Goal: Transaction & Acquisition: Book appointment/travel/reservation

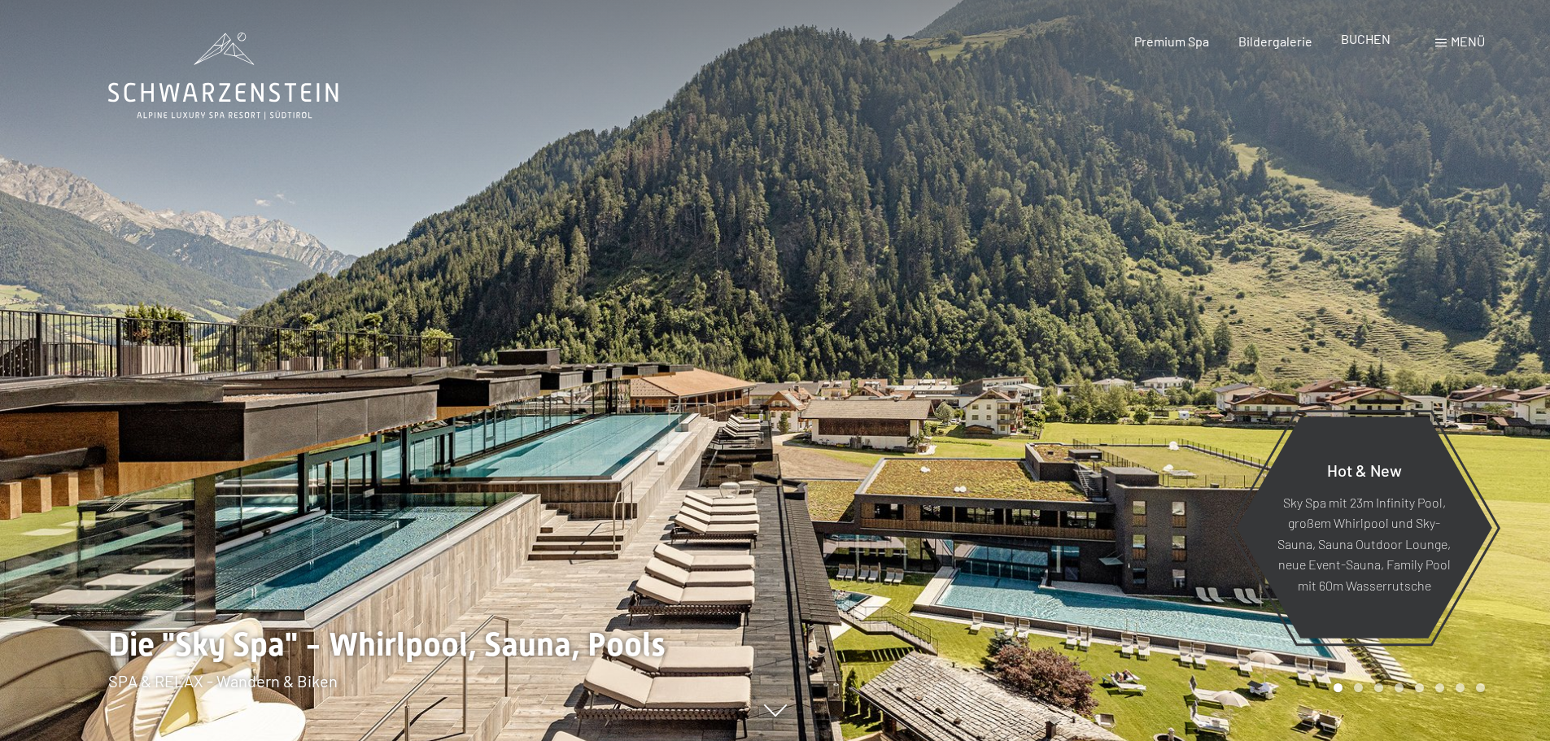
click at [1363, 44] on span "BUCHEN" at bounding box center [1366, 38] width 50 height 15
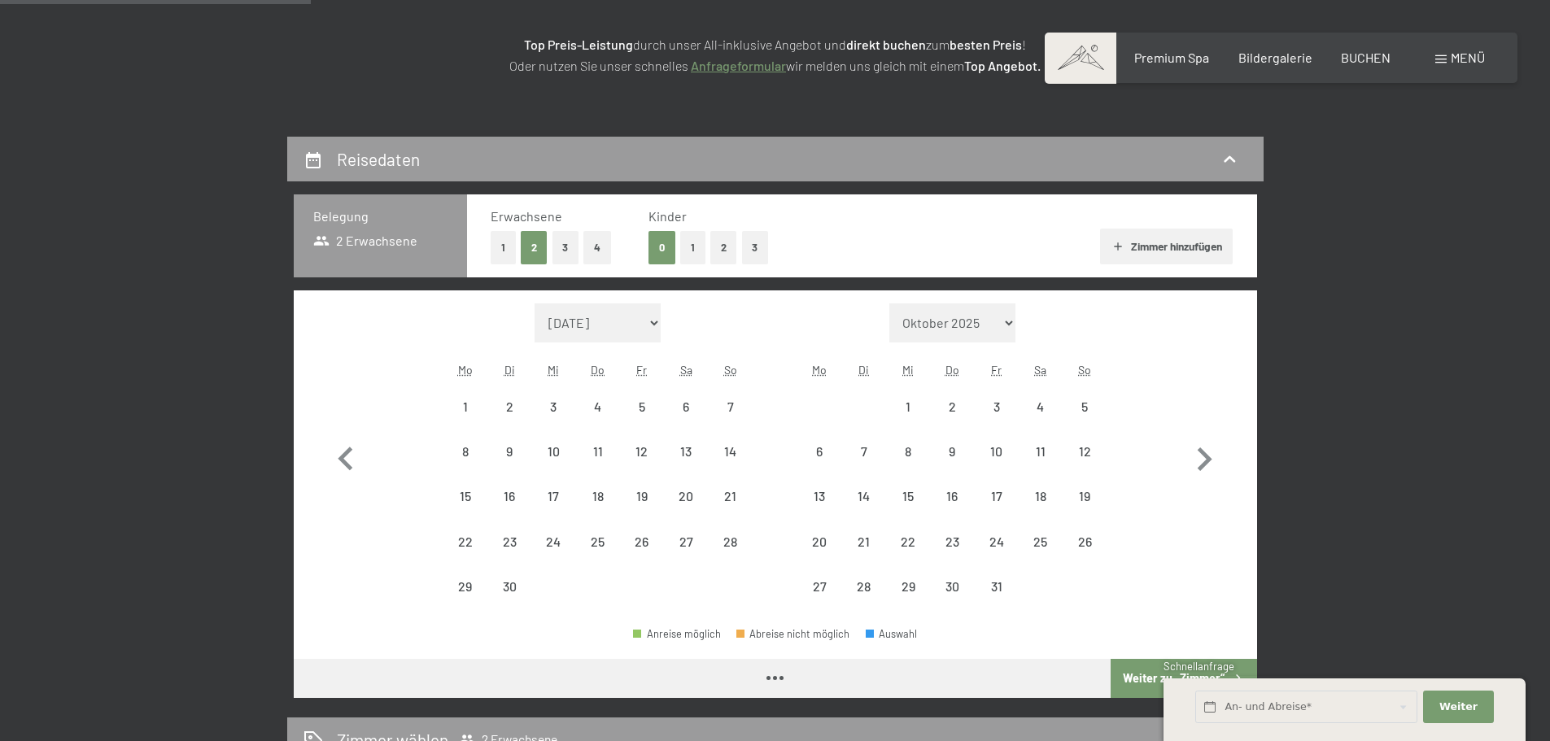
scroll to position [244, 0]
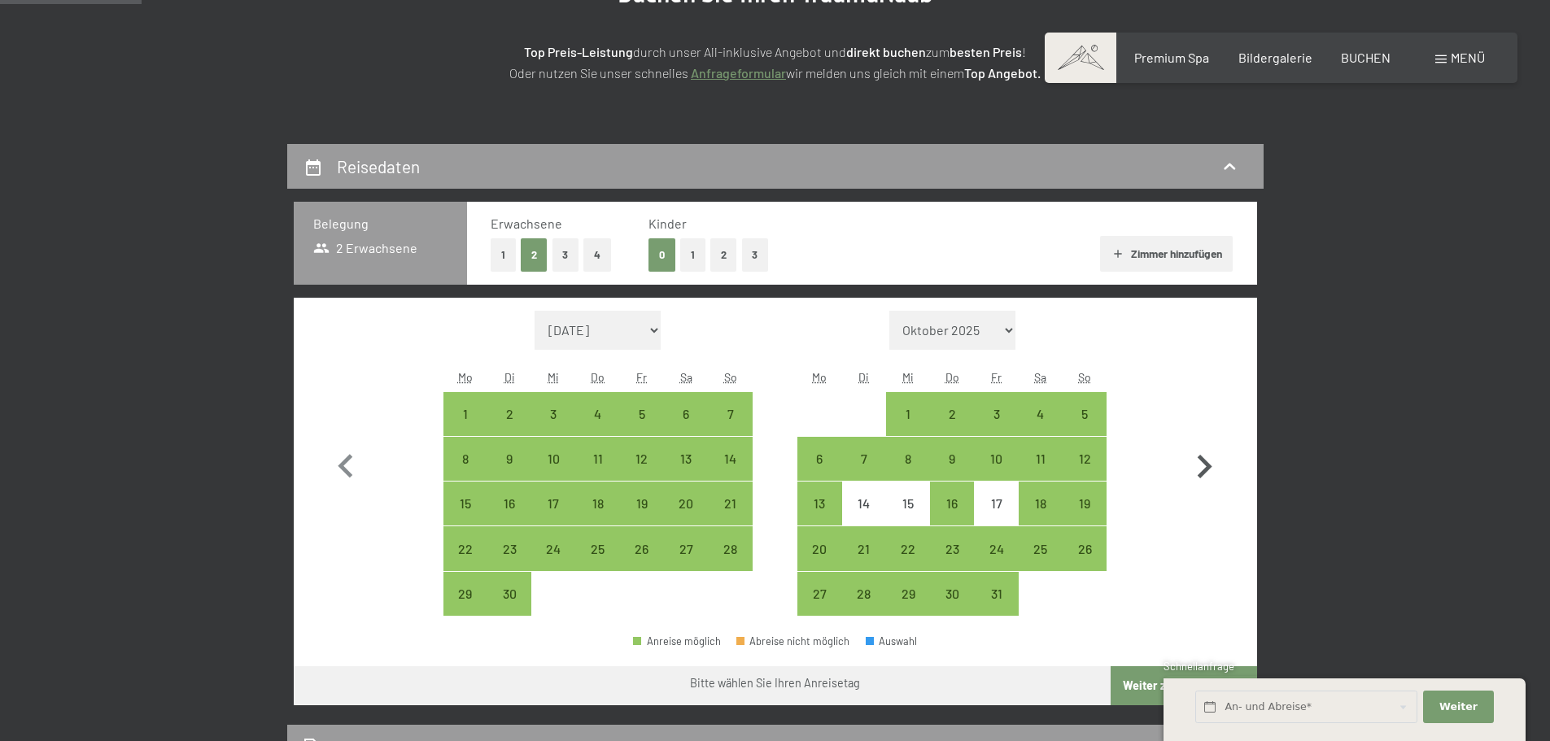
click at [1206, 456] on icon "button" at bounding box center [1204, 466] width 47 height 47
select select "[DATE]"
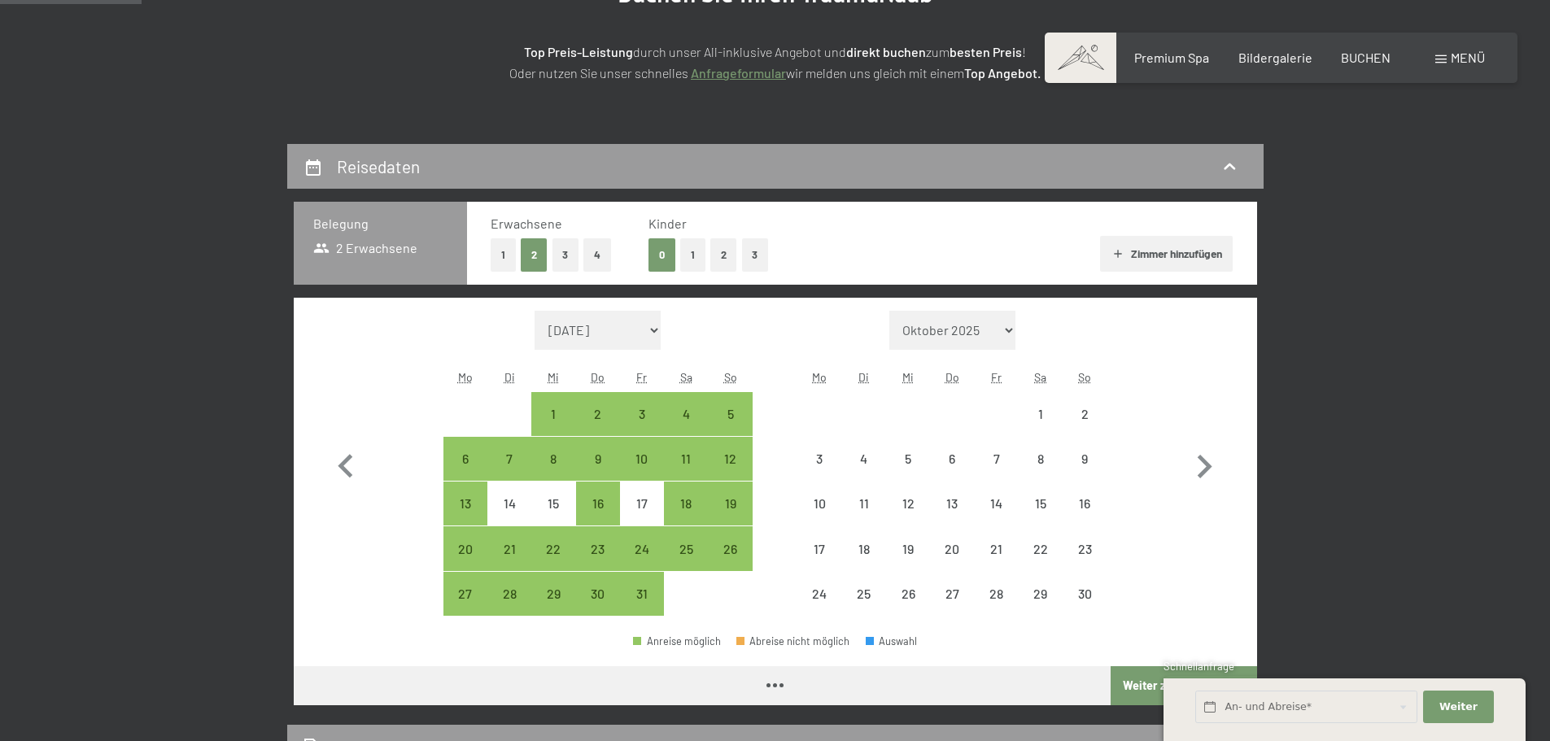
select select "[DATE]"
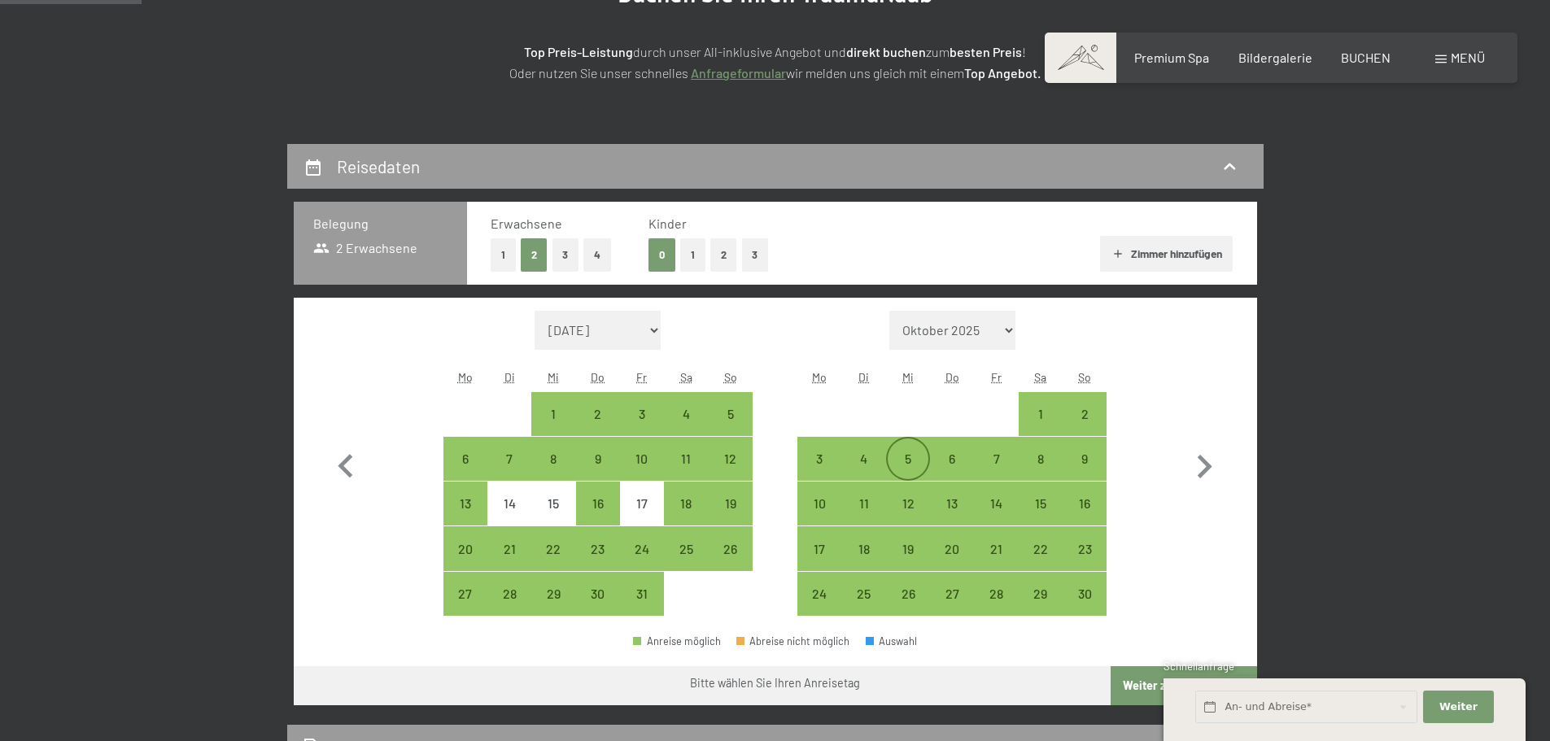
click at [919, 465] on div "5" at bounding box center [908, 472] width 41 height 41
select select "2025-10-01"
select select "2025-11-01"
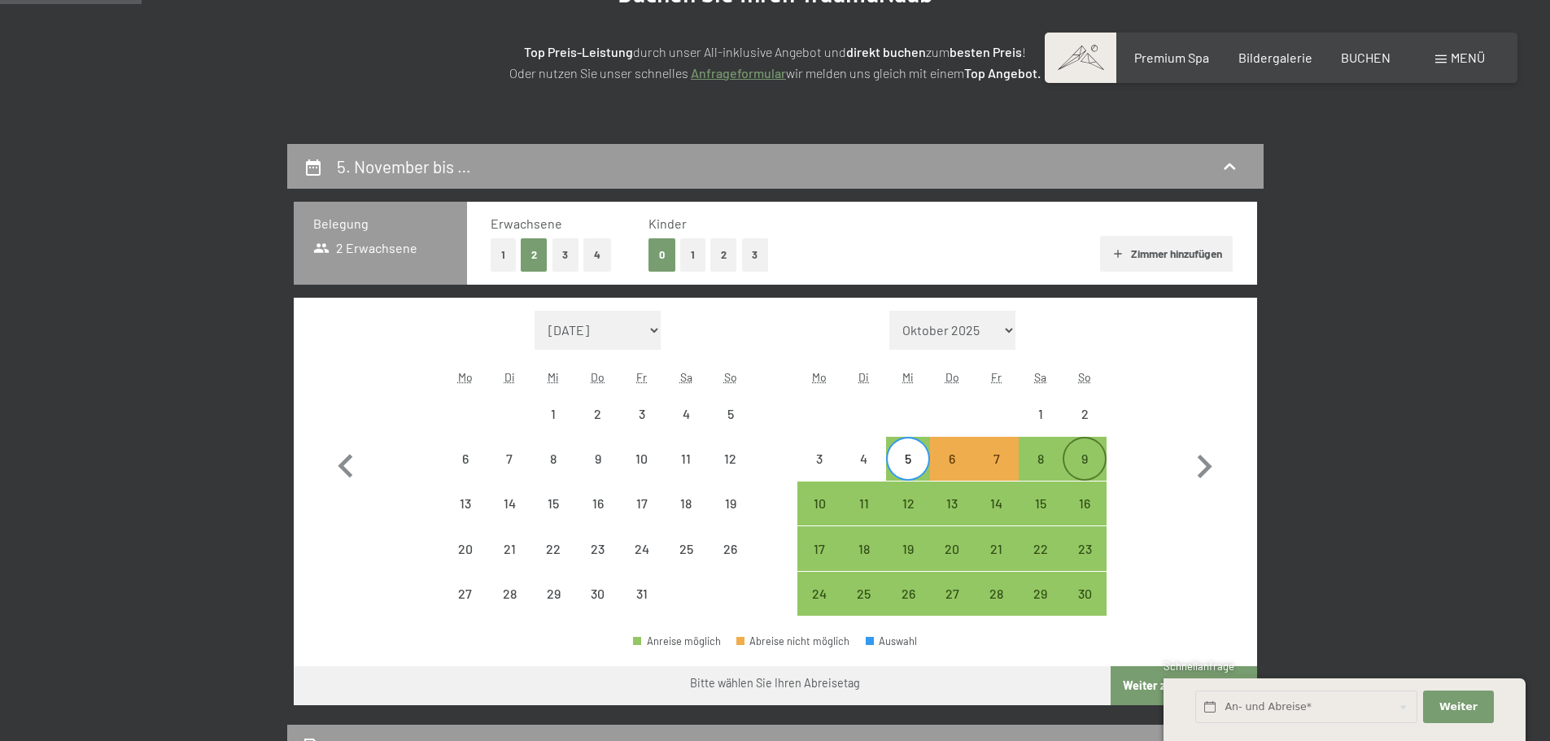
click at [1087, 463] on div "9" at bounding box center [1084, 472] width 41 height 41
select select "2025-10-01"
select select "2025-11-01"
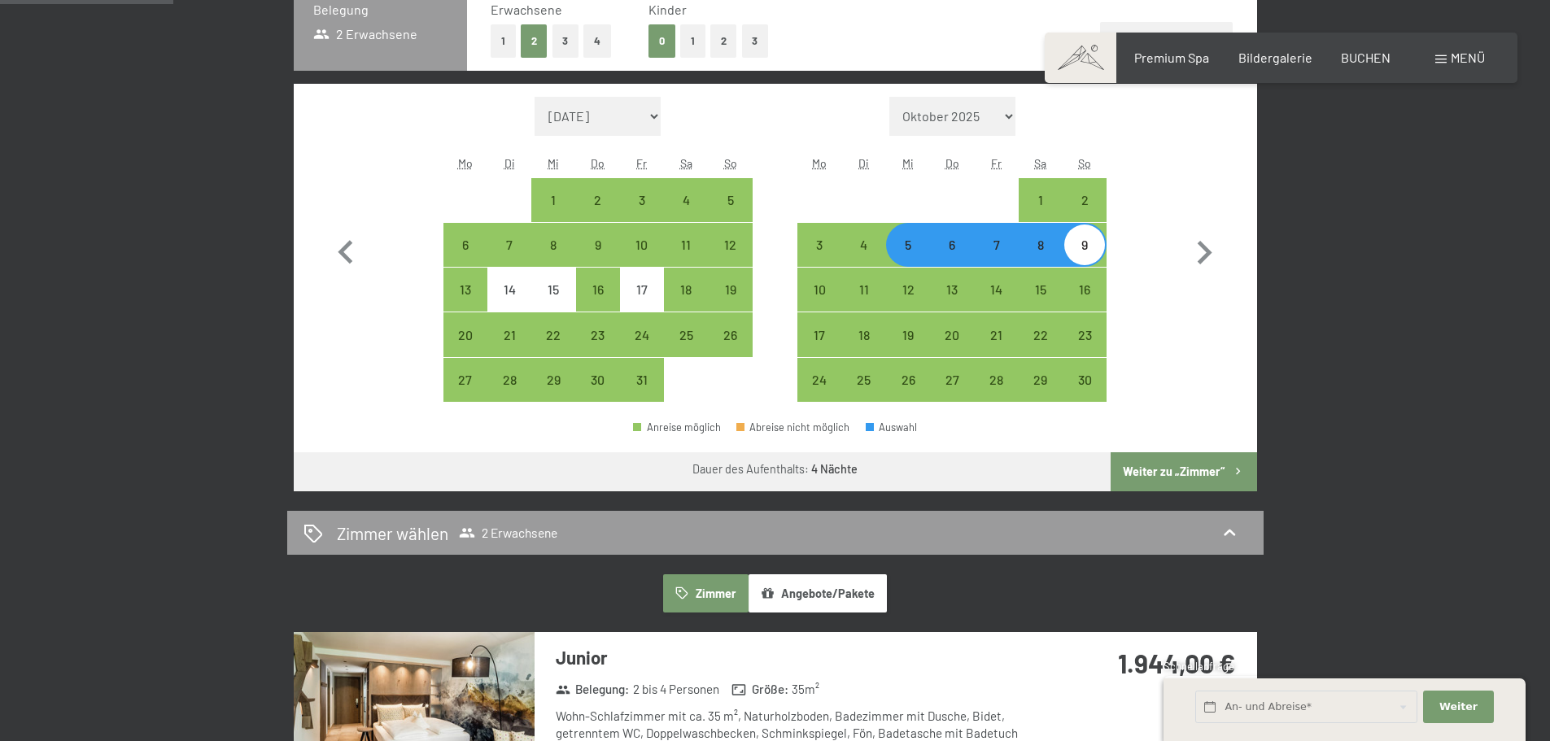
scroll to position [488, 0]
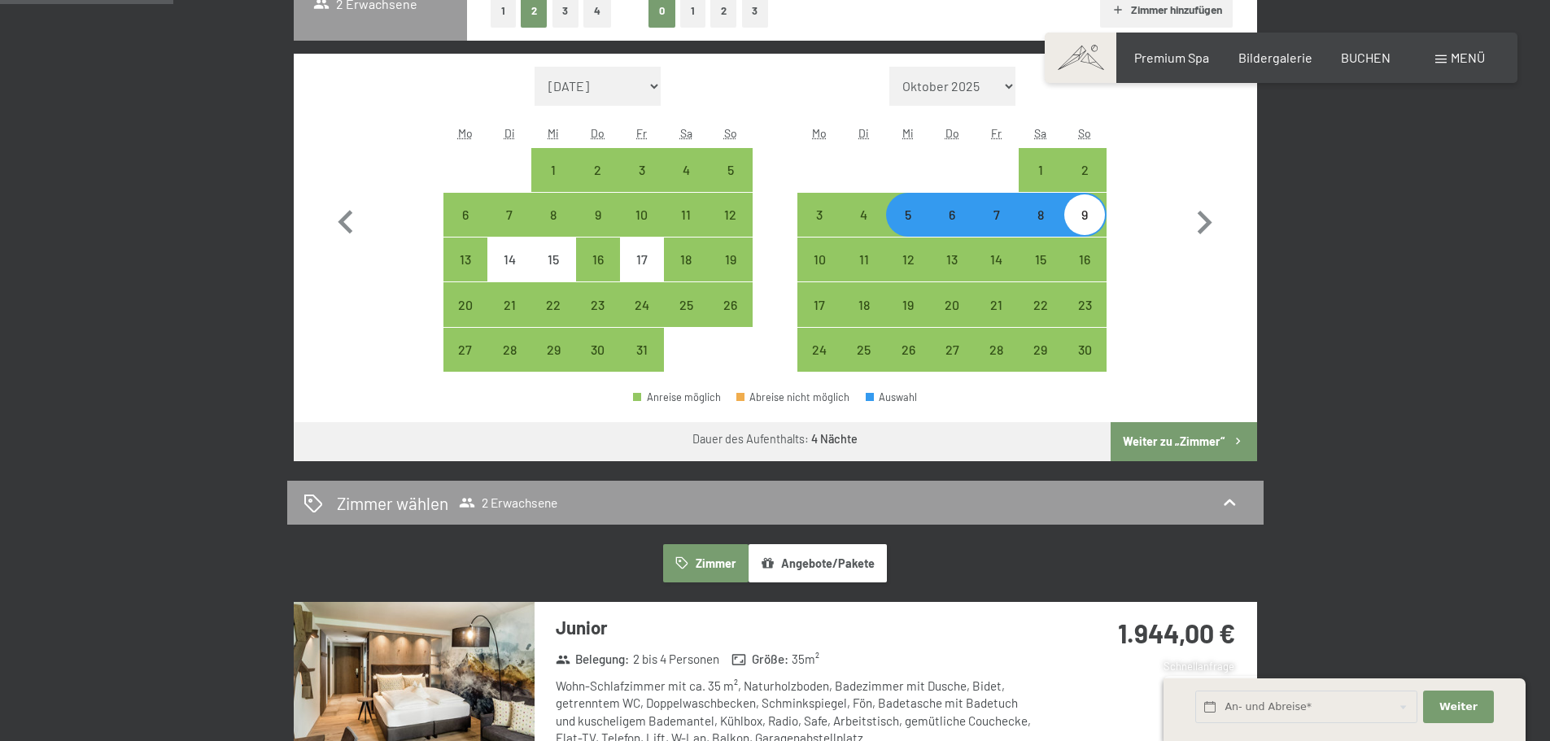
click at [1187, 447] on button "Weiter zu „Zimmer“" at bounding box center [1184, 441] width 146 height 39
select select "2025-10-01"
select select "2025-11-01"
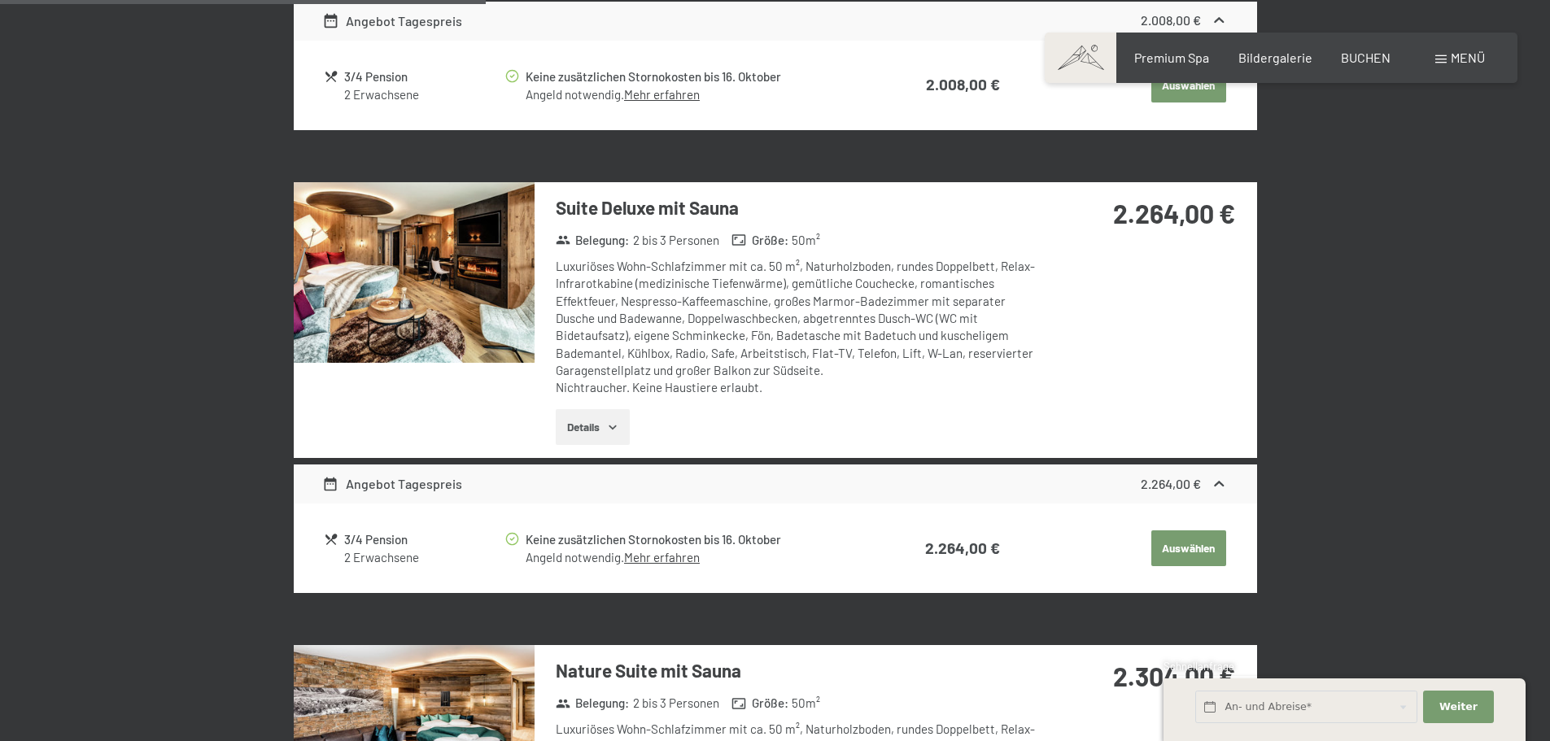
scroll to position [1202, 0]
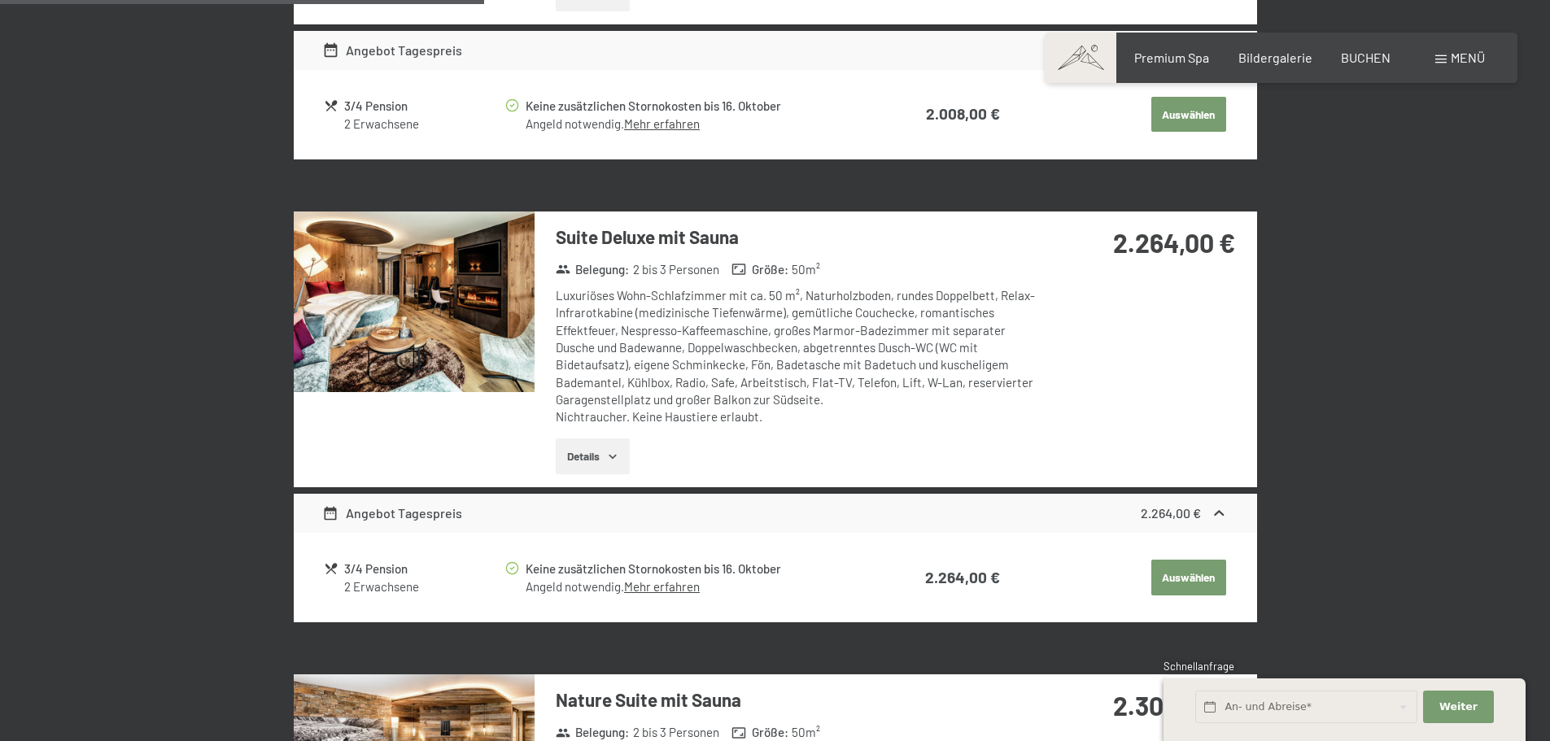
click at [596, 462] on button "Details" at bounding box center [593, 457] width 74 height 36
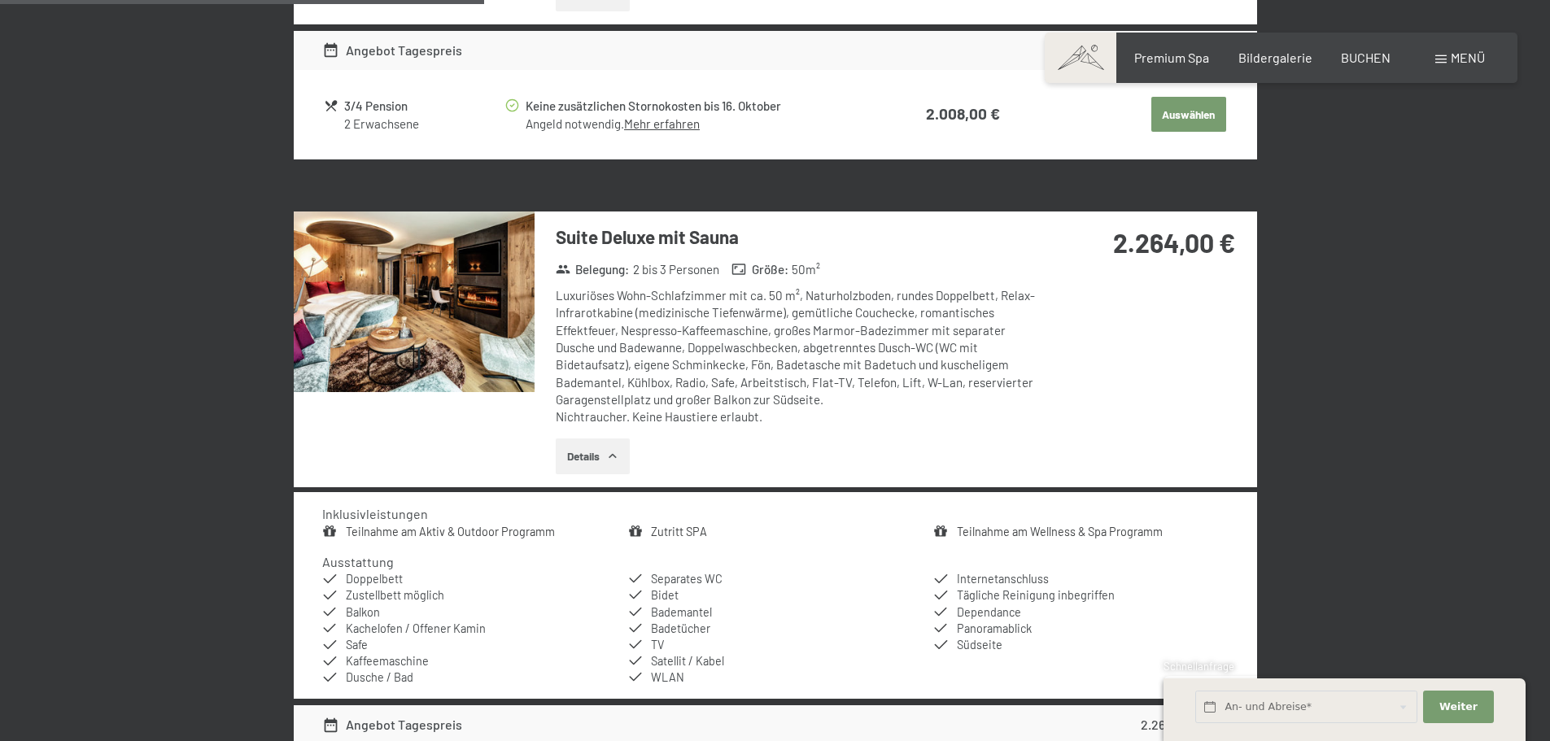
click at [596, 462] on button "Details" at bounding box center [593, 457] width 74 height 36
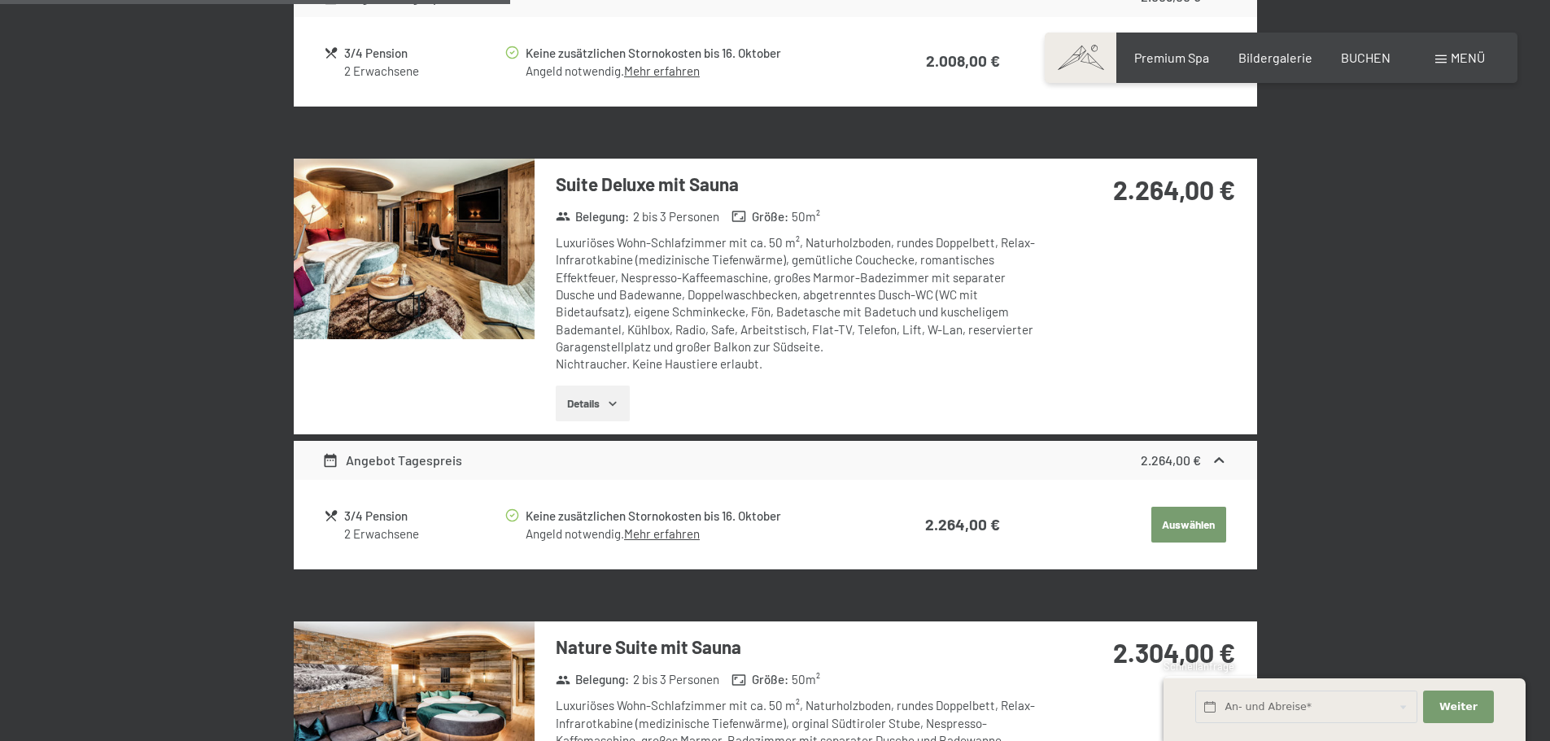
scroll to position [1283, 0]
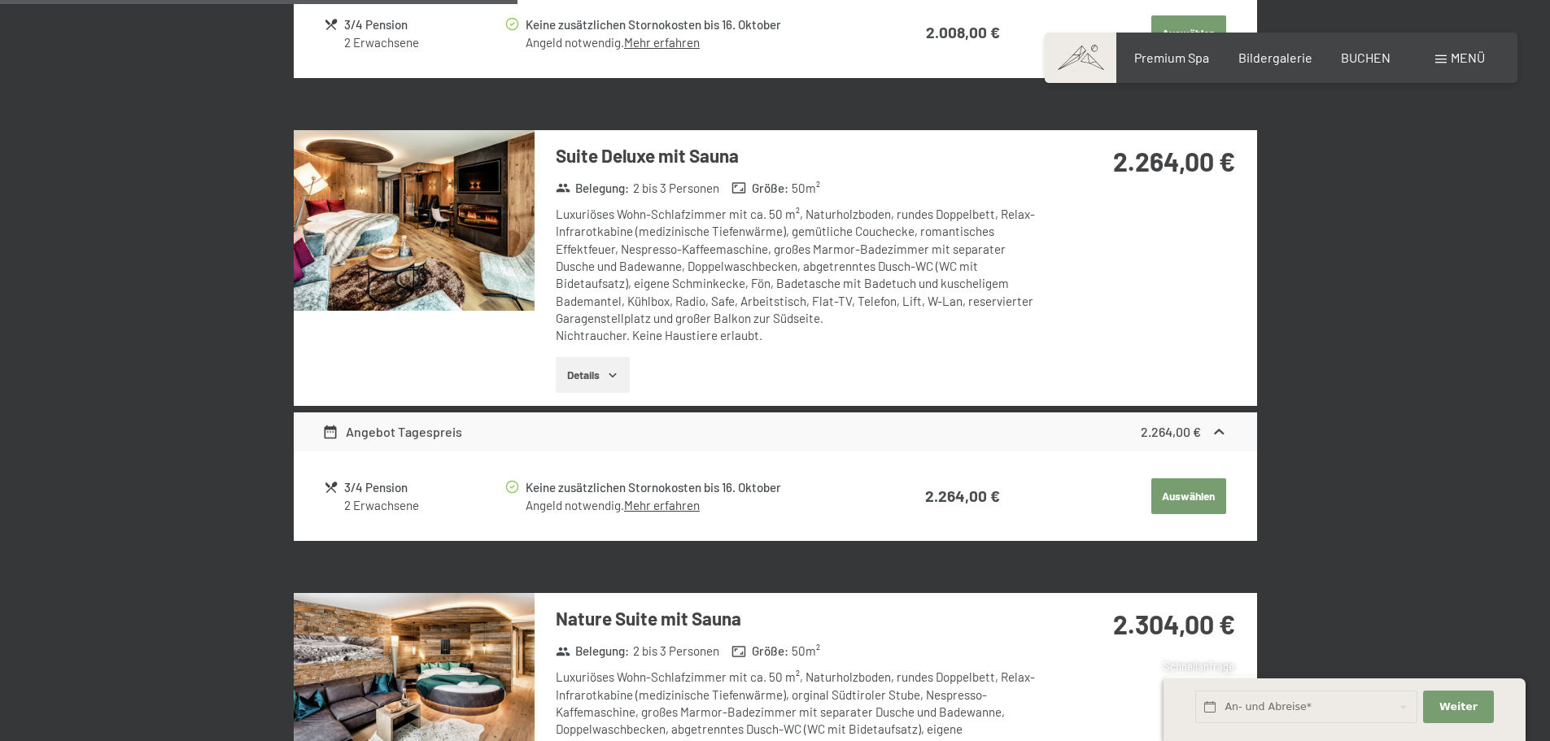
click at [289, 246] on div "Zimmer Angebote/Pakete Junior Belegung : 2 bis 4 Personen Größe : 35 m² Wohn-Sc…" at bounding box center [775, 650] width 976 height 2833
click at [374, 235] on img at bounding box center [414, 220] width 241 height 181
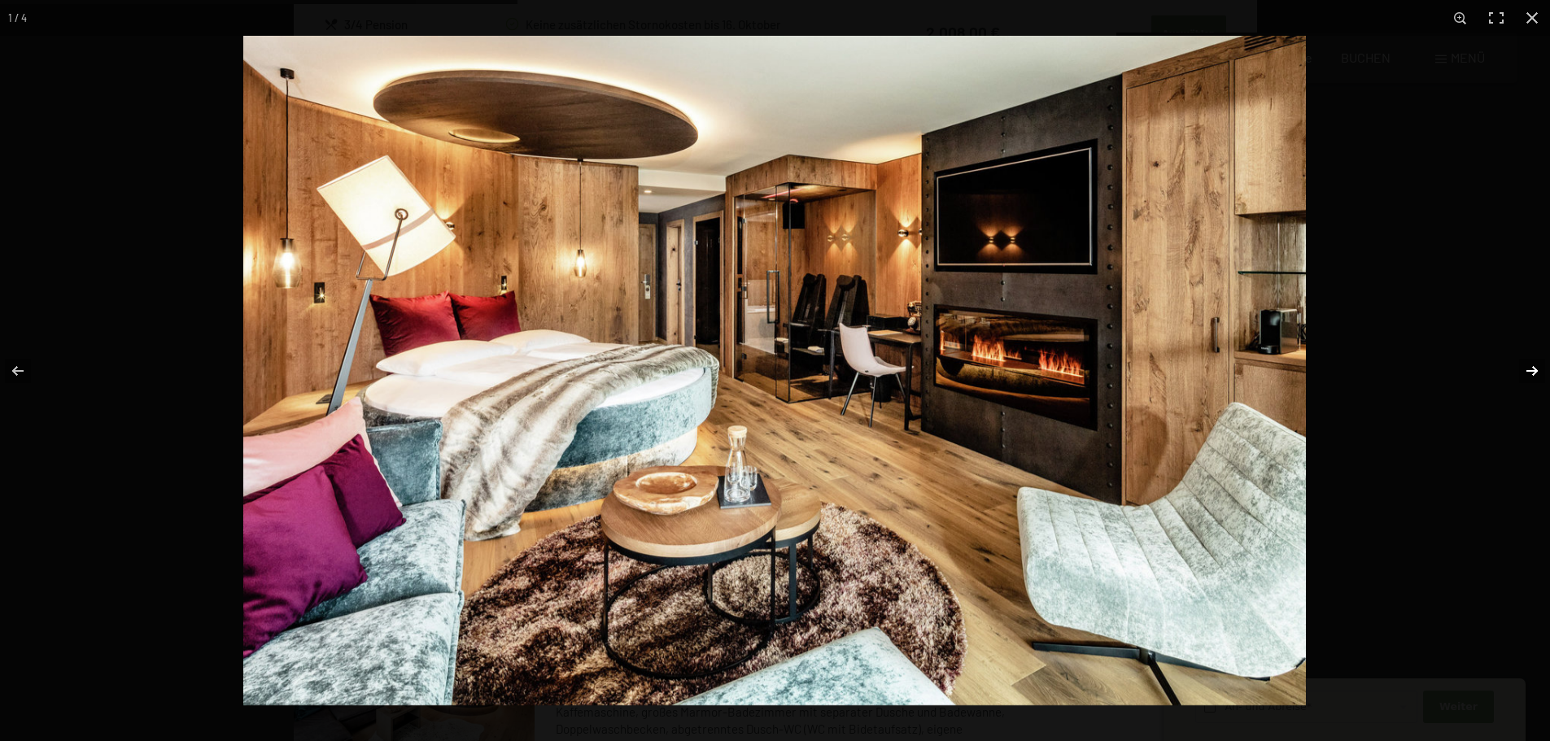
click at [1540, 373] on button "button" at bounding box center [1521, 370] width 57 height 81
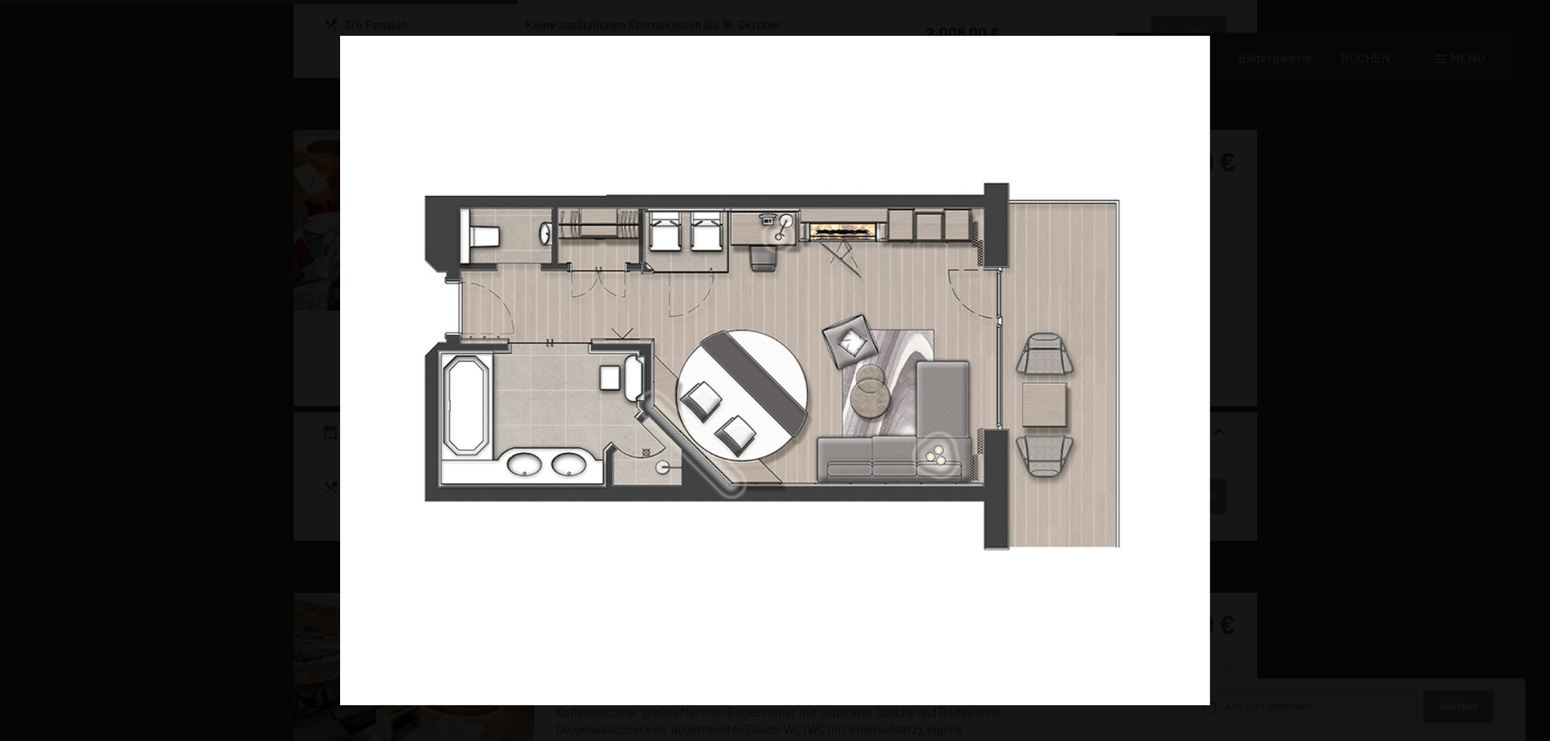
click at [1540, 373] on button "button" at bounding box center [1521, 370] width 57 height 81
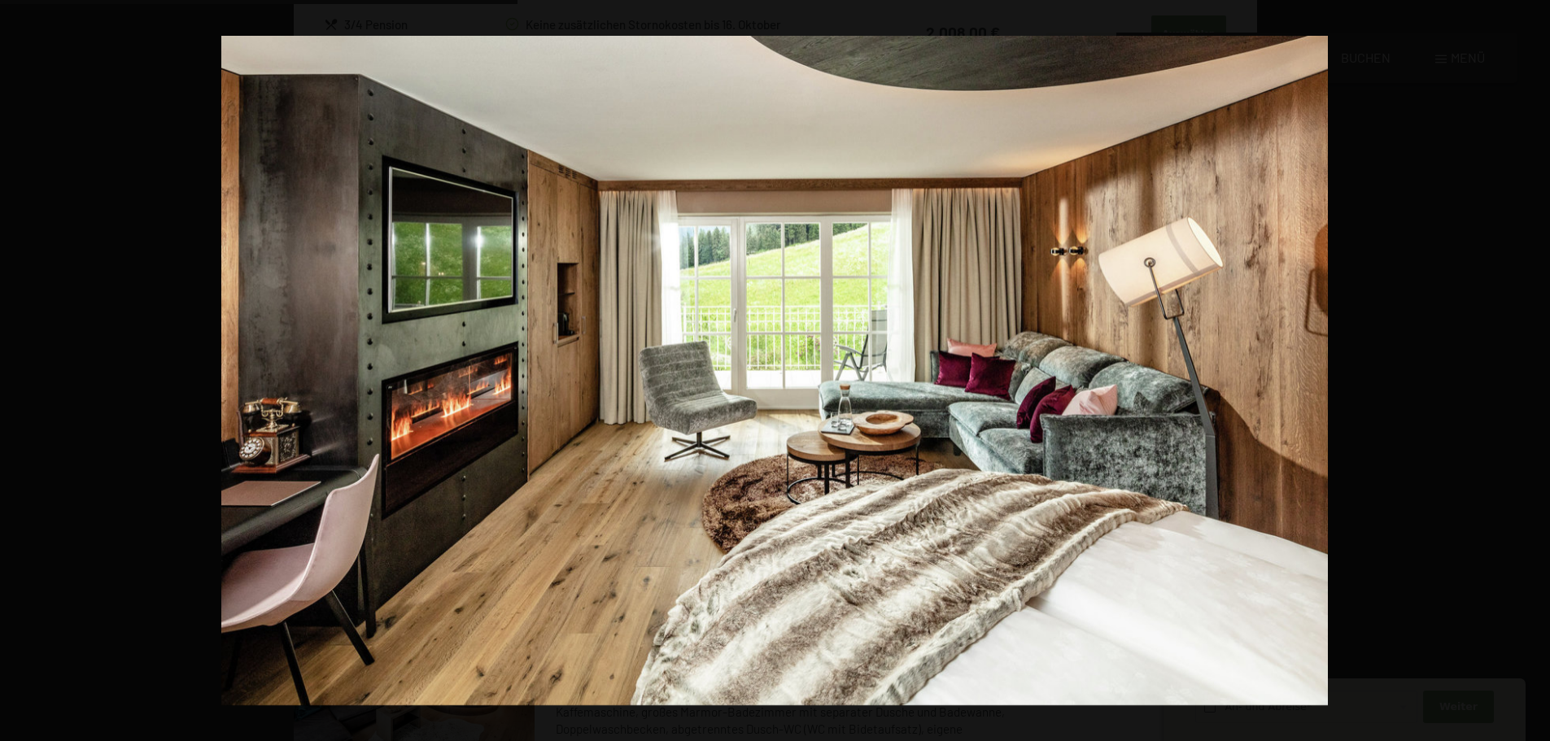
click at [1540, 373] on button "button" at bounding box center [1521, 370] width 57 height 81
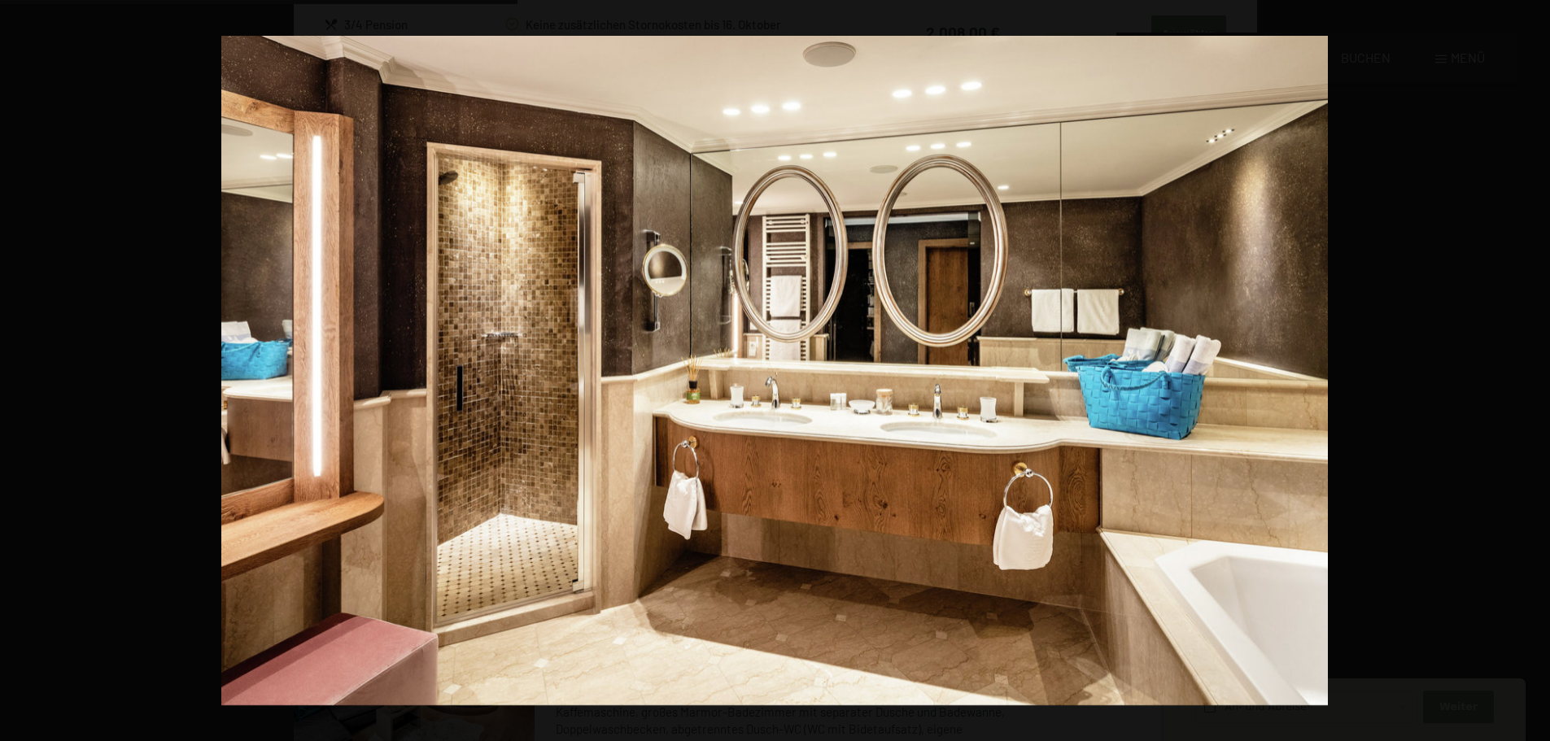
click at [1540, 373] on button "button" at bounding box center [1521, 370] width 57 height 81
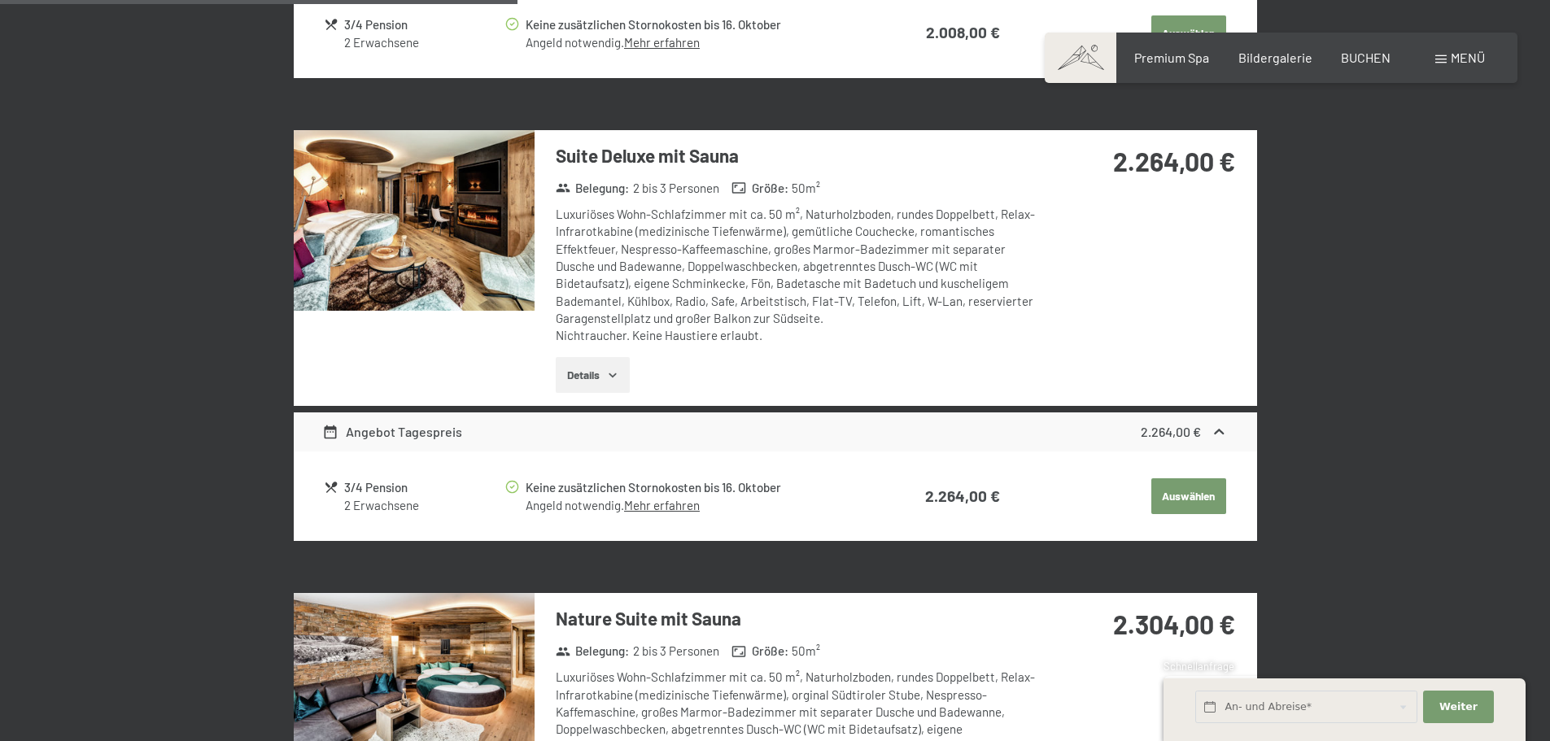
click at [0, 0] on button "button" at bounding box center [0, 0] width 0 height 0
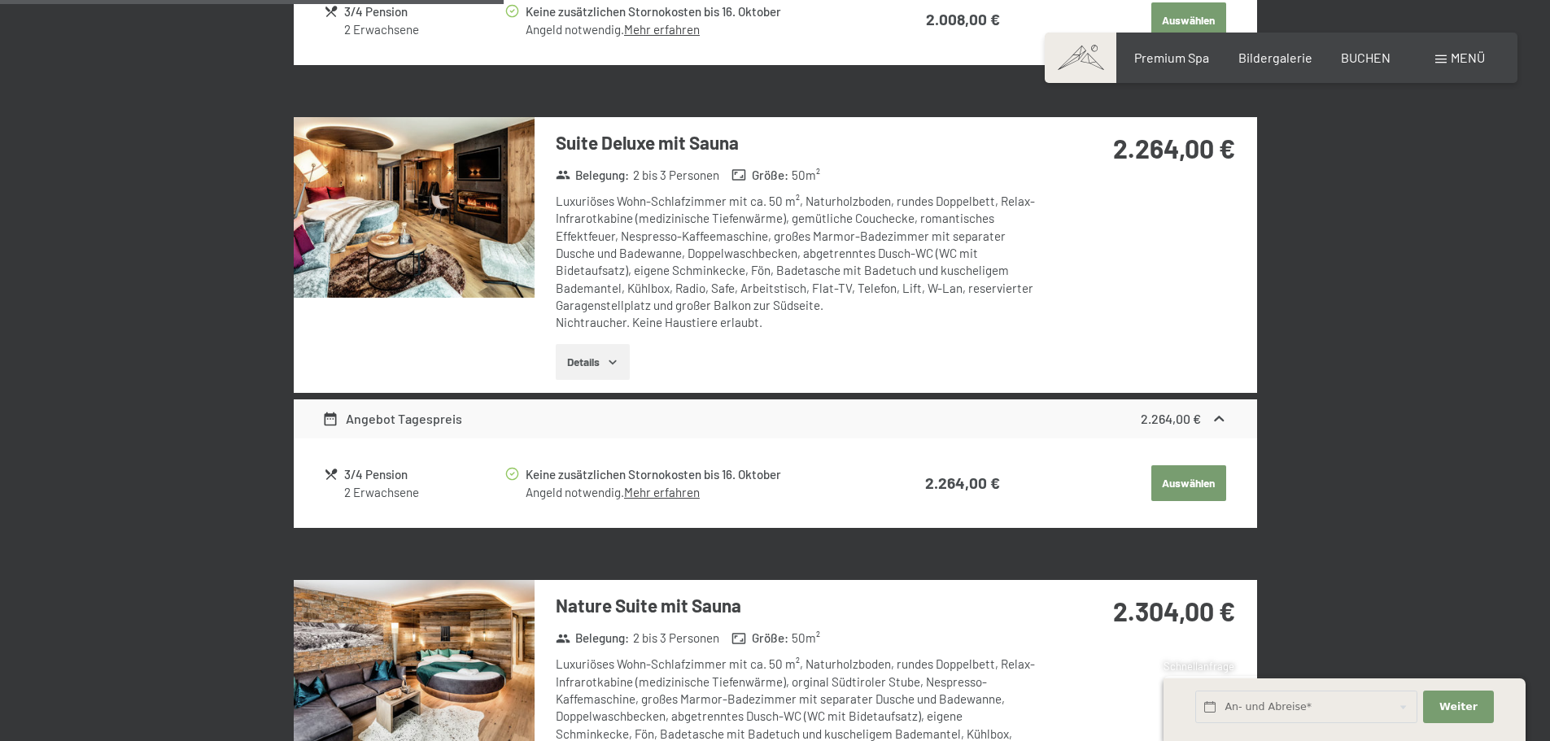
scroll to position [1120, 0]
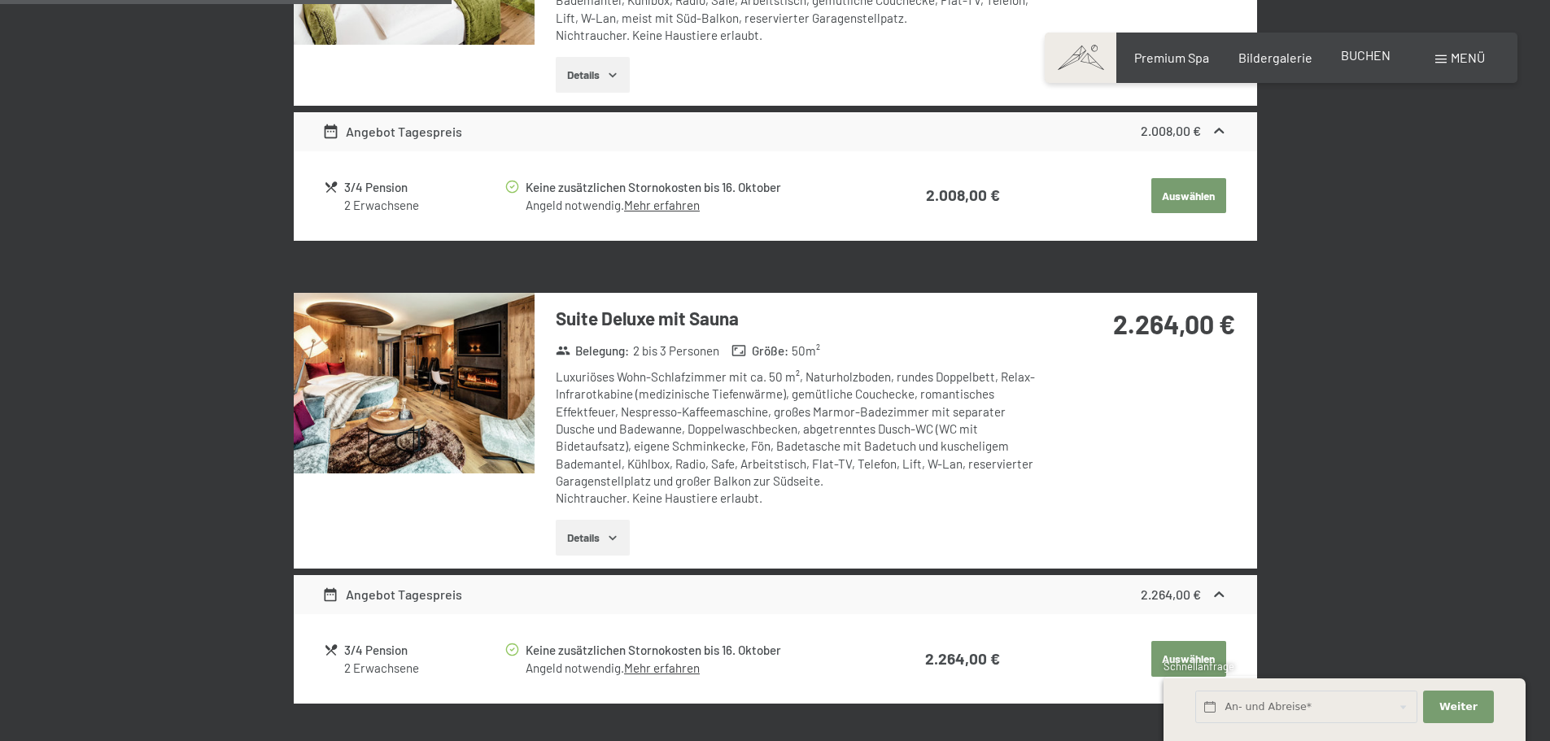
click at [1361, 63] on div "BUCHEN" at bounding box center [1366, 55] width 50 height 18
click at [1351, 59] on span "BUCHEN" at bounding box center [1366, 54] width 50 height 15
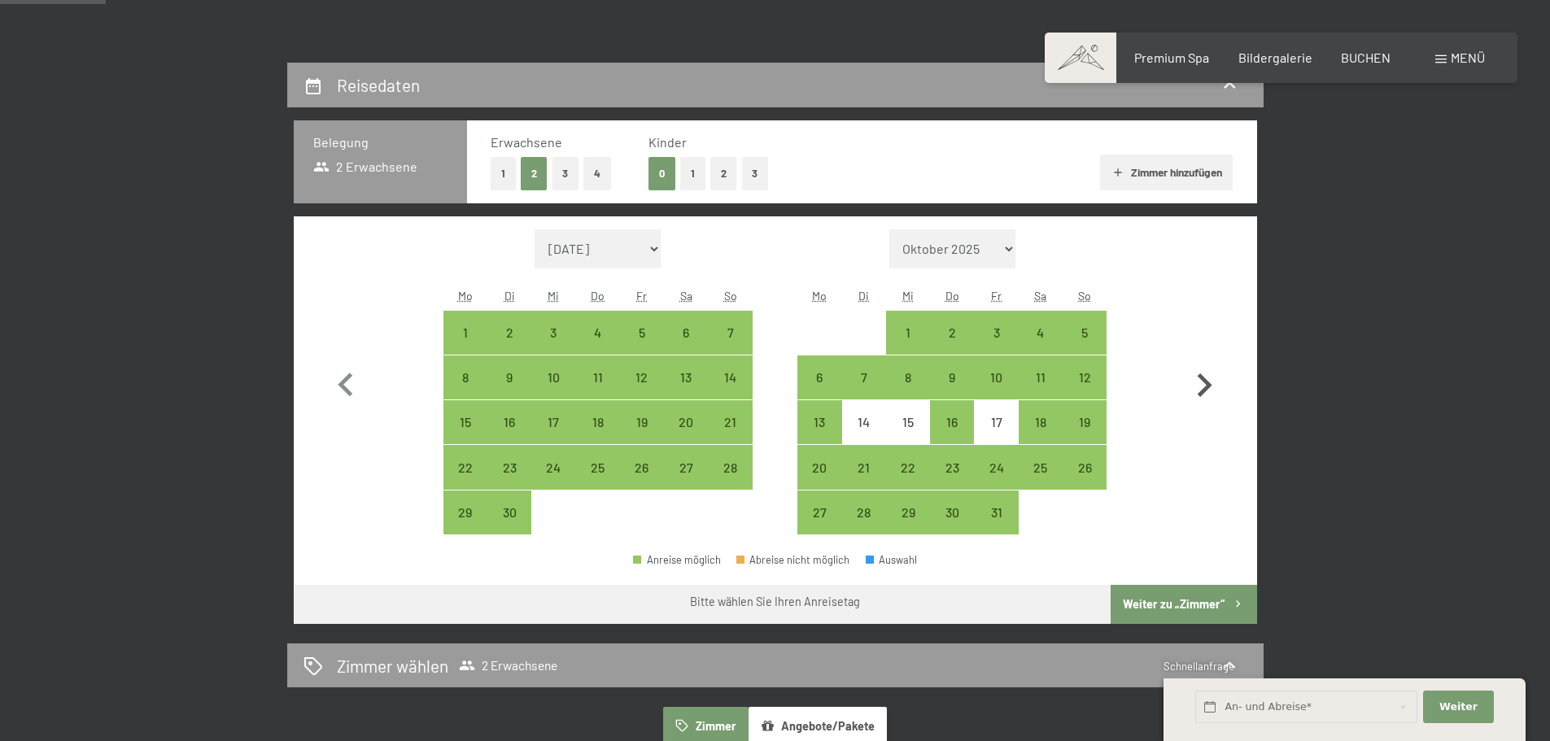
click at [1212, 388] on icon "button" at bounding box center [1204, 385] width 47 height 47
select select "2025-10-01"
select select "2025-11-01"
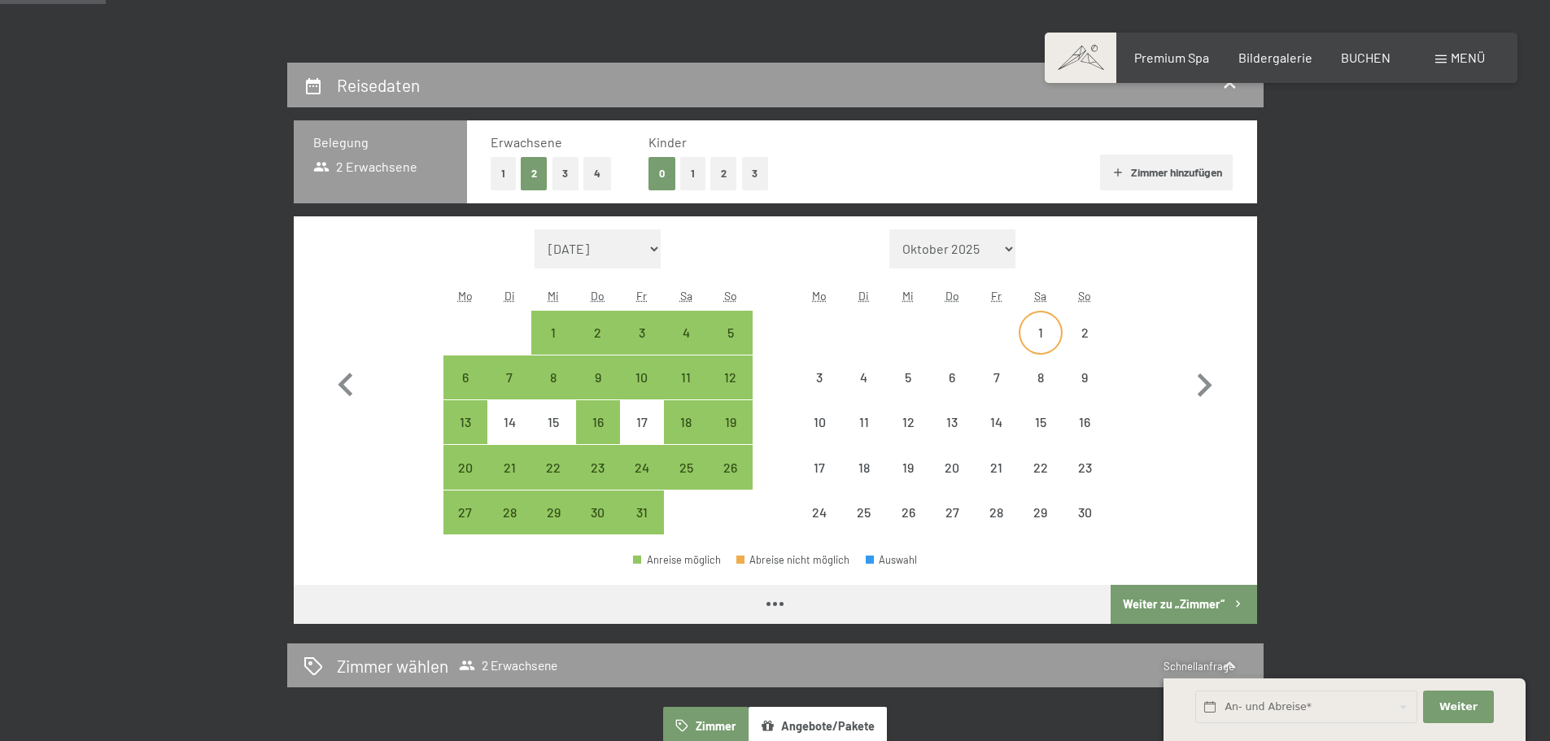
select select "2025-10-01"
select select "2025-11-01"
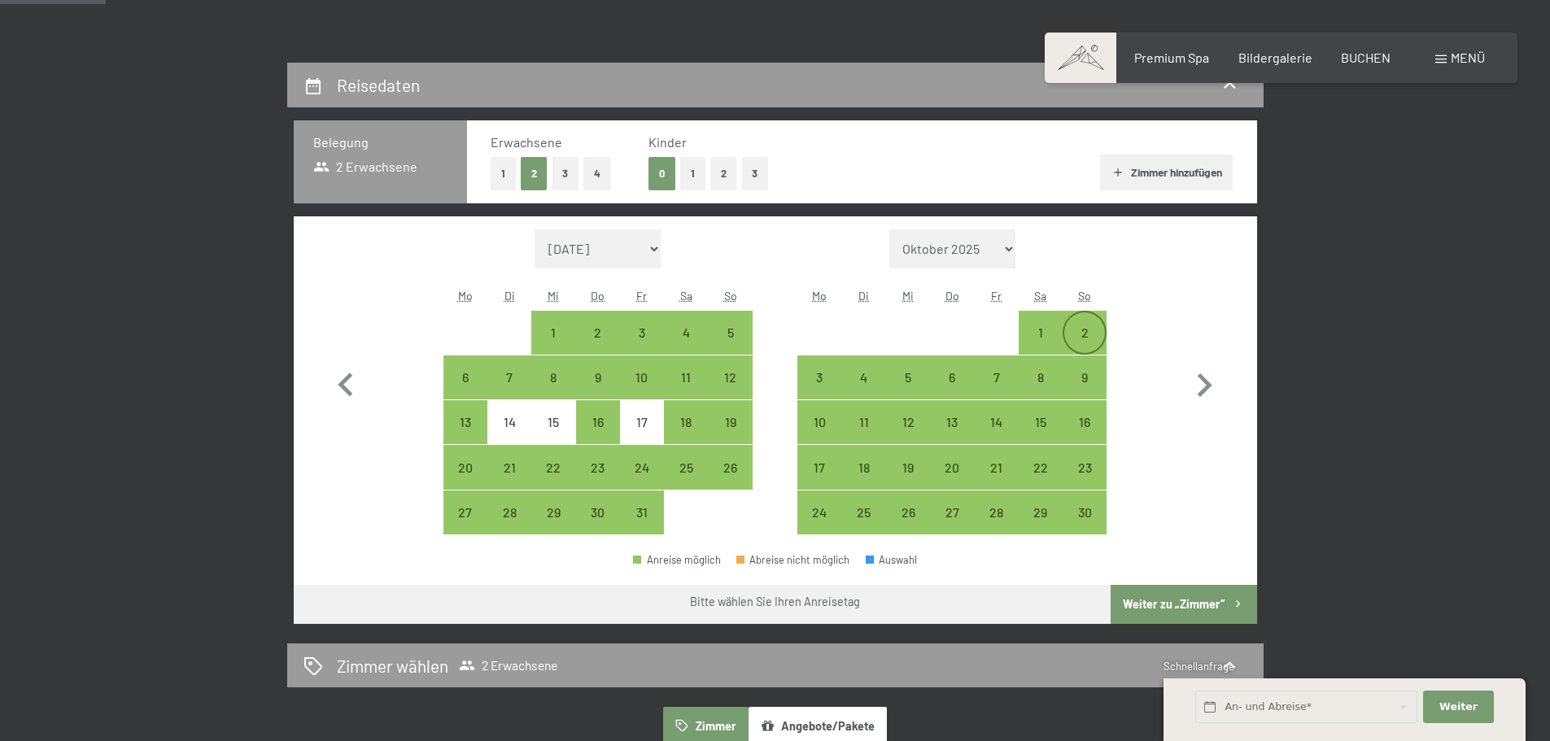
click at [1092, 336] on div "2" at bounding box center [1084, 346] width 41 height 41
select select "2025-10-01"
select select "2025-11-01"
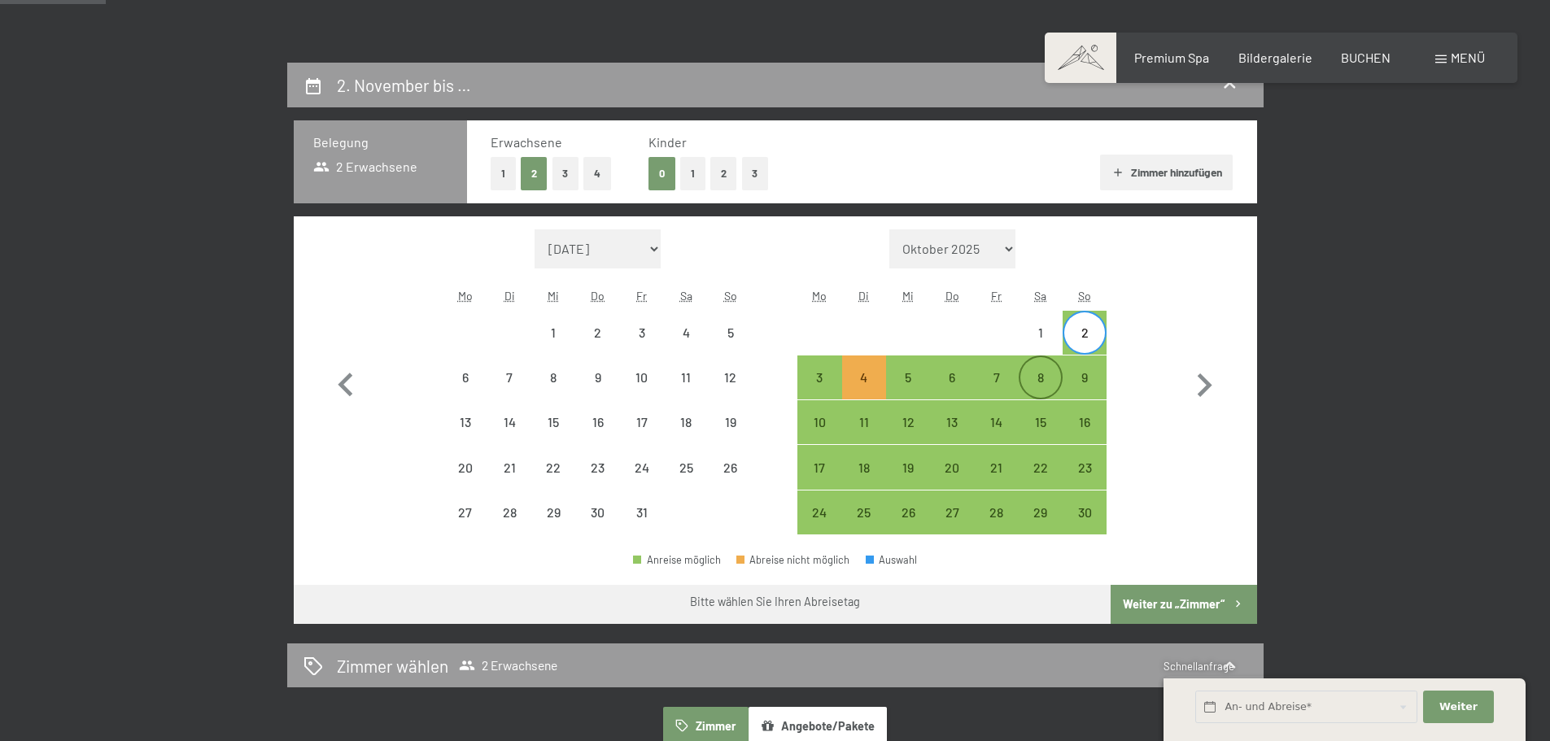
click at [1052, 382] on div "8" at bounding box center [1040, 391] width 41 height 41
select select "2025-10-01"
select select "2025-11-01"
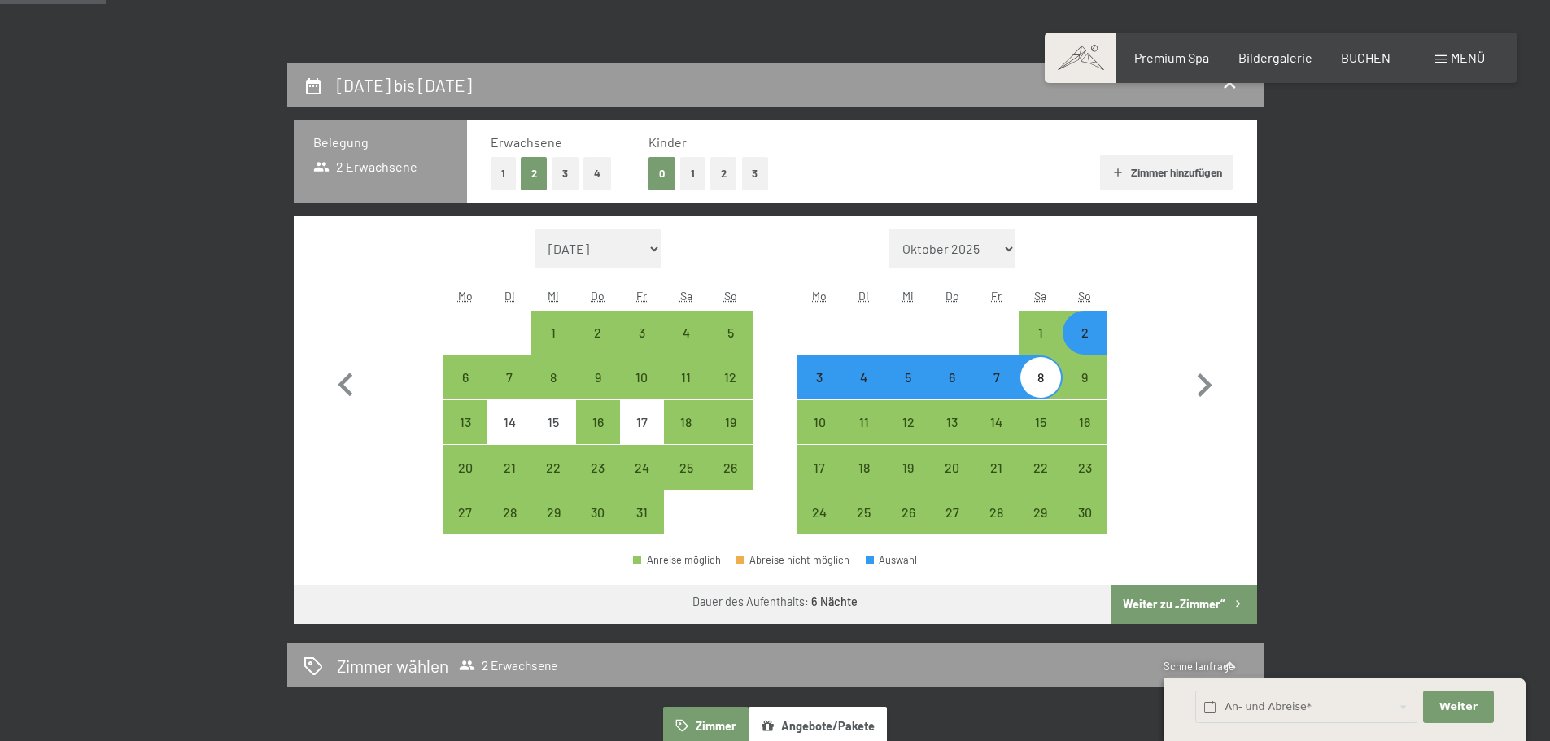
click at [1179, 604] on button "Weiter zu „Zimmer“" at bounding box center [1184, 604] width 146 height 39
select select "2025-10-01"
select select "[DATE]"
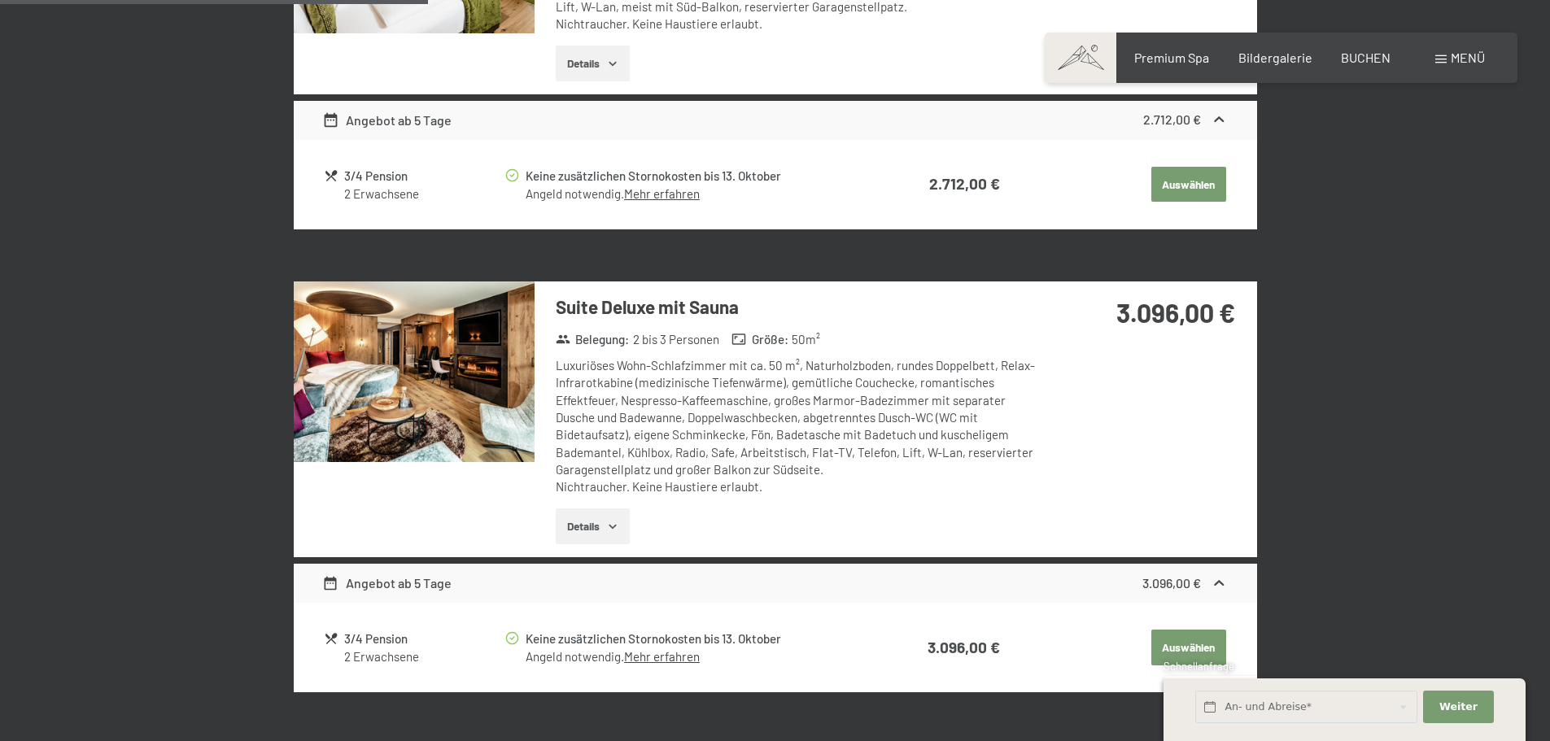
scroll to position [1283, 0]
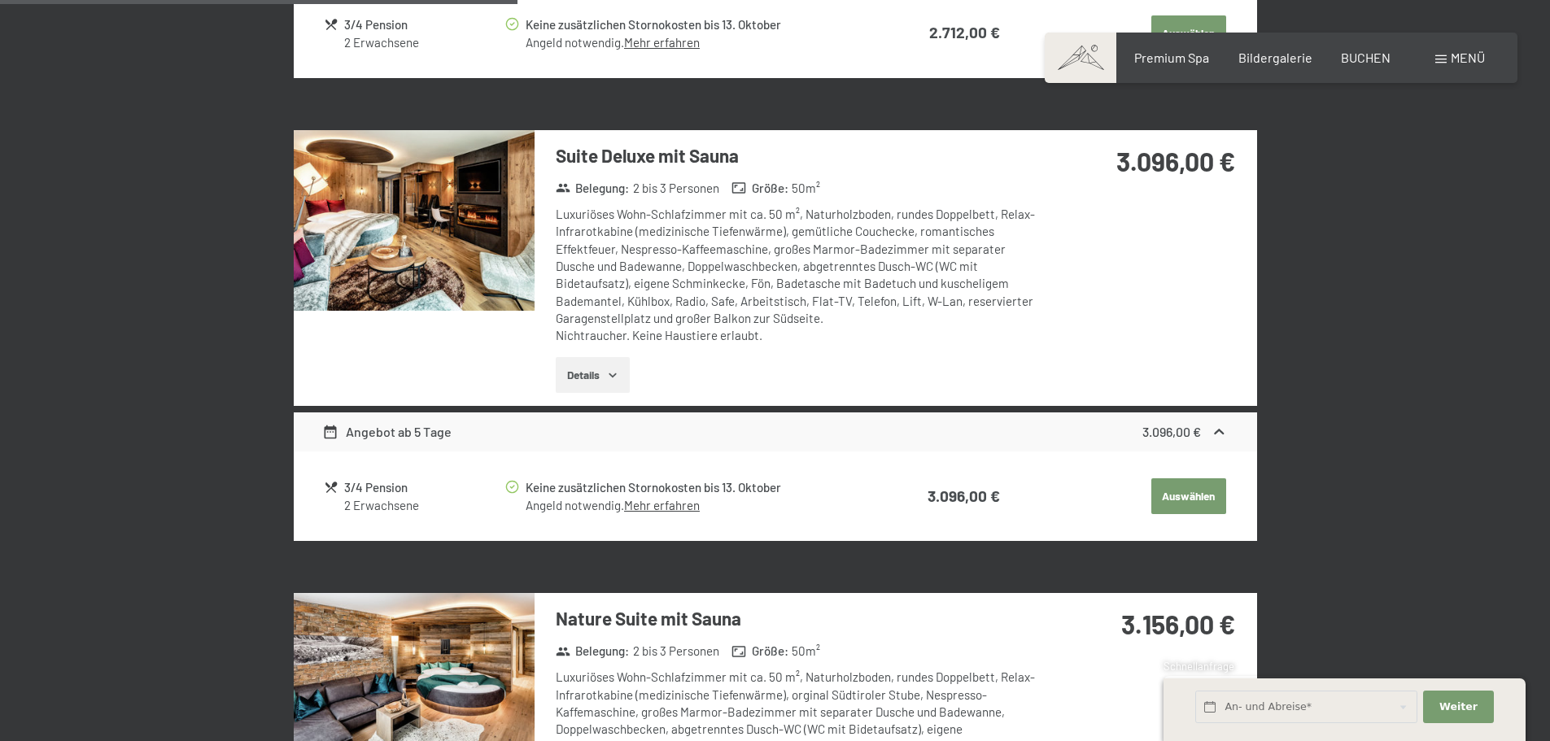
click at [387, 436] on div "Angebot ab 5 Tage" at bounding box center [386, 432] width 129 height 20
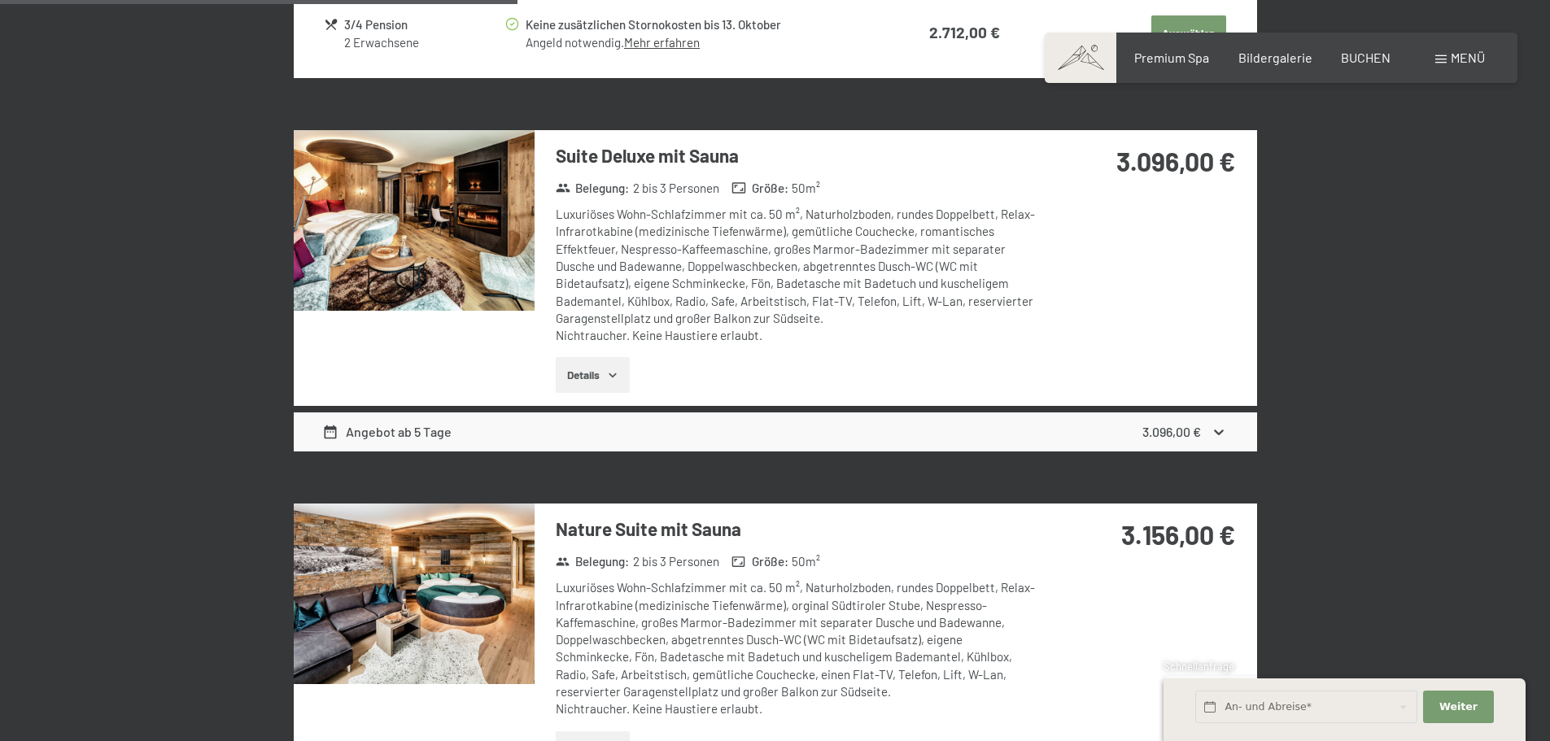
click at [387, 436] on div "Angebot ab 5 Tage" at bounding box center [386, 432] width 129 height 20
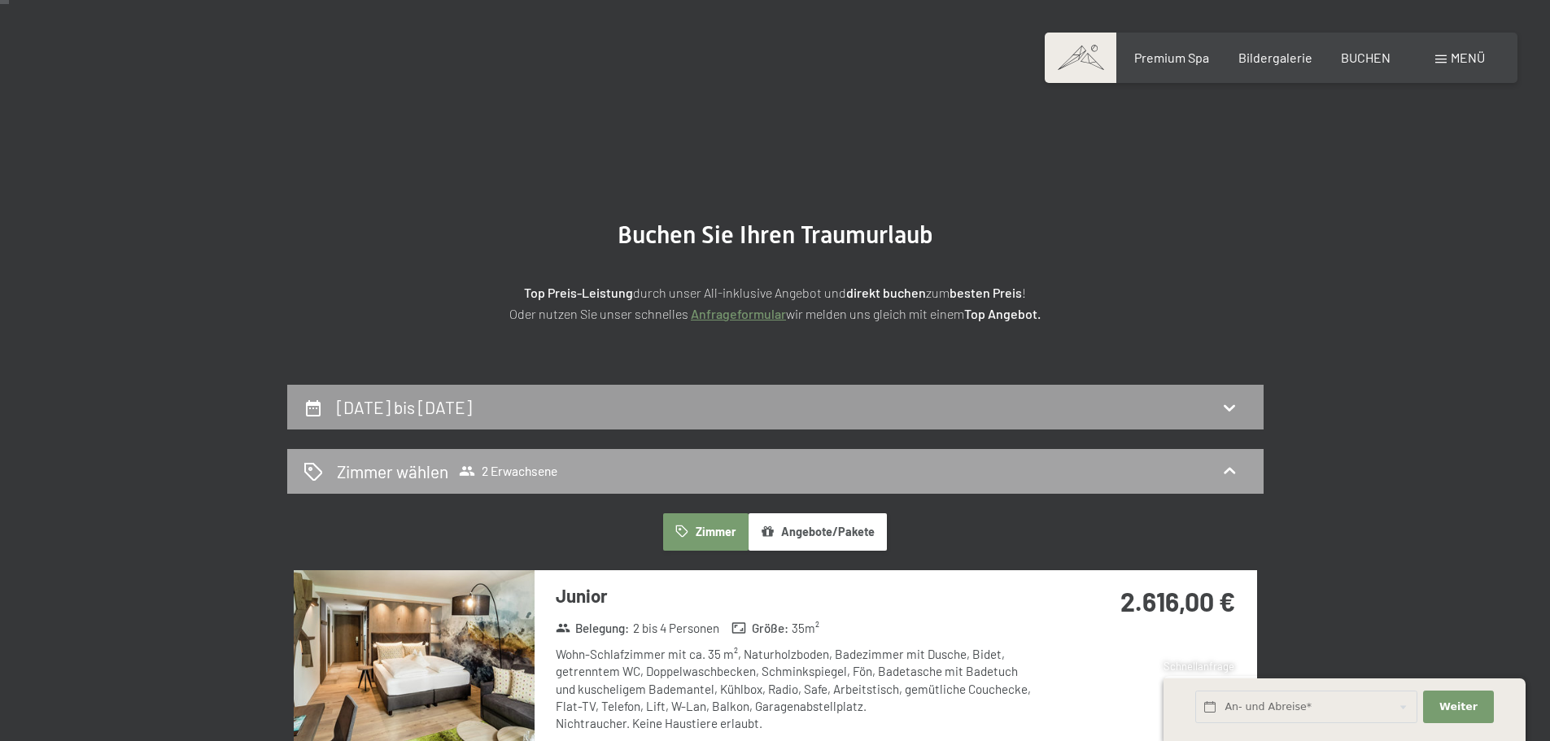
scroll to position [0, 0]
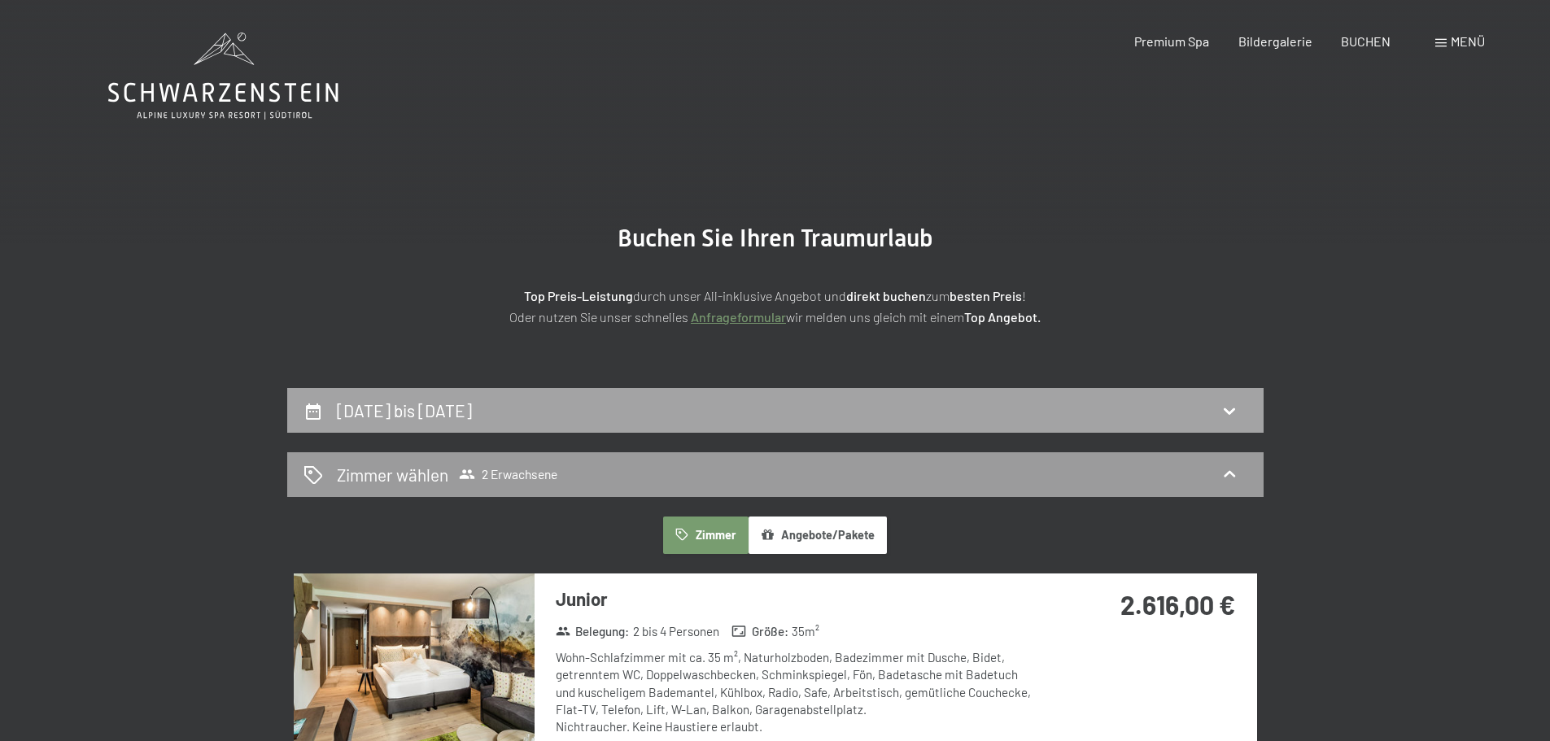
click at [408, 408] on h2 "2. November bis 8. November 2025" at bounding box center [404, 410] width 135 height 20
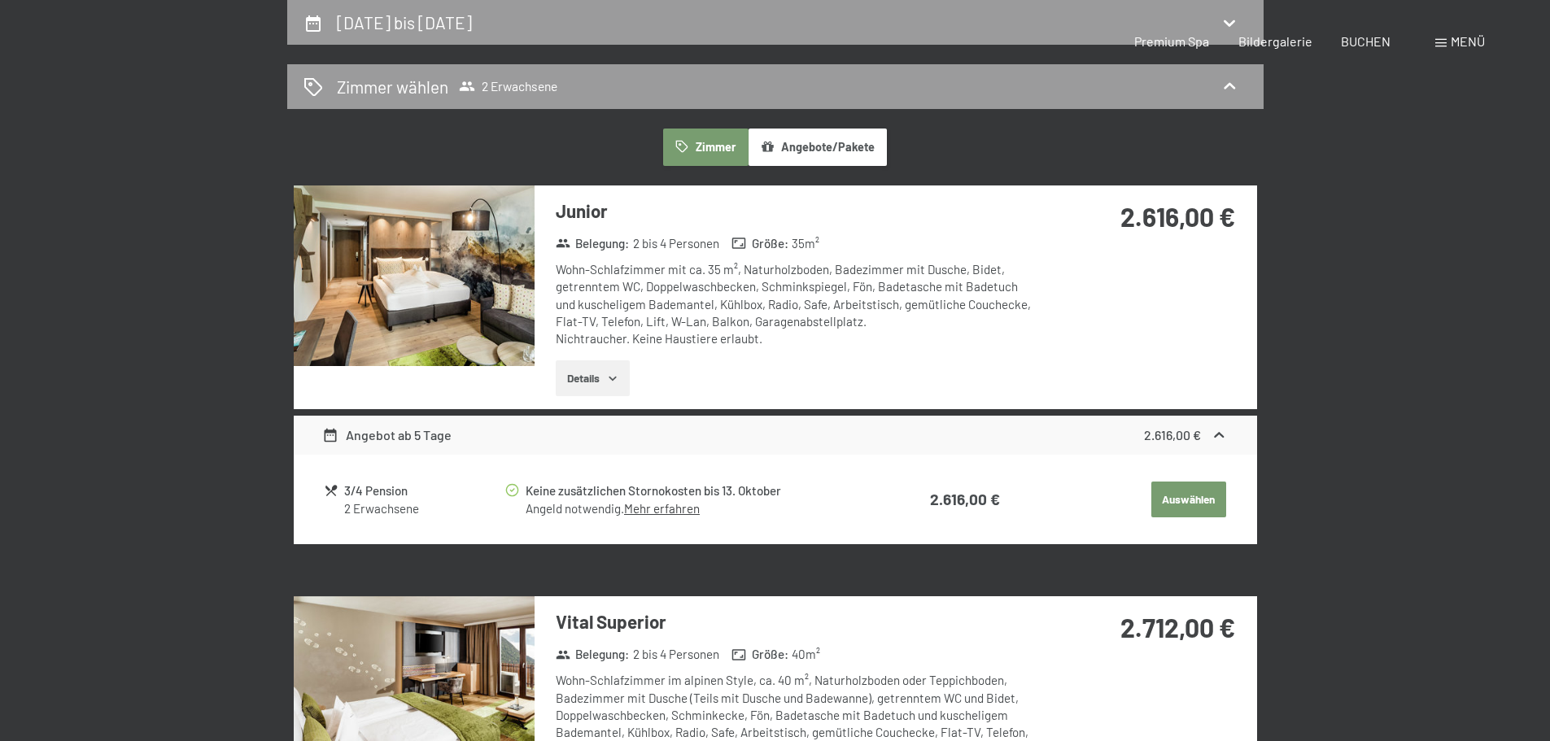
select select "2025-10-01"
select select "[DATE]"
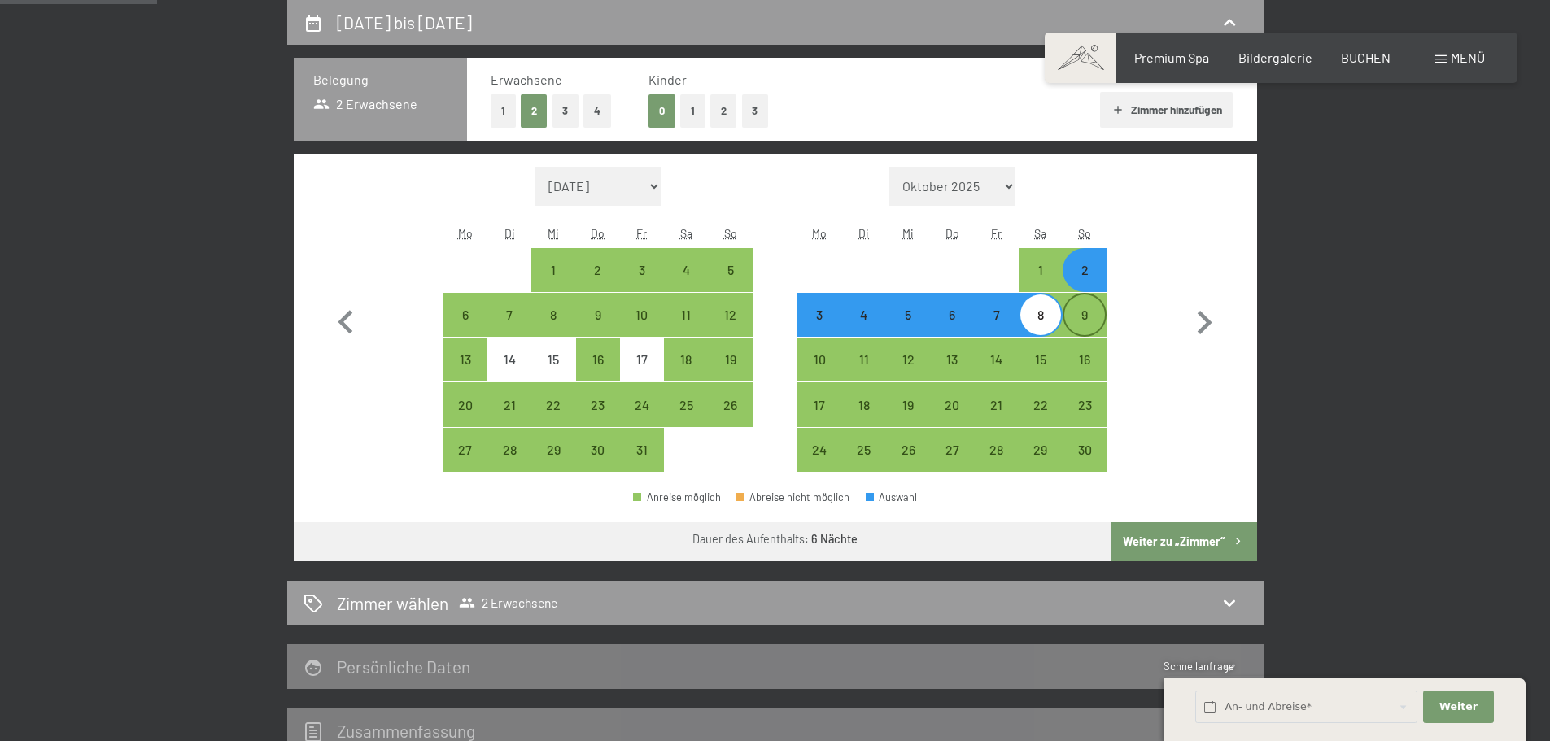
click at [1080, 313] on div "9" at bounding box center [1084, 328] width 41 height 41
select select "2025-10-01"
select select "[DATE]"
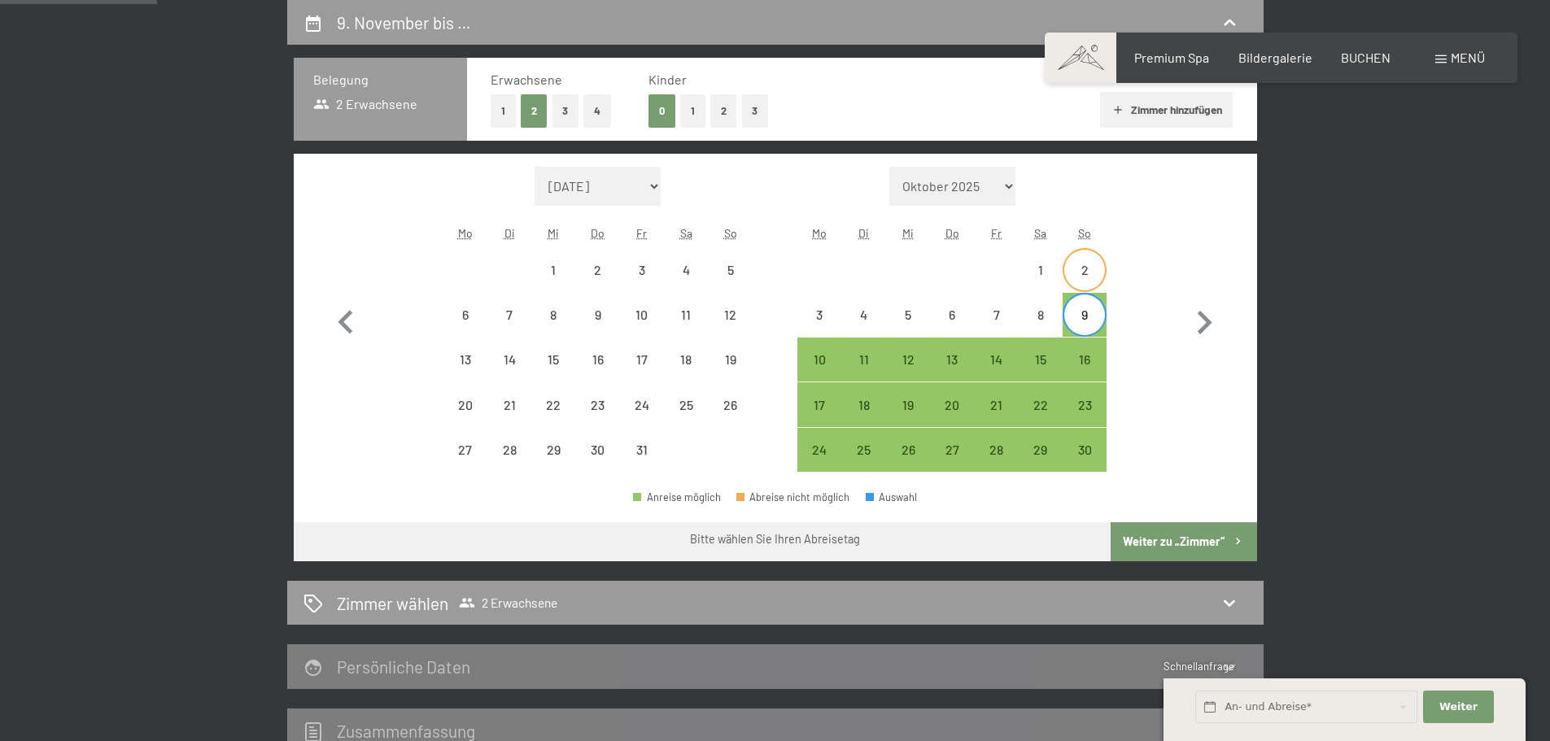
click at [1085, 281] on div "2" at bounding box center [1084, 284] width 41 height 41
select select "2025-10-01"
select select "[DATE]"
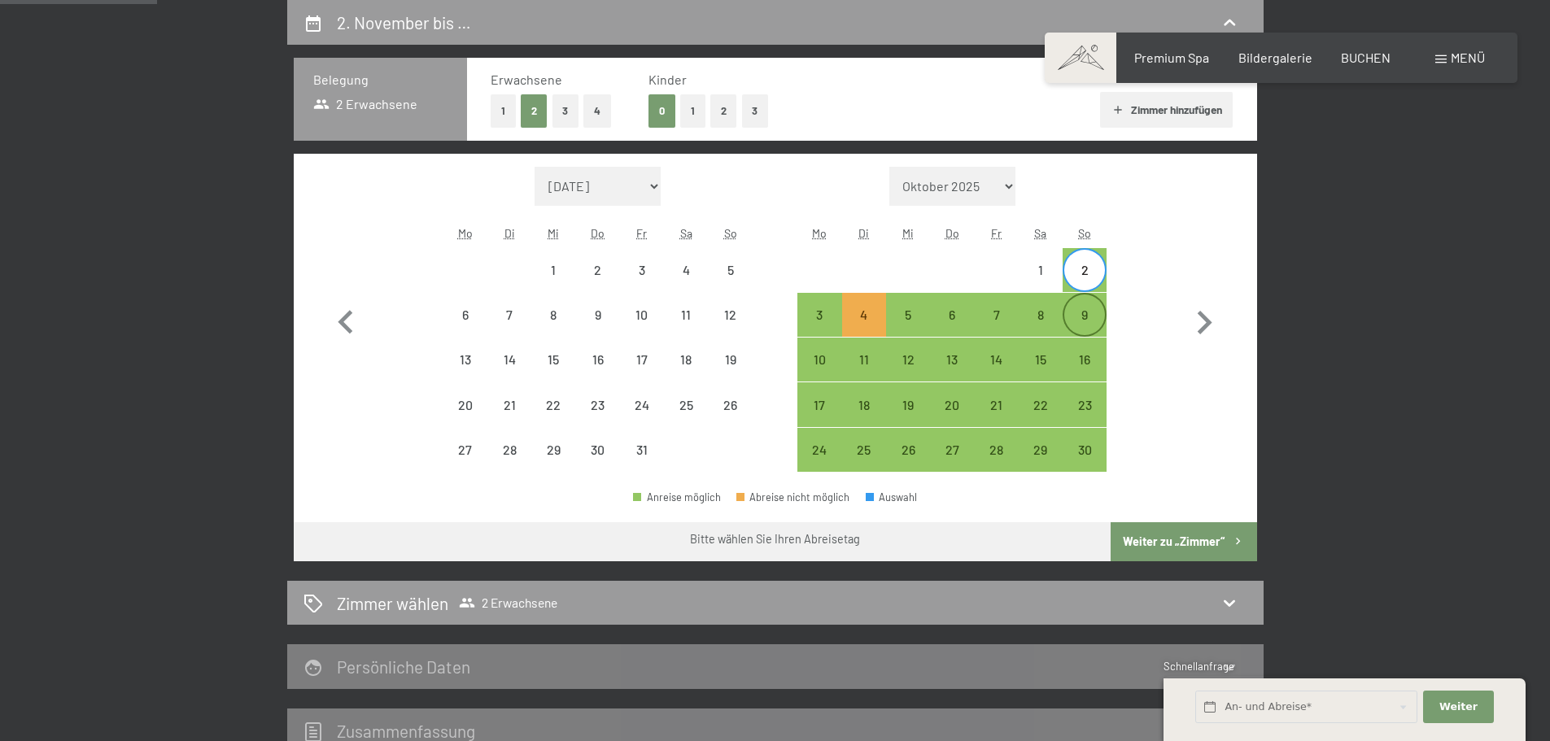
click at [1085, 315] on div "9" at bounding box center [1084, 328] width 41 height 41
select select "2025-10-01"
select select "[DATE]"
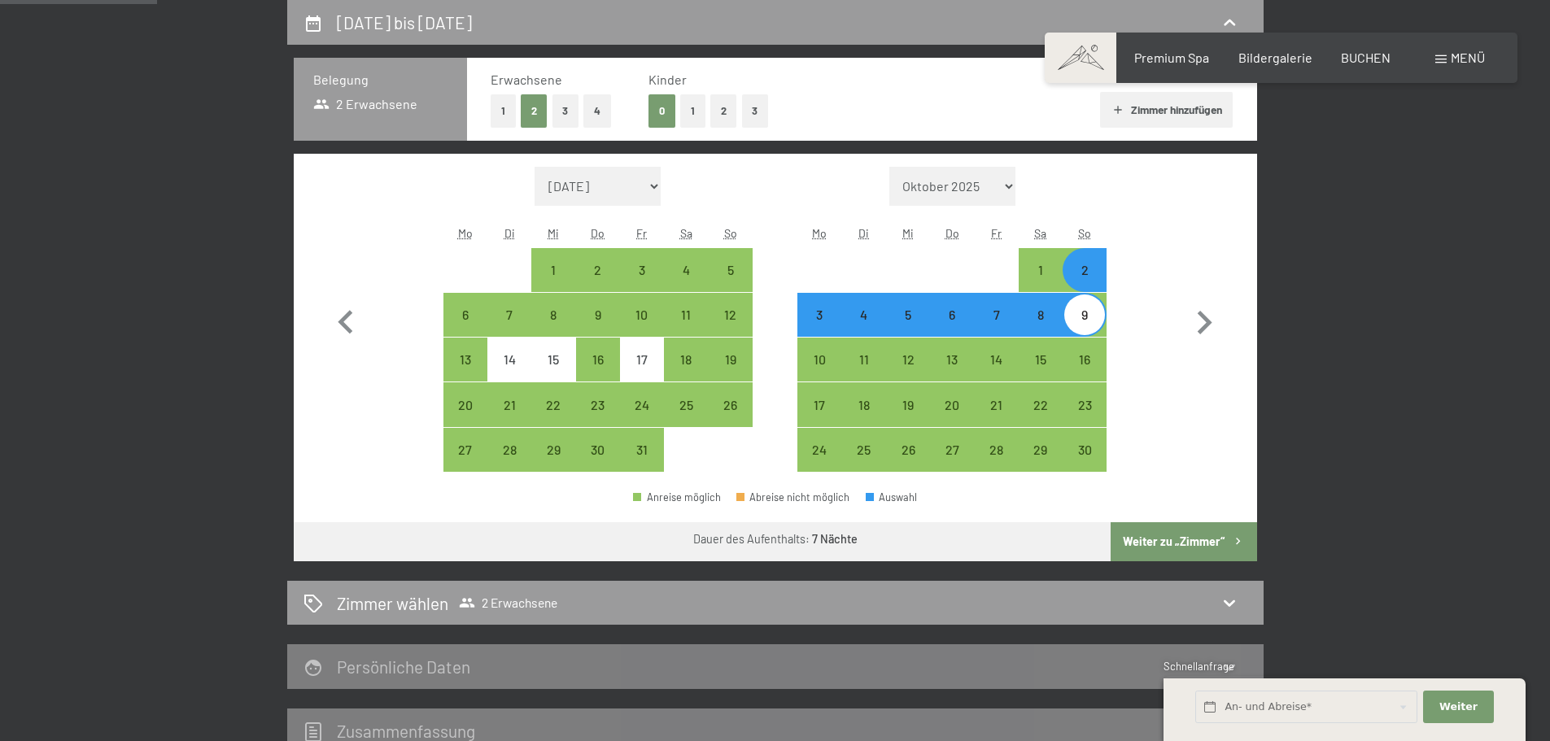
click at [1220, 539] on button "Weiter zu „Zimmer“" at bounding box center [1184, 541] width 146 height 39
select select "2025-10-01"
select select "[DATE]"
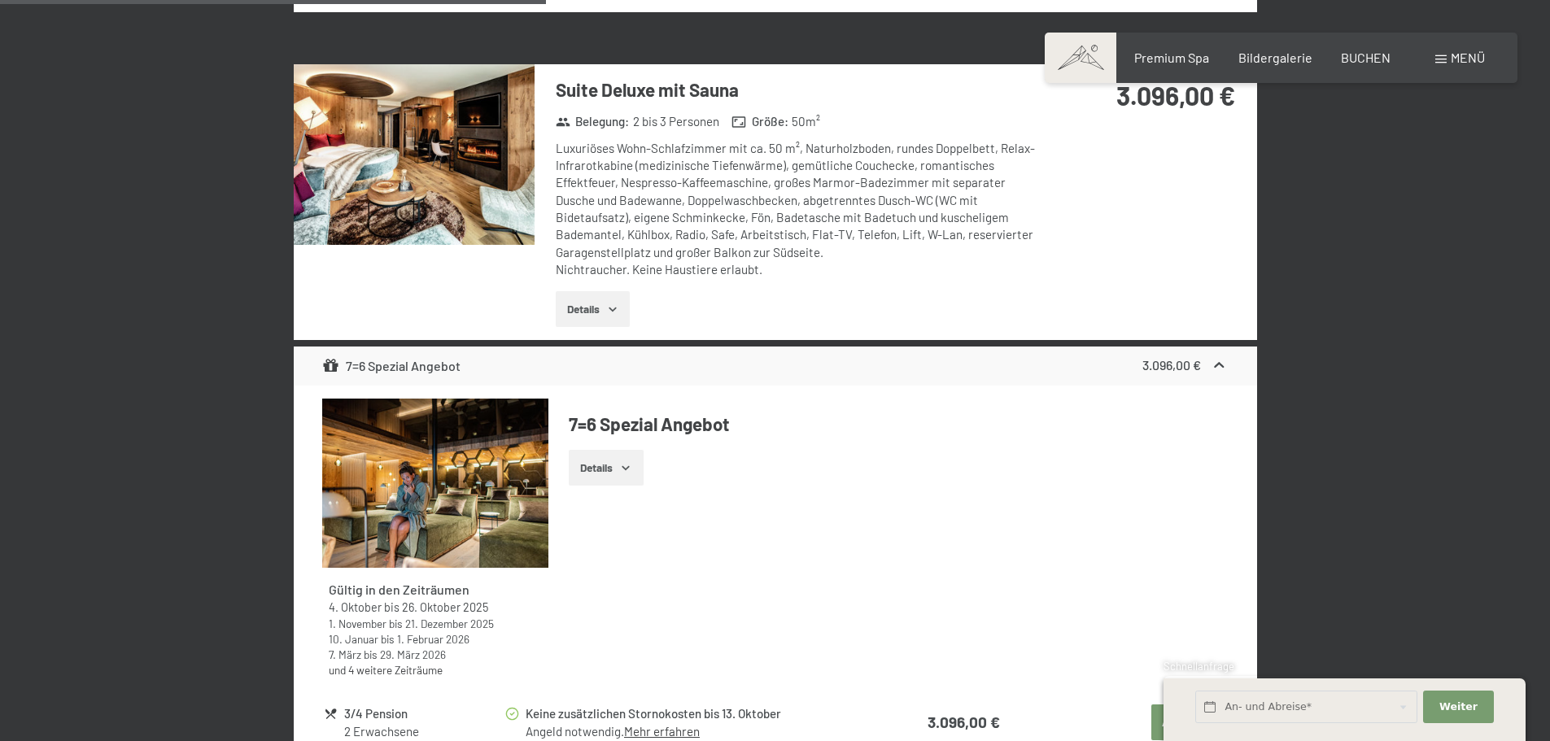
scroll to position [2259, 0]
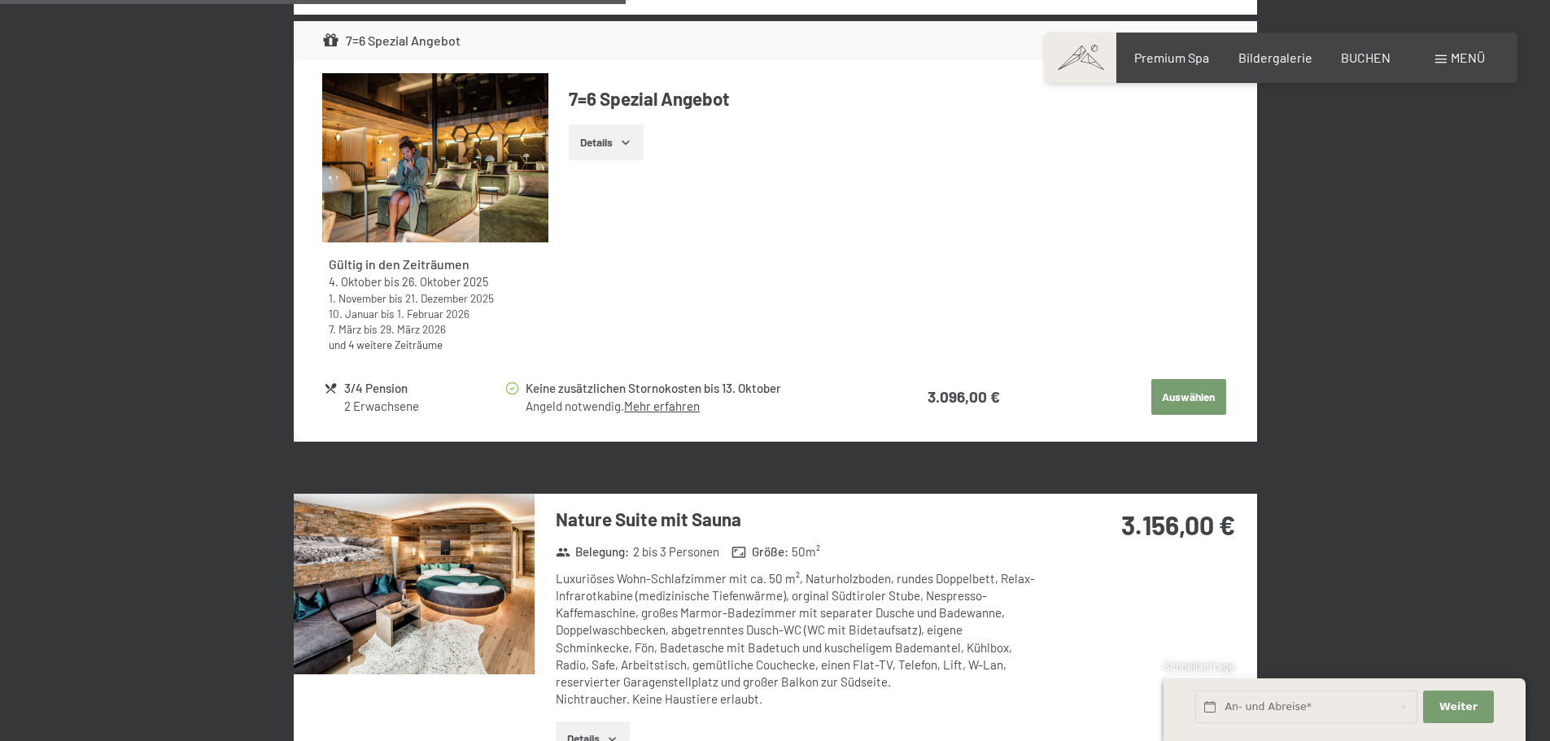
click at [463, 580] on img at bounding box center [414, 584] width 241 height 181
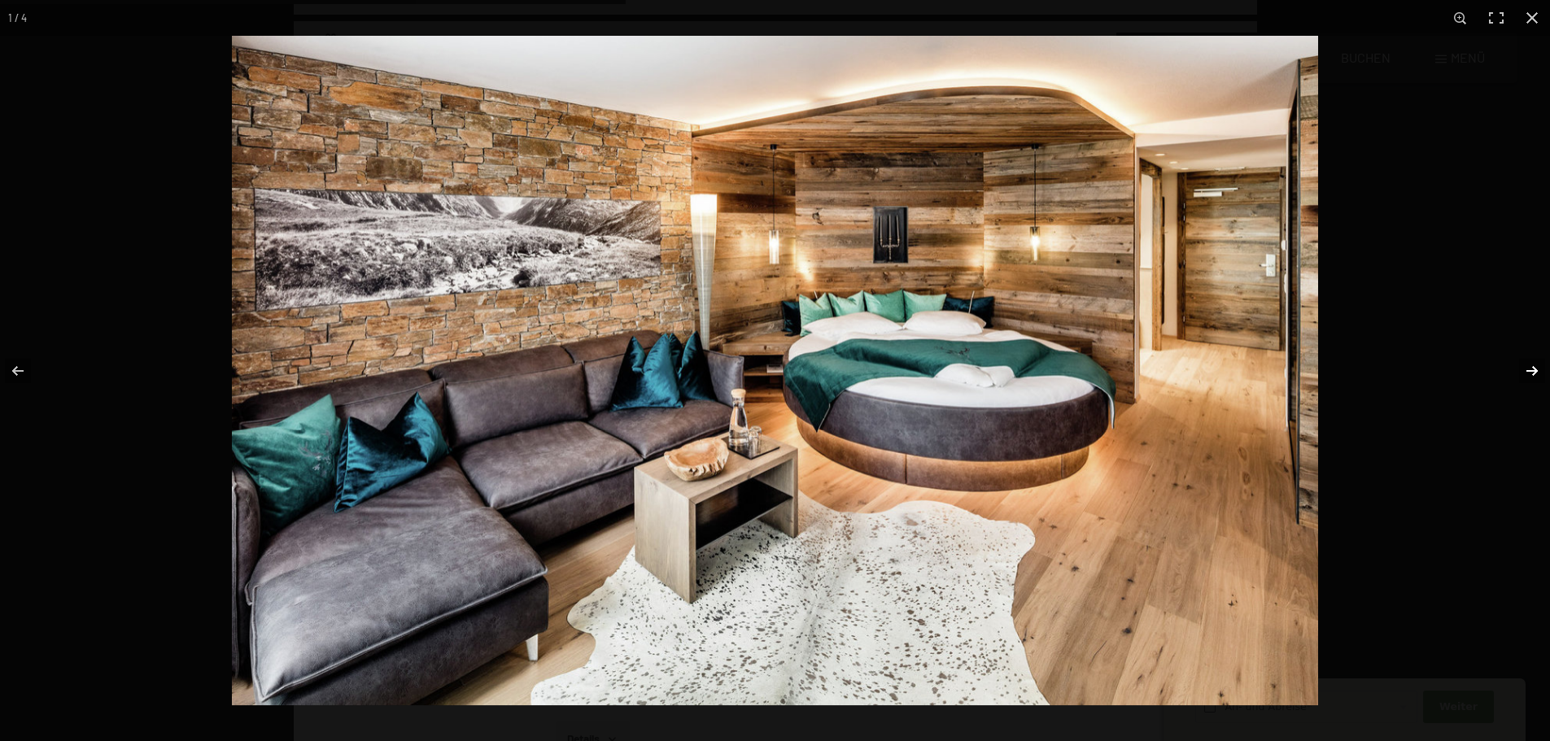
click at [1536, 366] on button "button" at bounding box center [1521, 370] width 57 height 81
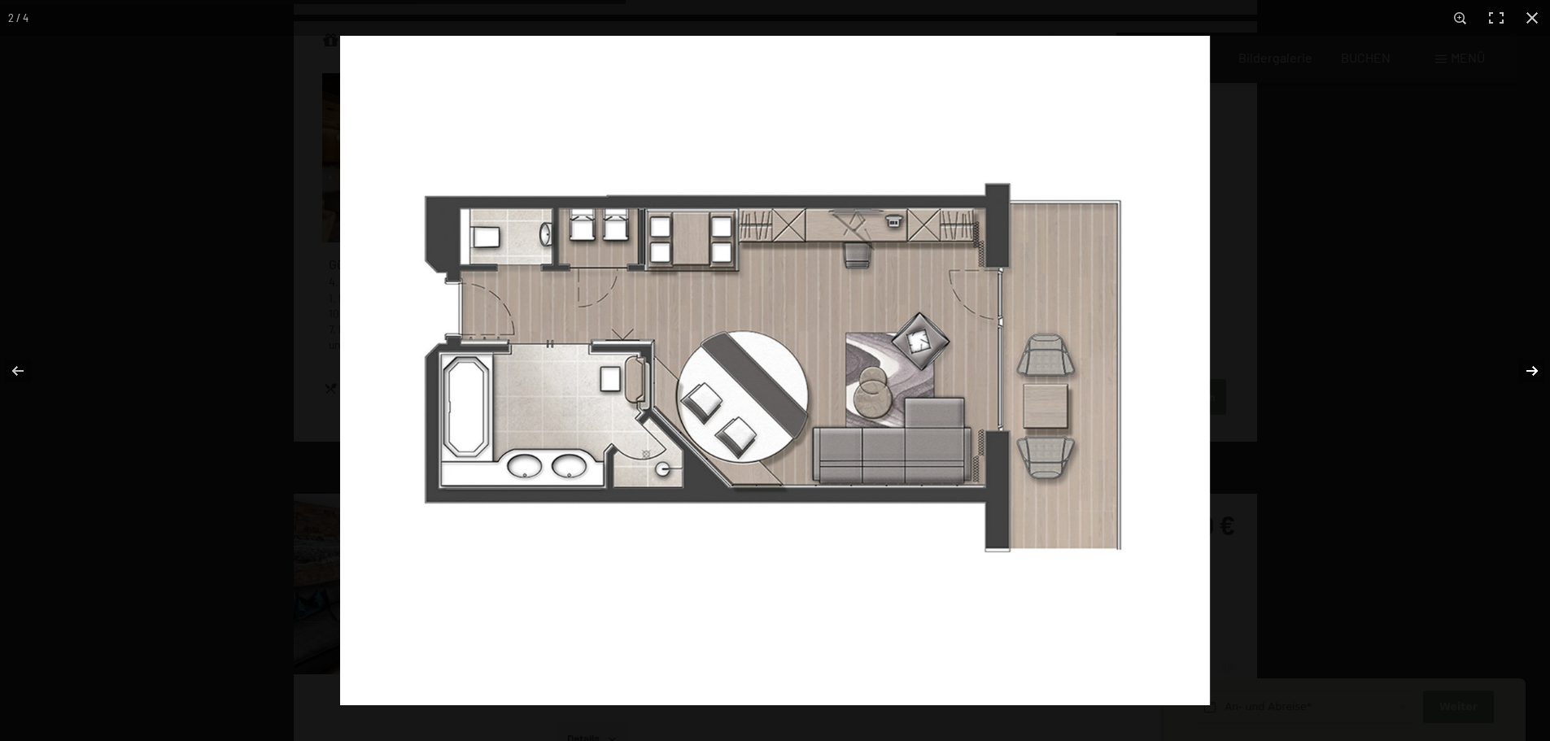
click at [1536, 366] on button "button" at bounding box center [1521, 370] width 57 height 81
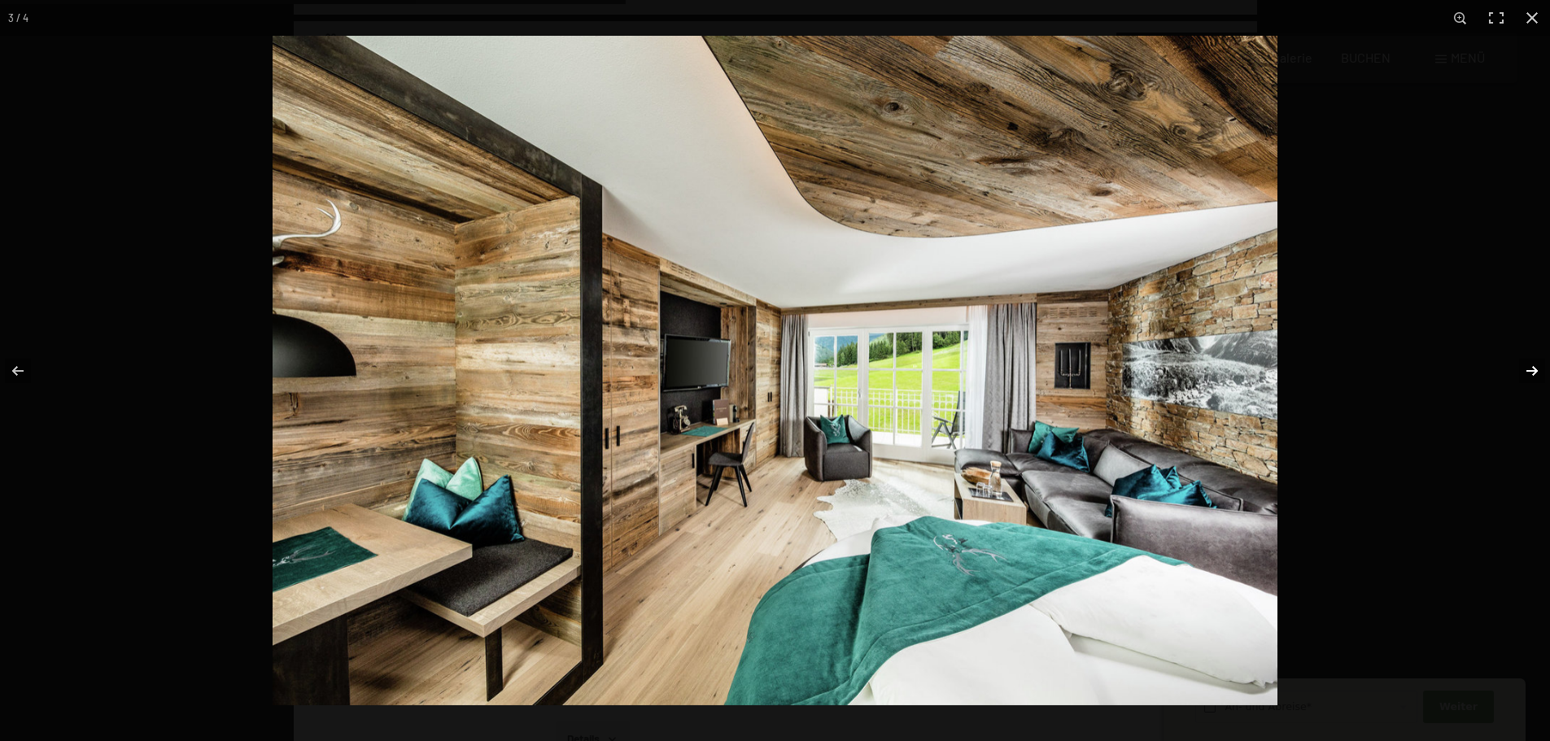
click at [1536, 366] on button "button" at bounding box center [1521, 370] width 57 height 81
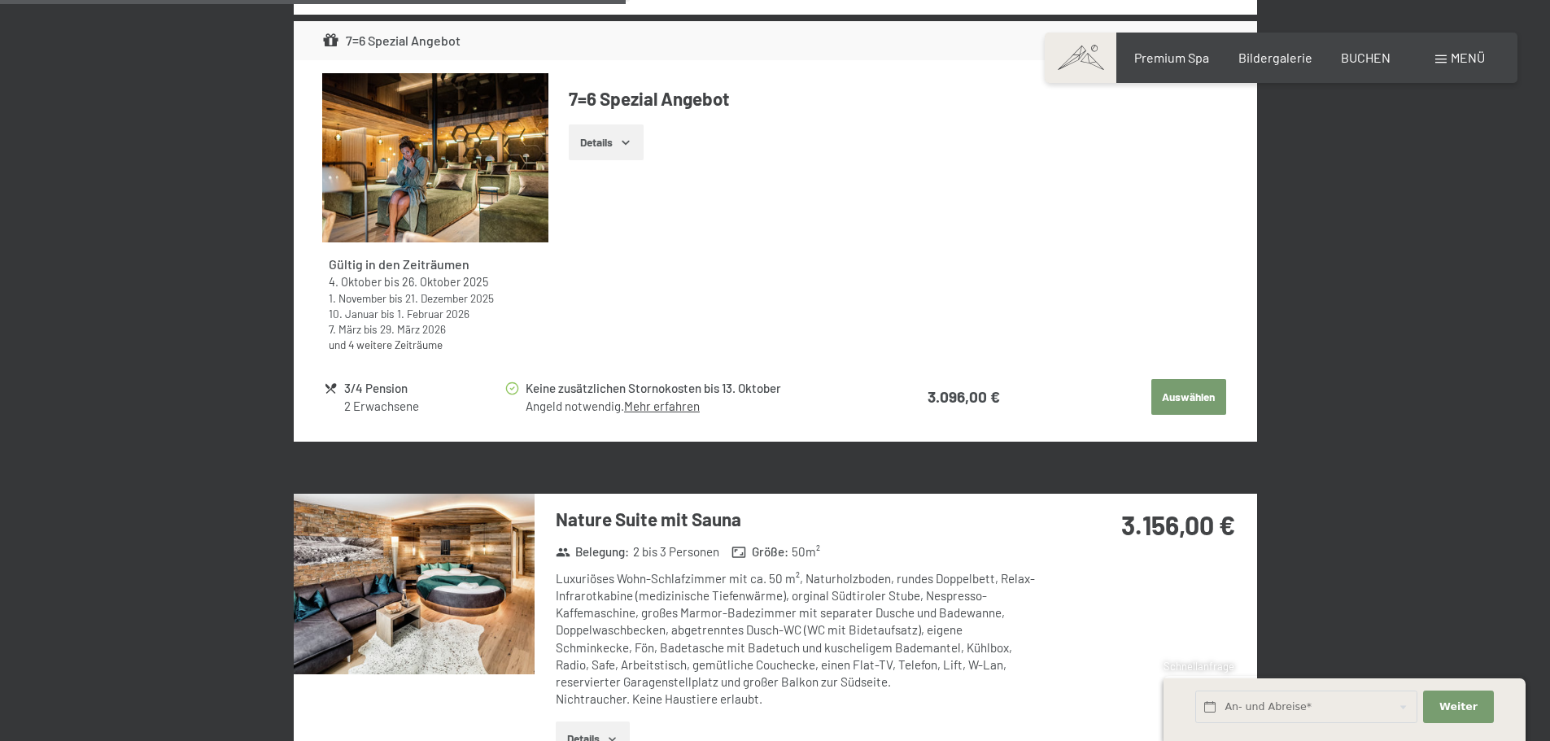
click at [0, 0] on button "button" at bounding box center [0, 0] width 0 height 0
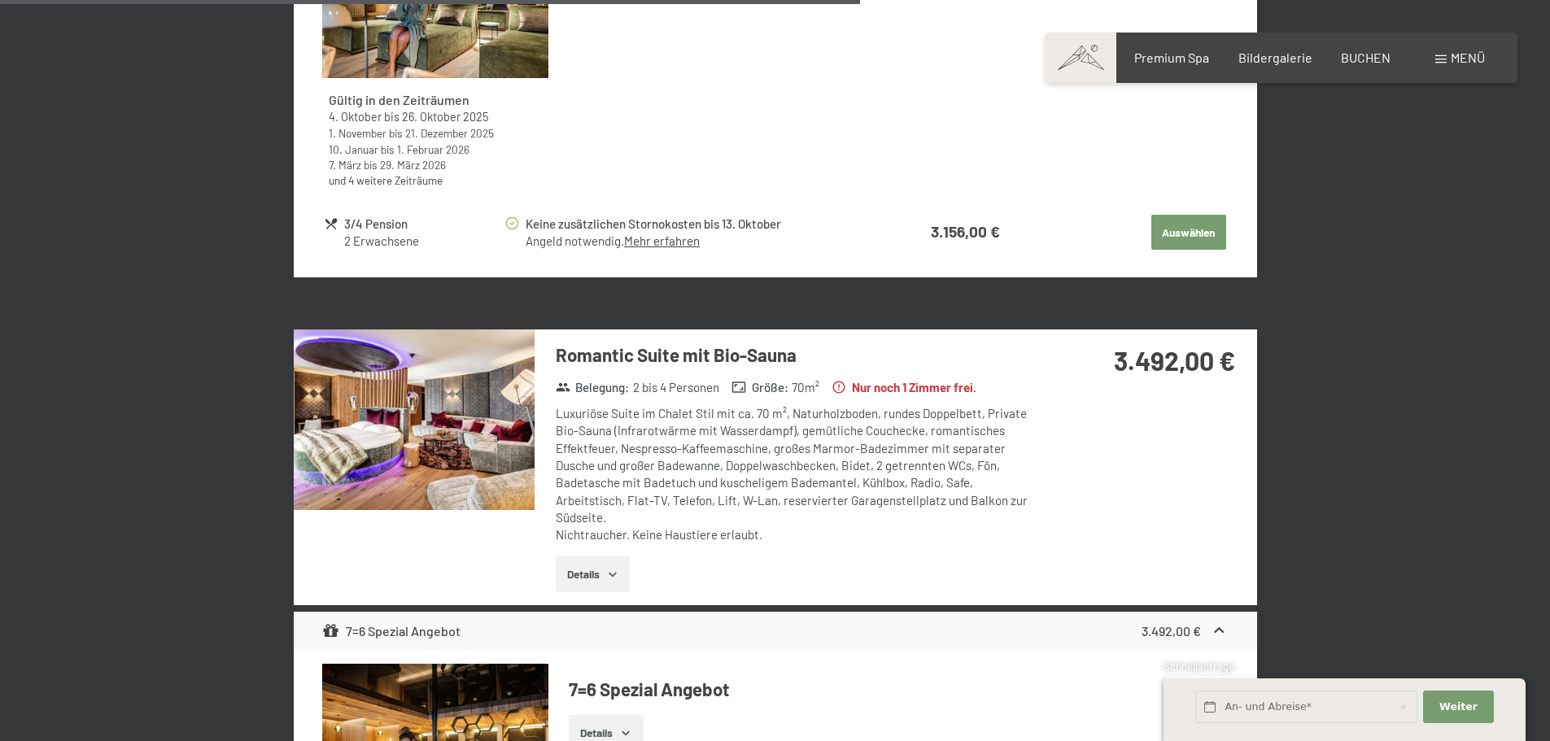
scroll to position [3317, 0]
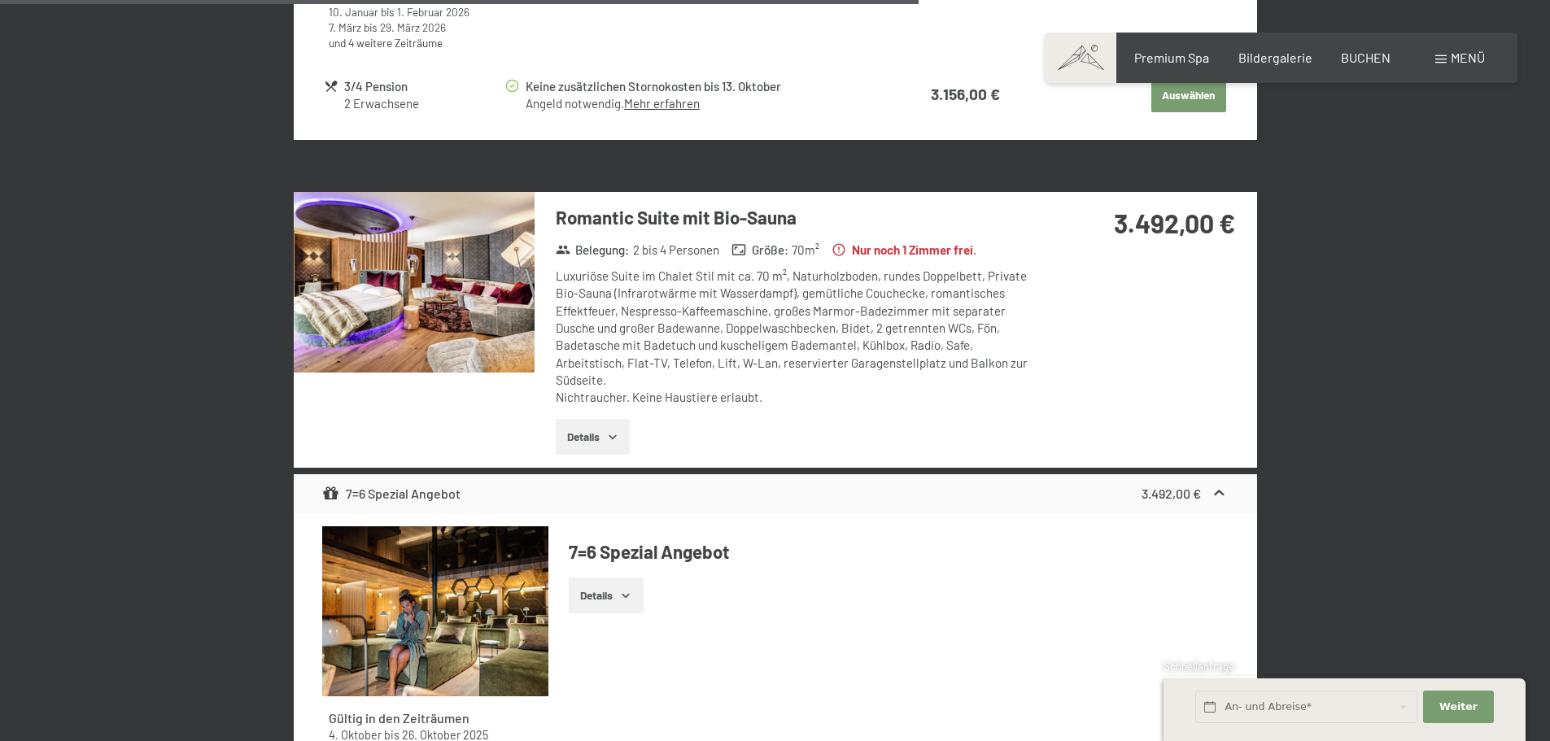
click at [418, 290] on img at bounding box center [414, 282] width 241 height 181
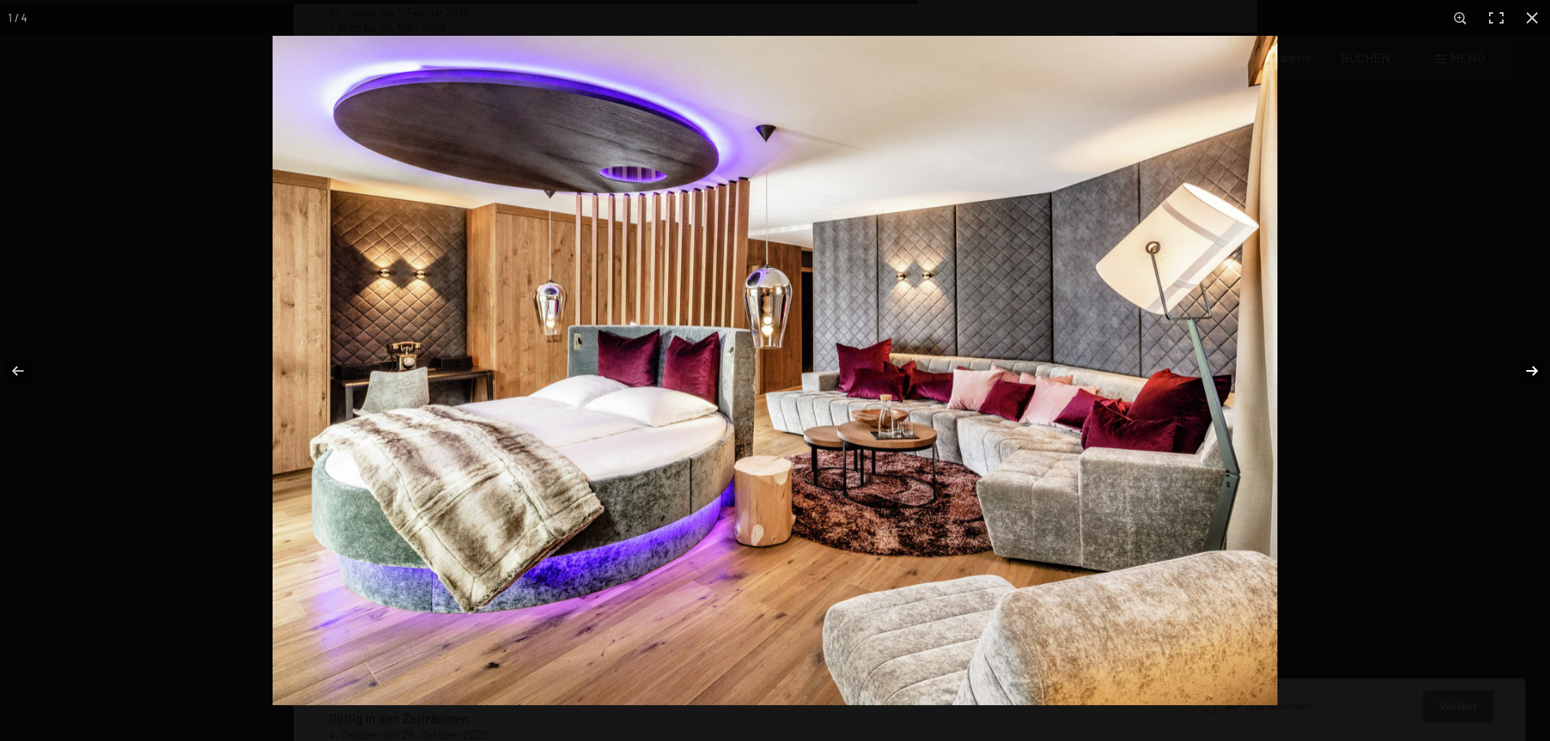
click at [1528, 373] on button "button" at bounding box center [1521, 370] width 57 height 81
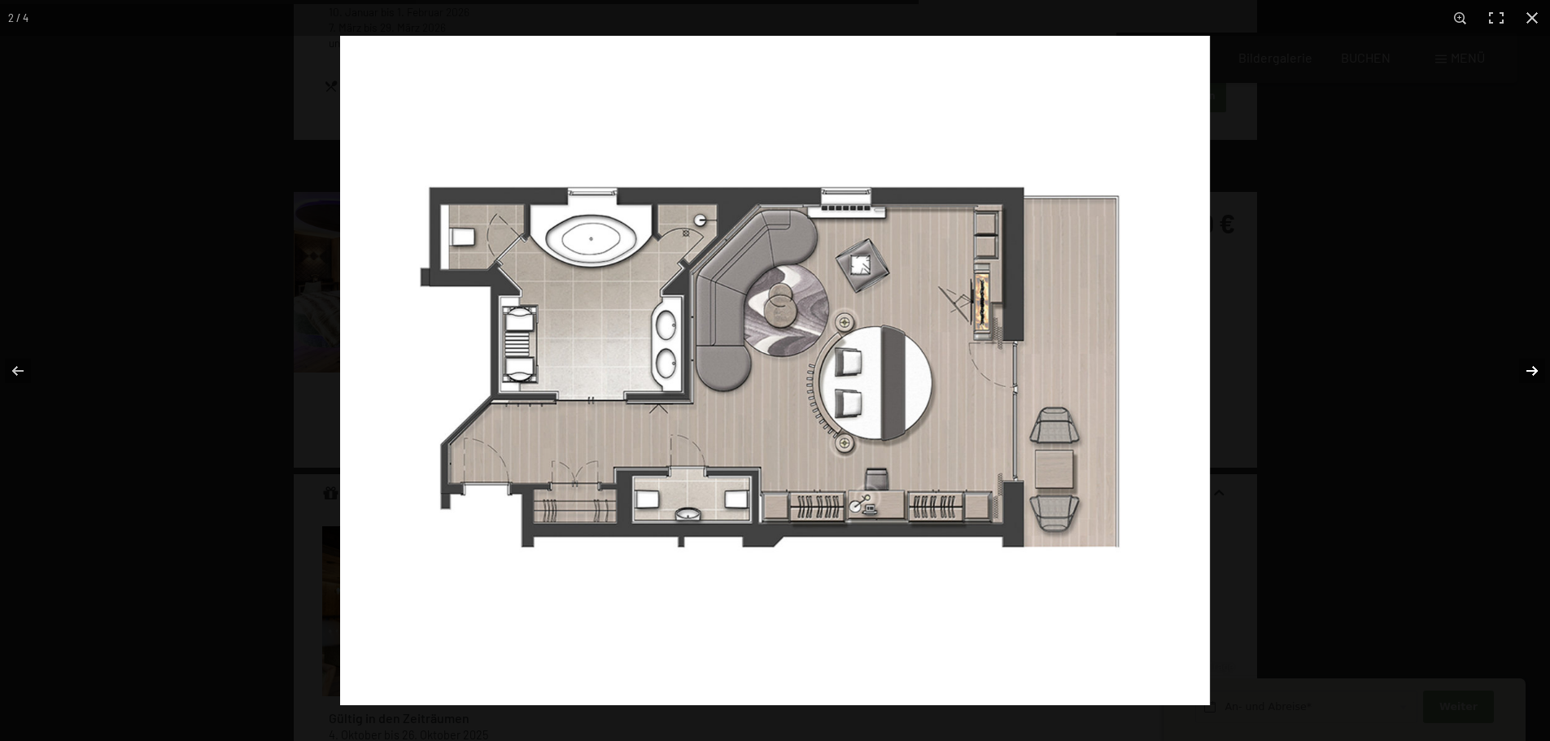
click at [1528, 373] on button "button" at bounding box center [1521, 370] width 57 height 81
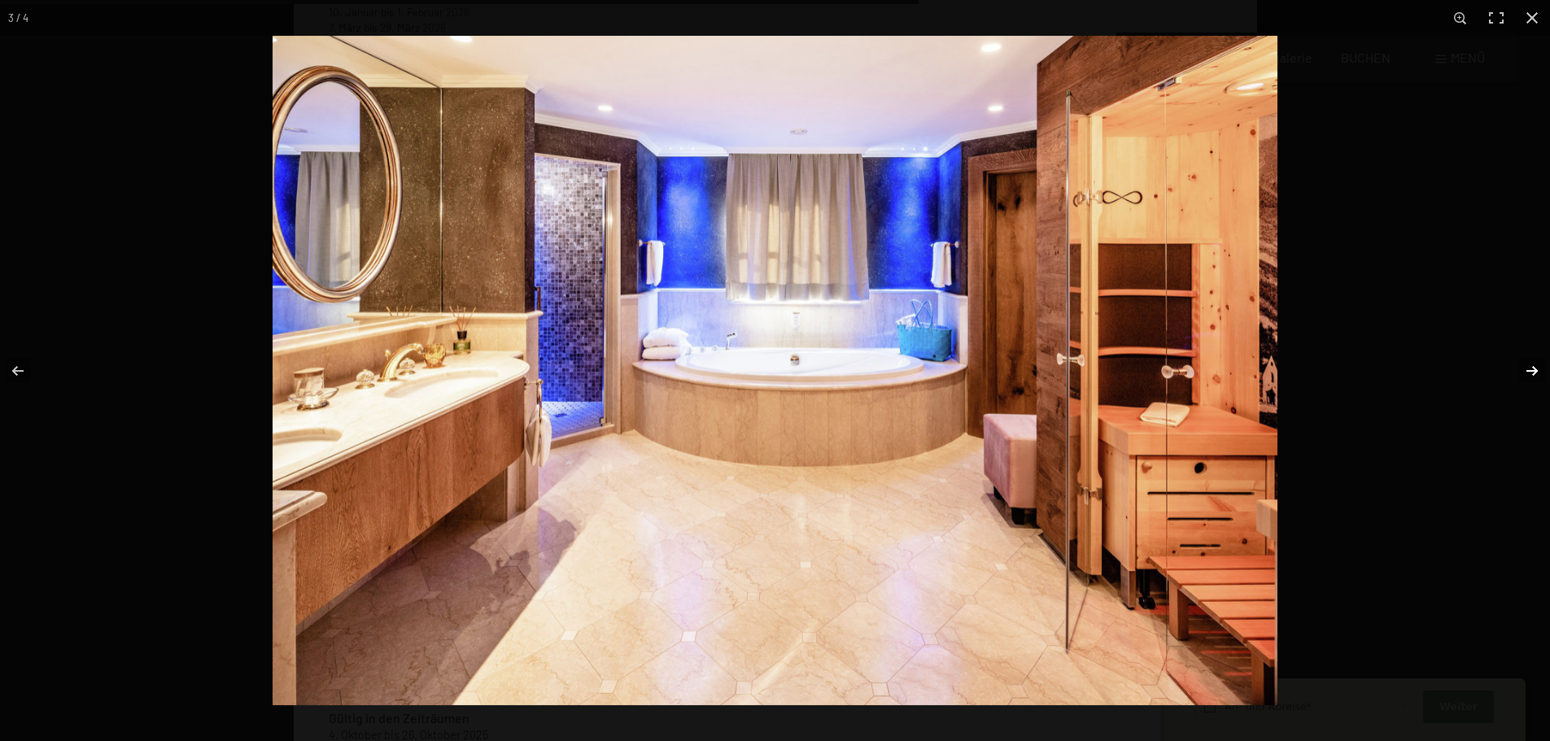
click at [1528, 373] on button "button" at bounding box center [1521, 370] width 57 height 81
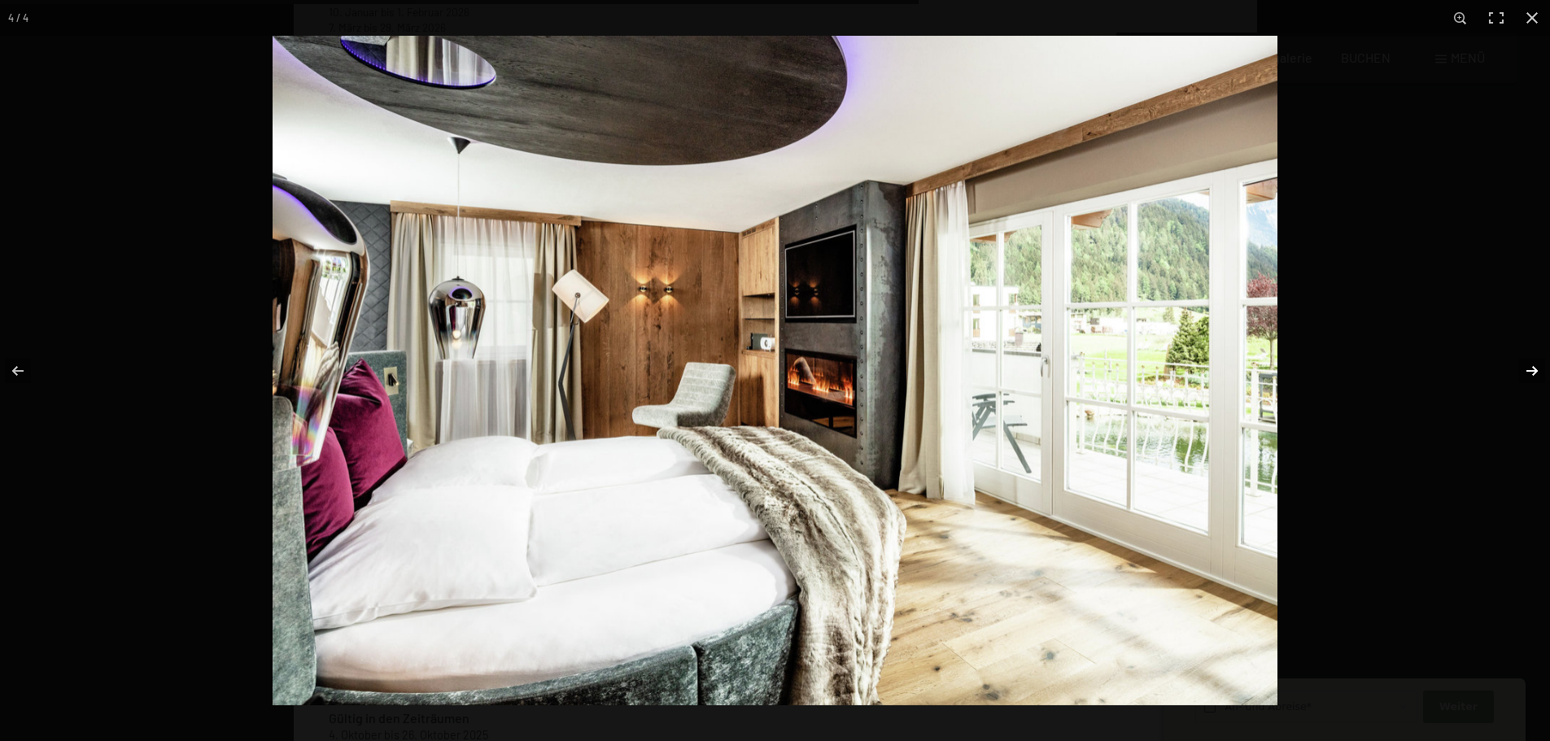
click at [1528, 373] on button "button" at bounding box center [1521, 370] width 57 height 81
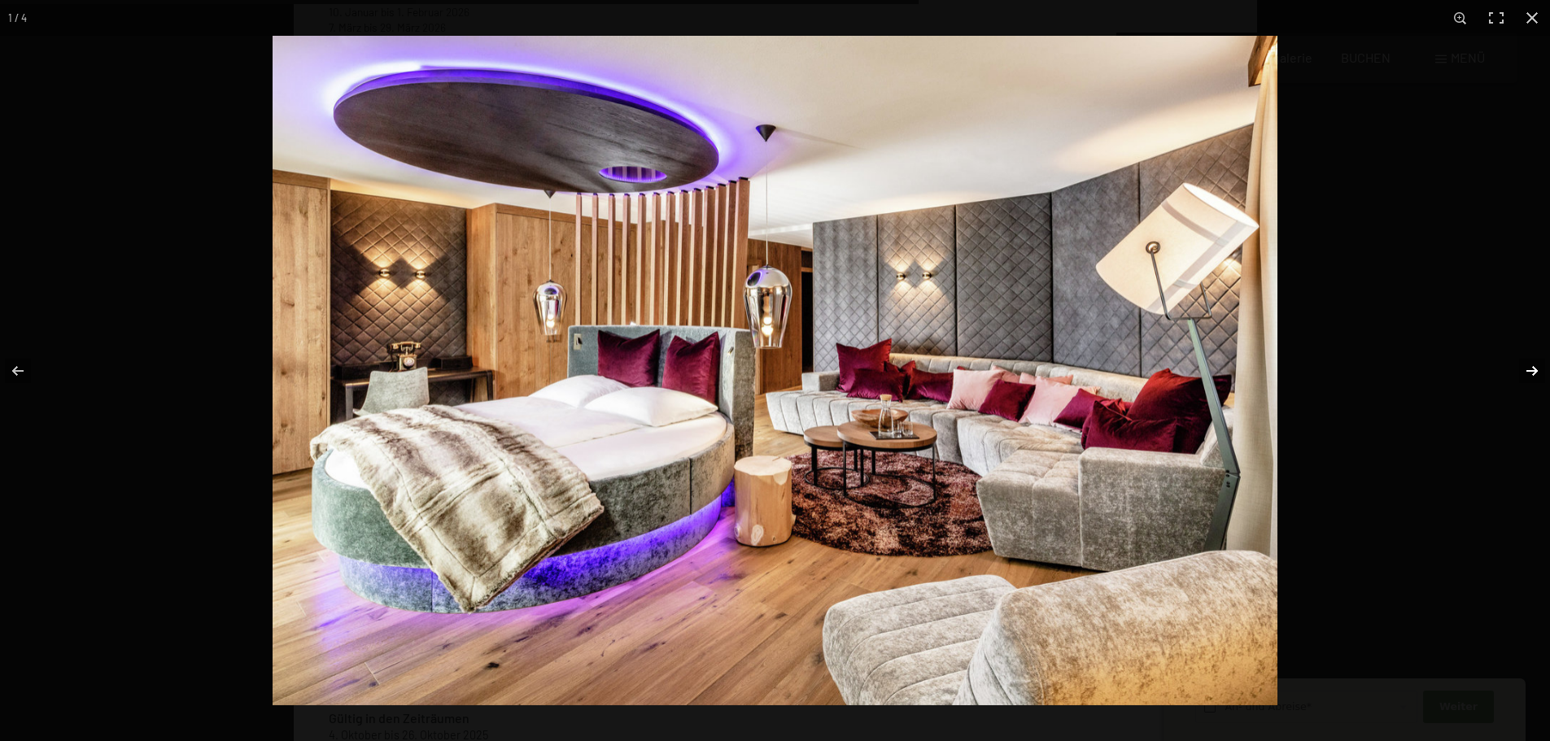
click at [1528, 373] on button "button" at bounding box center [1521, 370] width 57 height 81
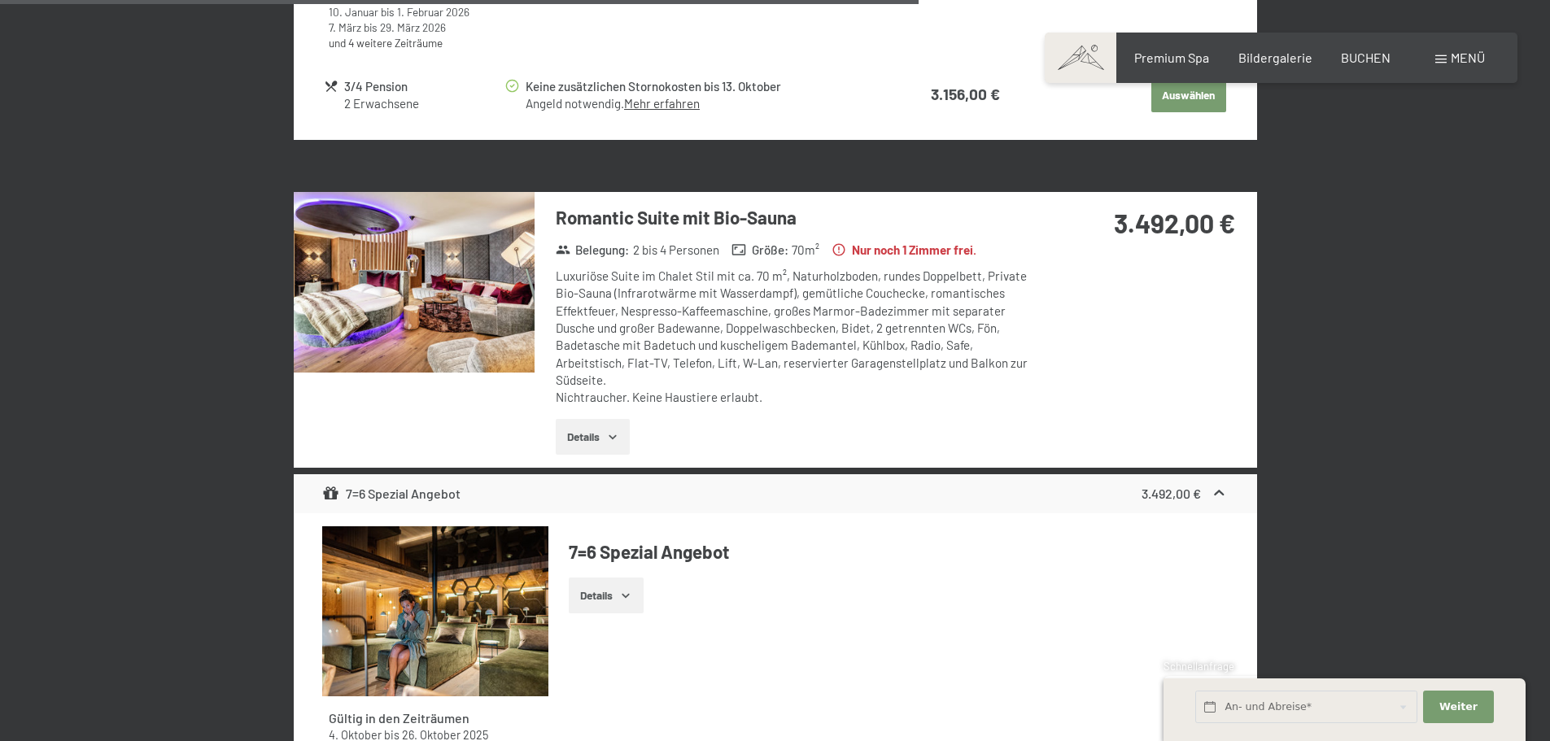
click at [0, 0] on button "button" at bounding box center [0, 0] width 0 height 0
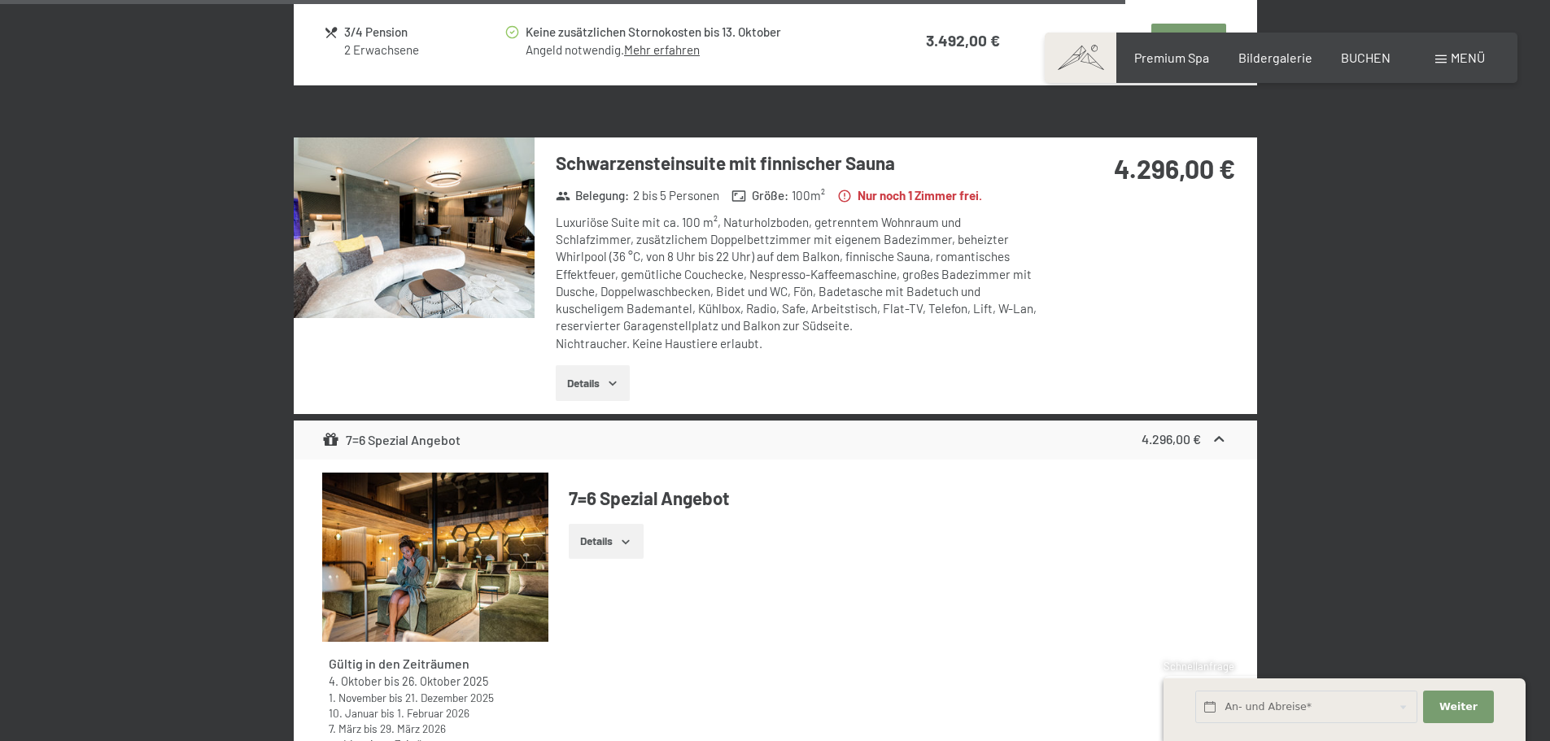
scroll to position [4131, 0]
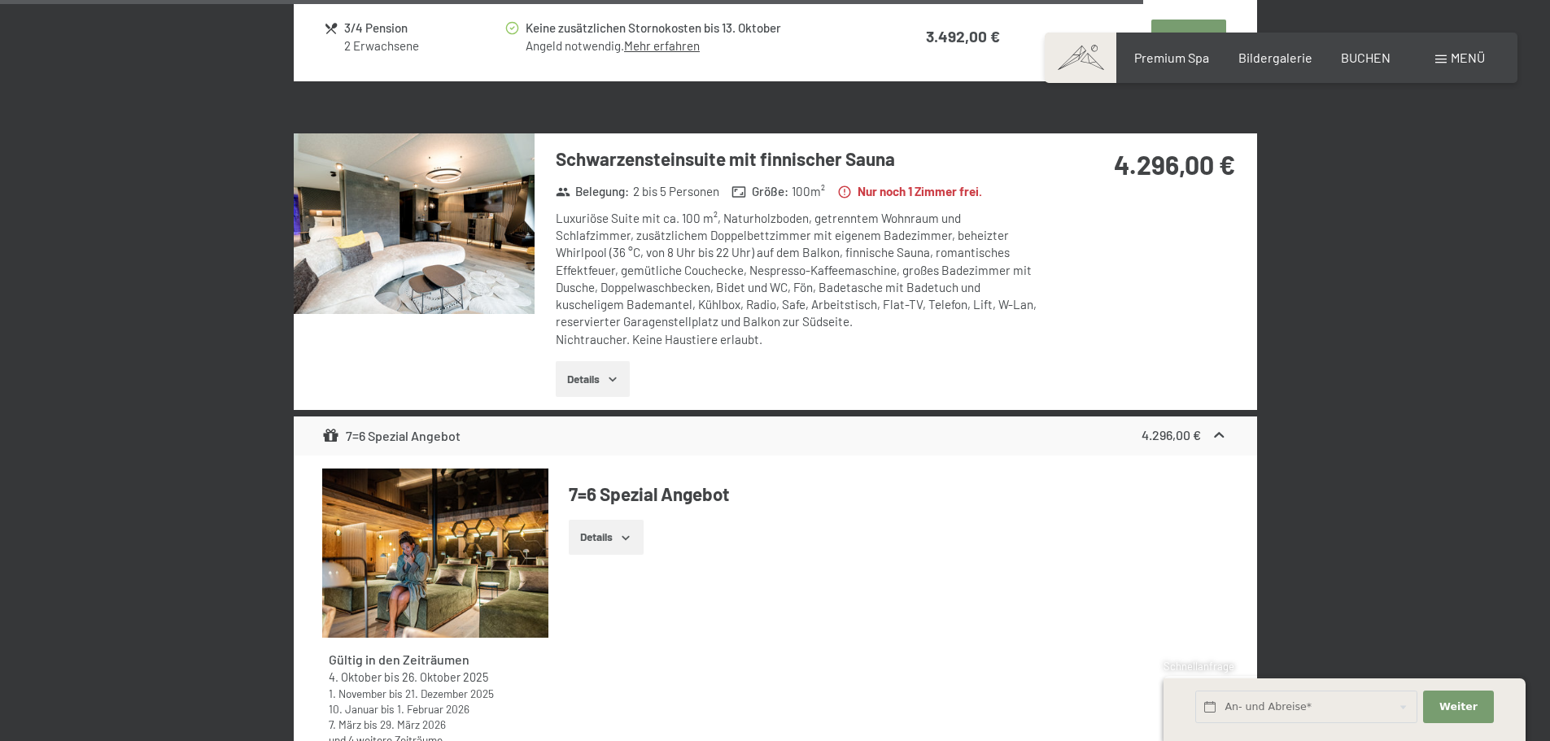
click at [448, 268] on img at bounding box center [414, 223] width 241 height 181
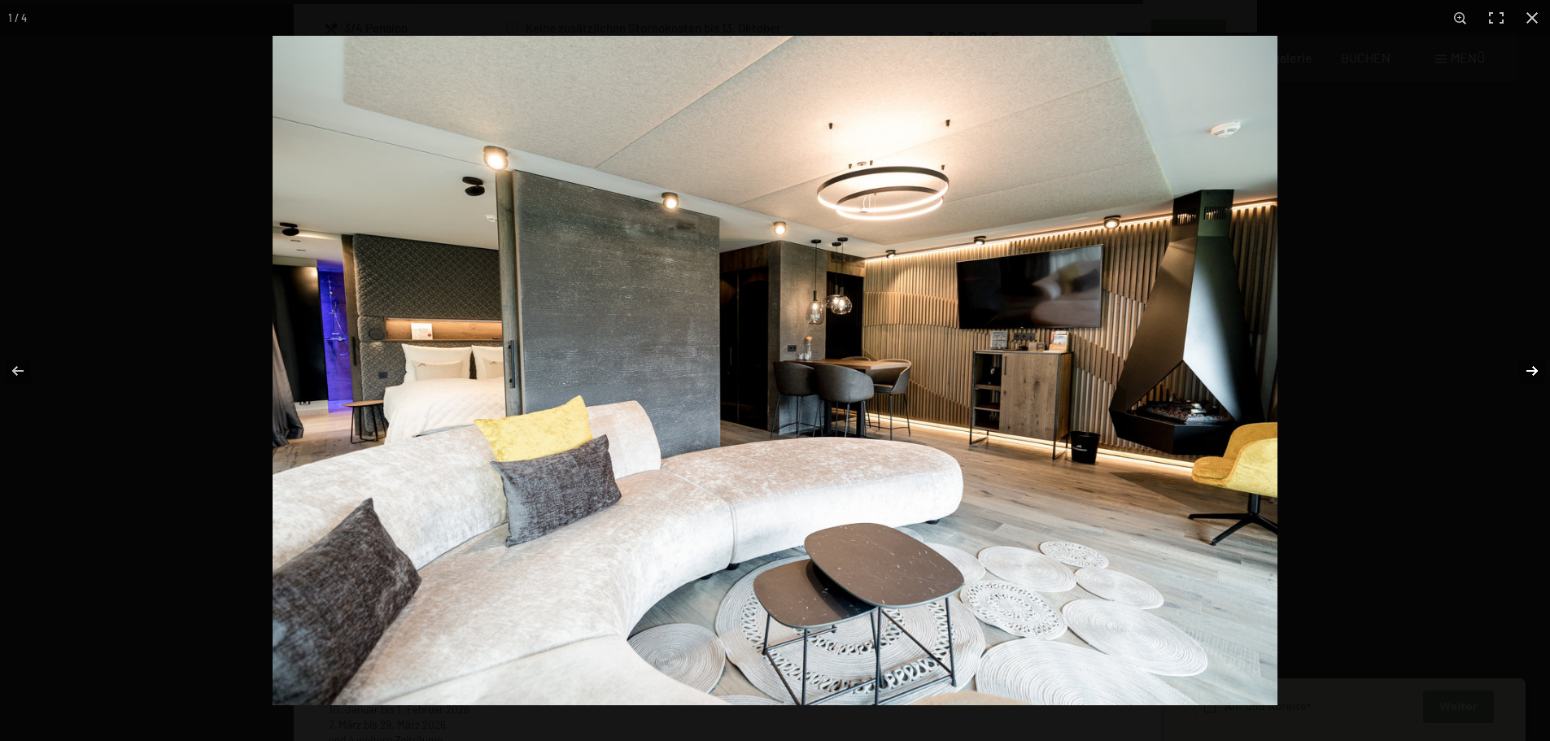
click at [1529, 373] on button "button" at bounding box center [1521, 370] width 57 height 81
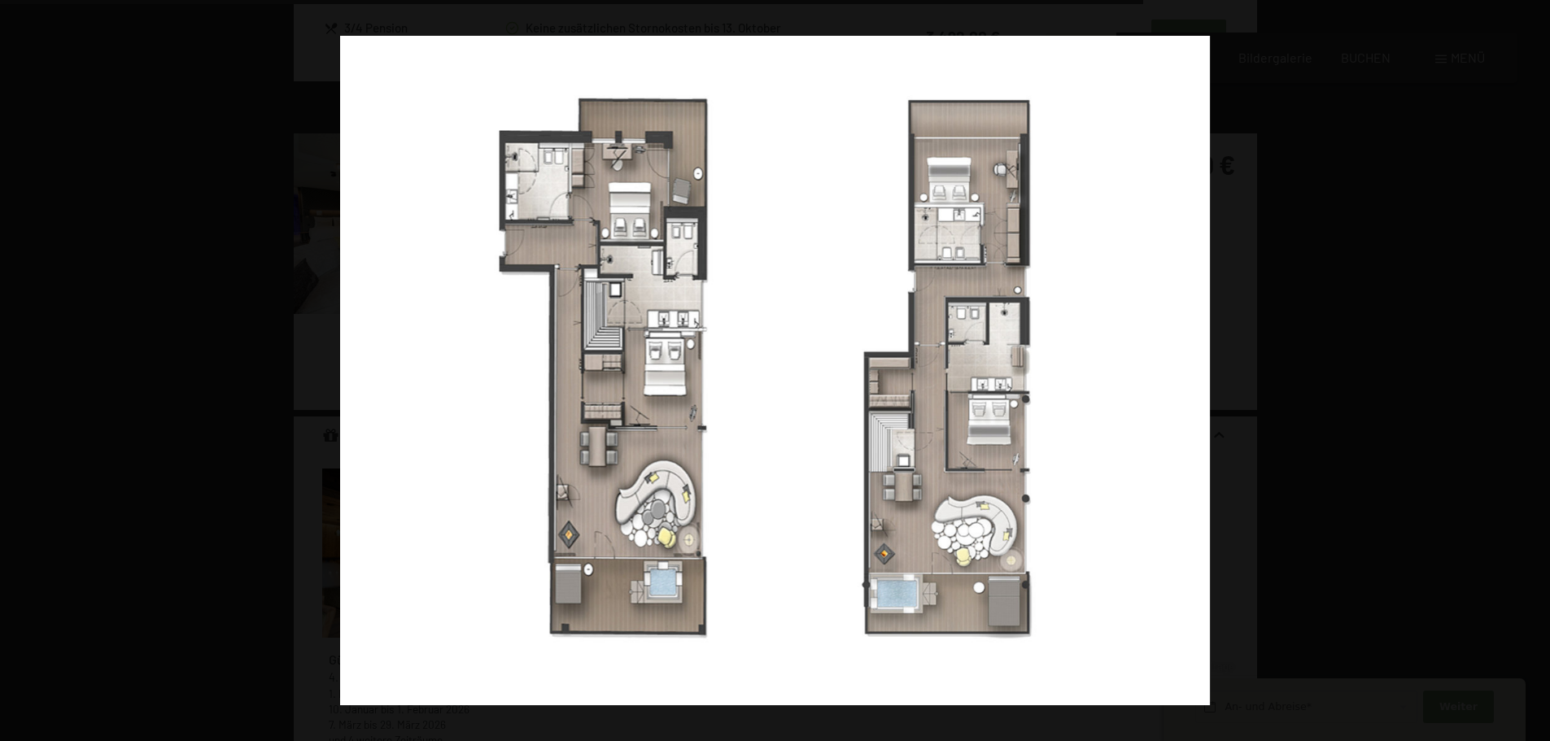
click at [1529, 373] on button "button" at bounding box center [1521, 370] width 57 height 81
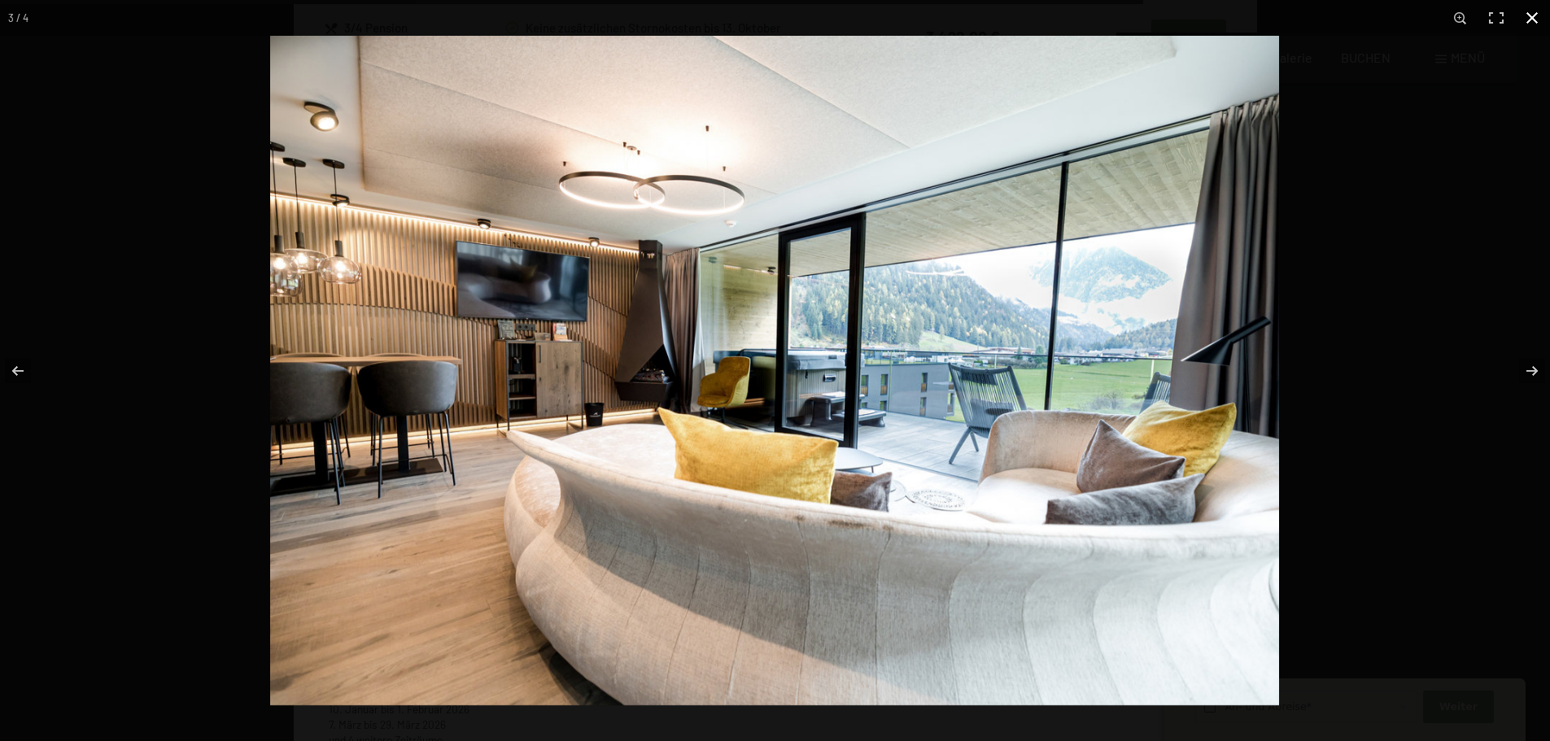
click at [1534, 16] on button "button" at bounding box center [1532, 18] width 36 height 36
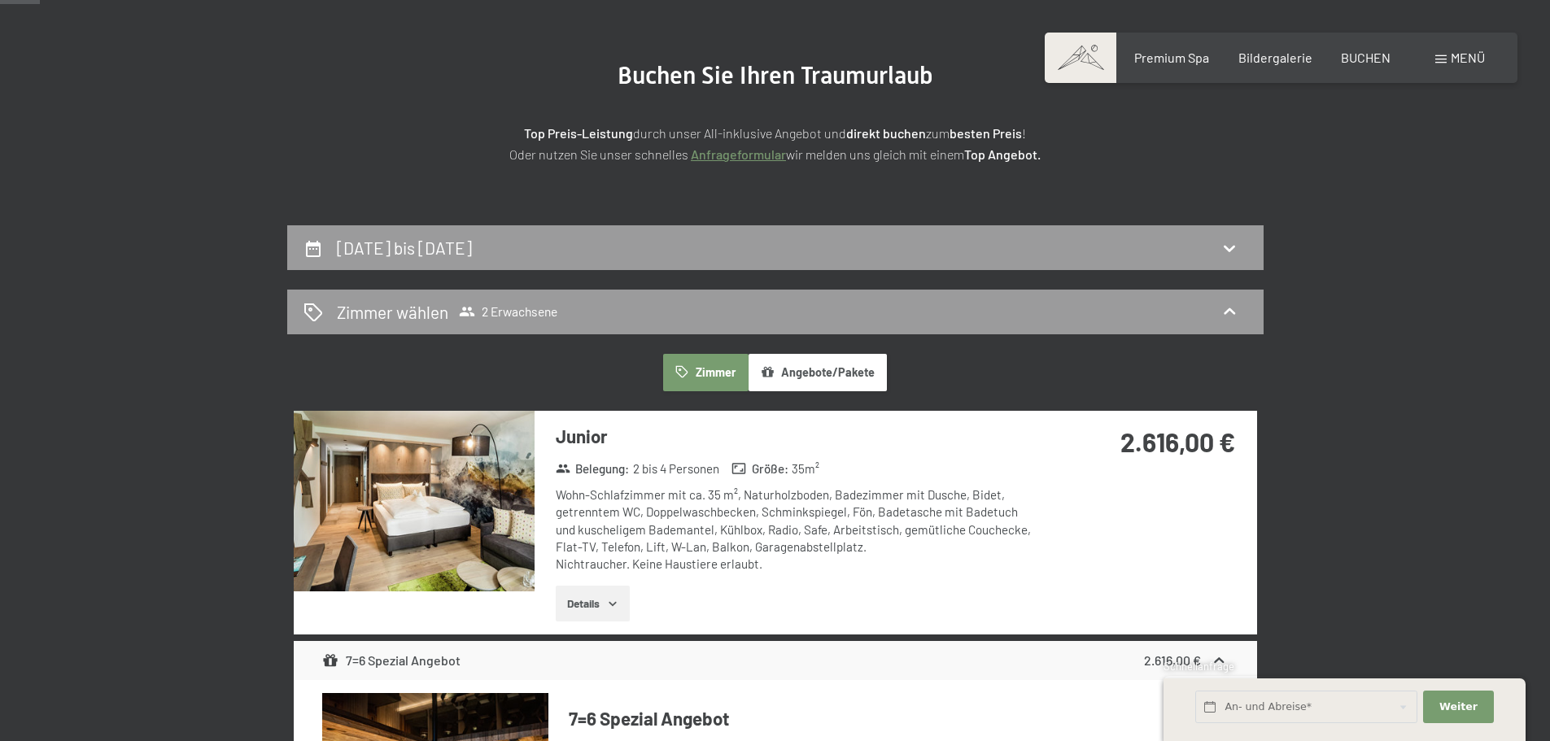
scroll to position [144, 0]
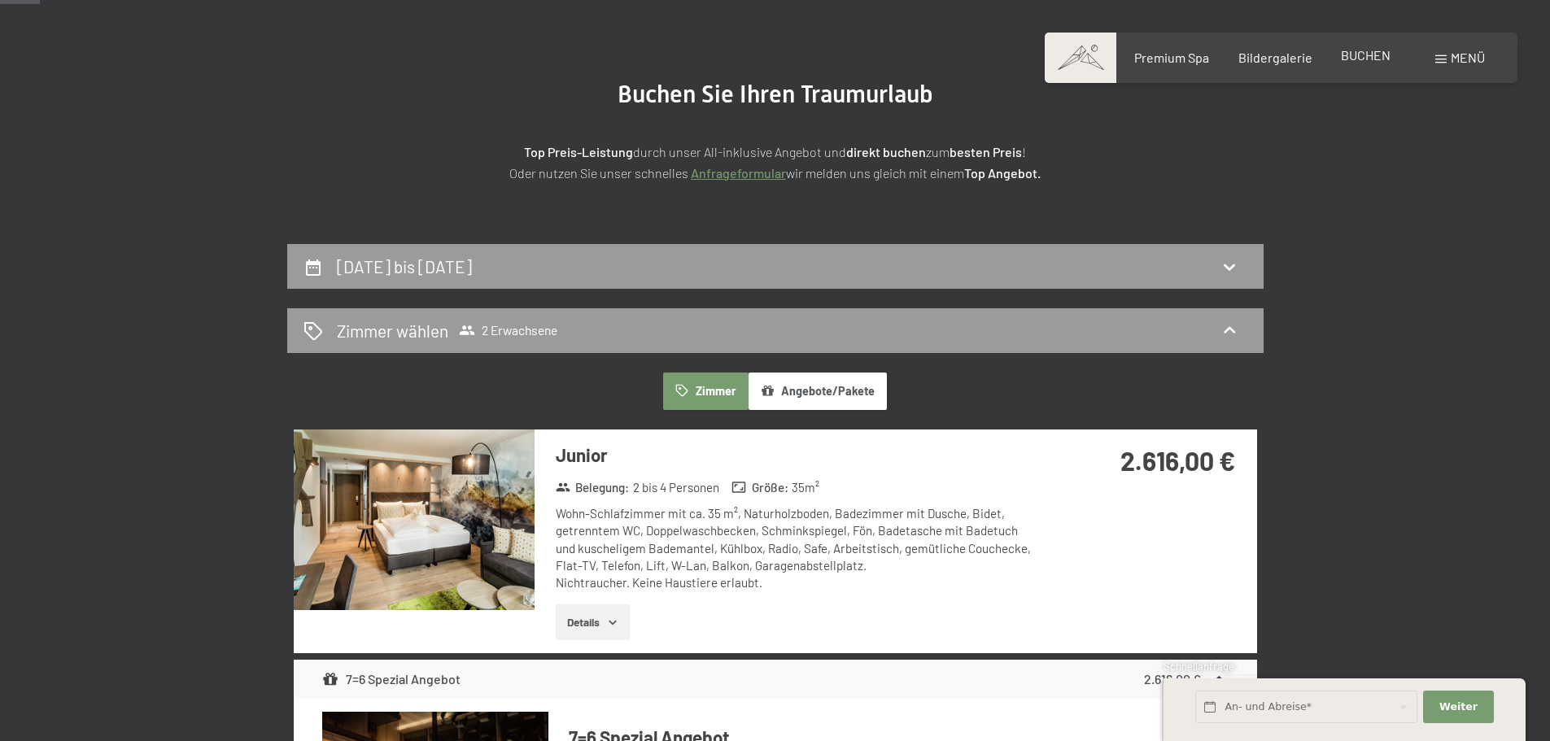
click at [1351, 62] on span "BUCHEN" at bounding box center [1366, 54] width 50 height 15
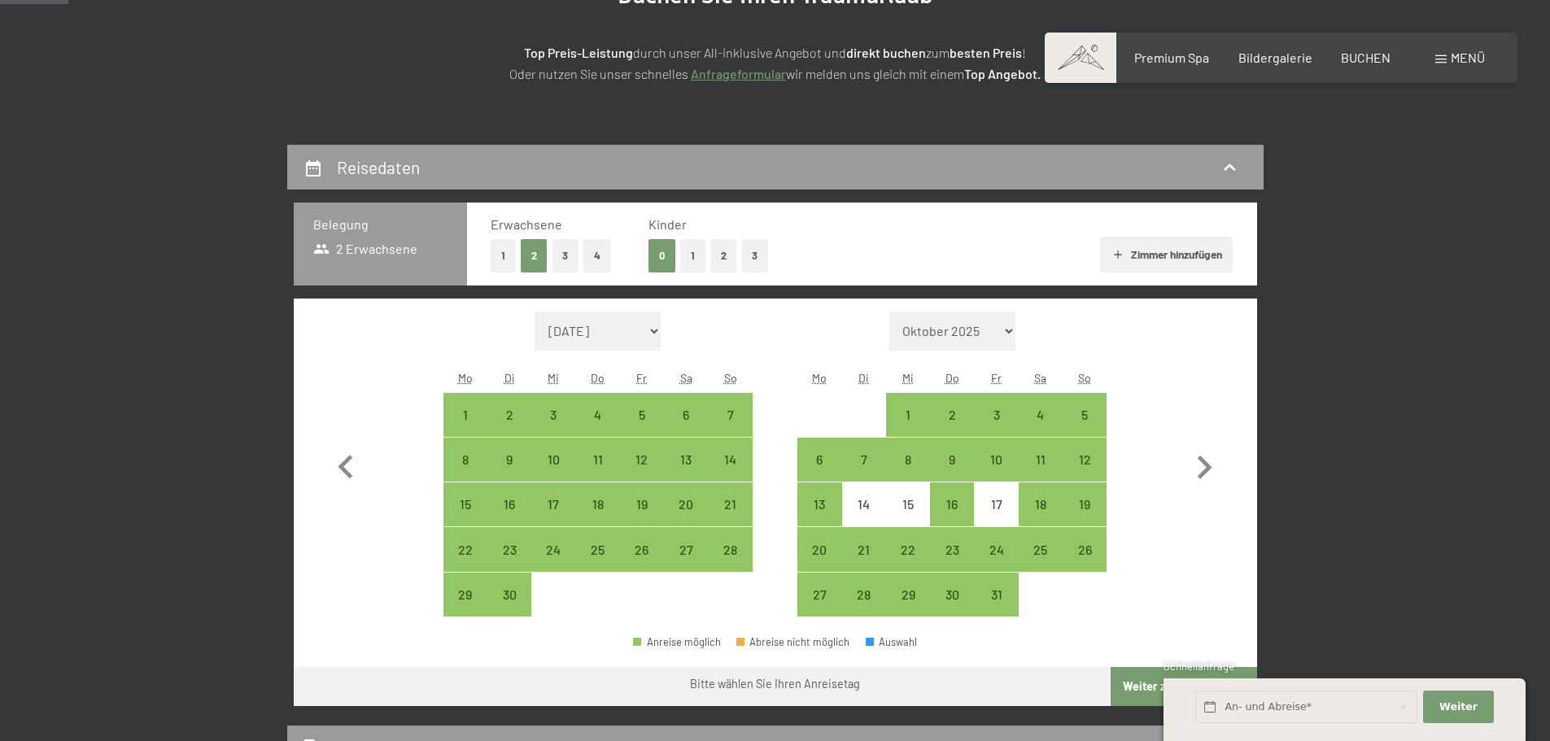
scroll to position [244, 0]
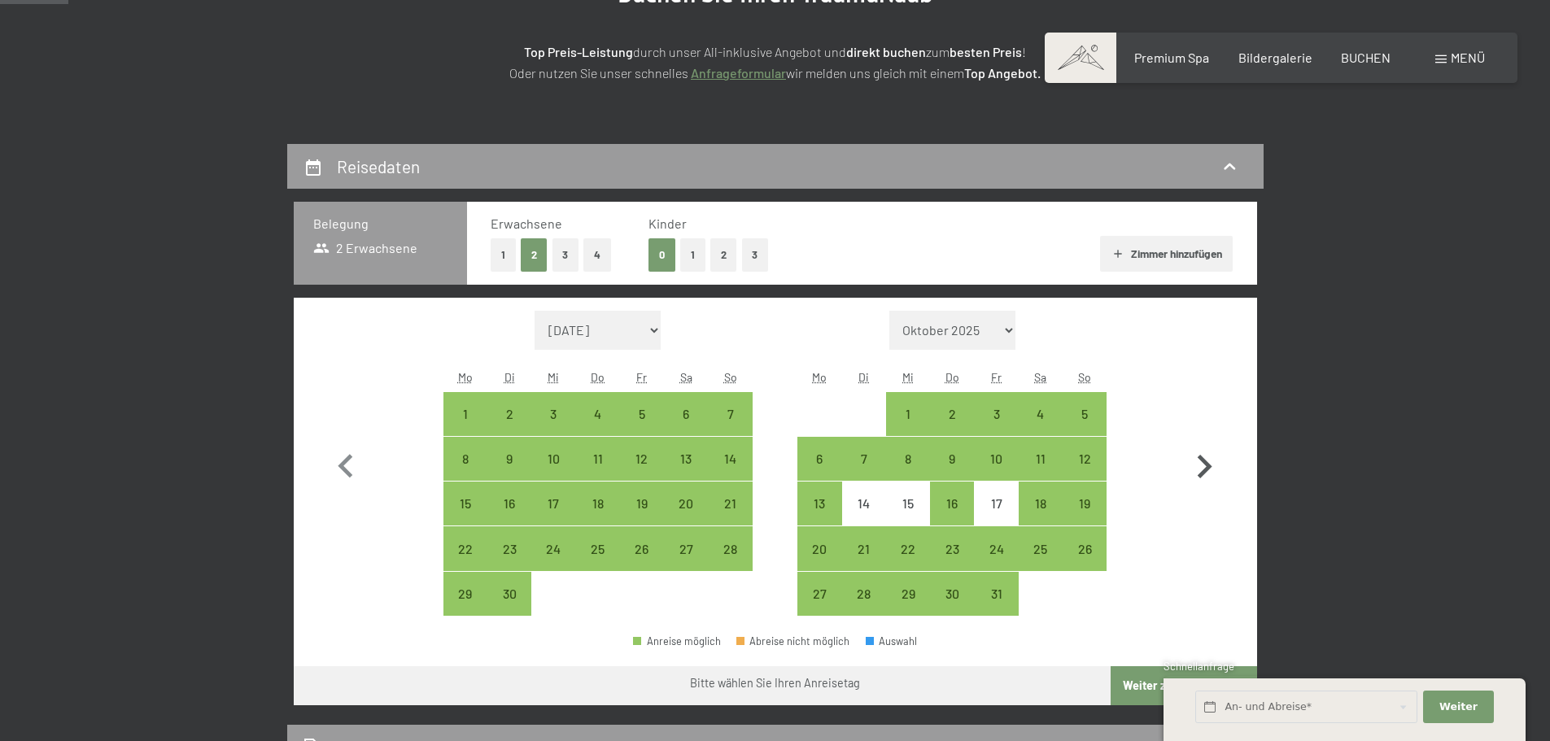
click at [1205, 448] on icon "button" at bounding box center [1204, 466] width 47 height 47
select select "[DATE]"
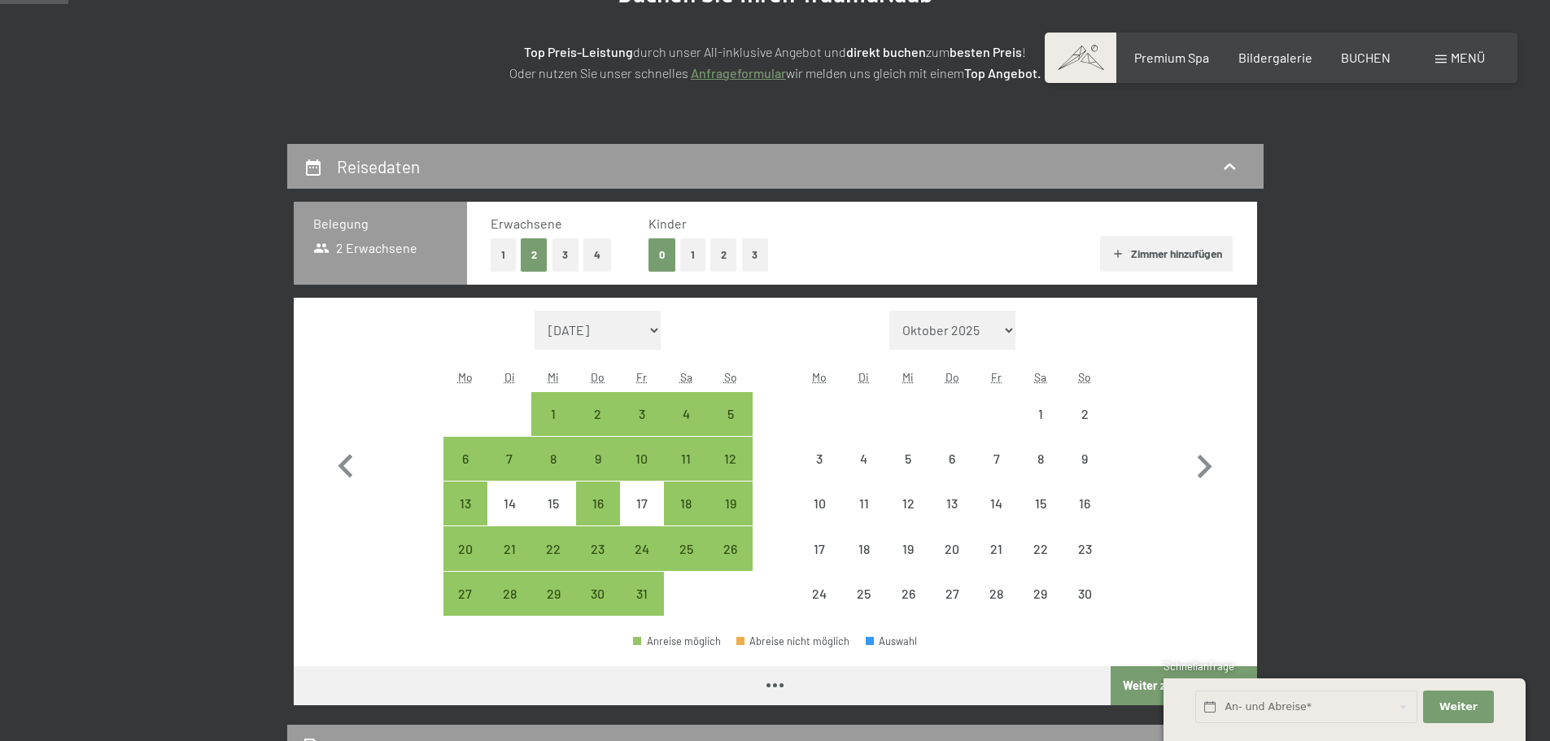
select select "[DATE]"
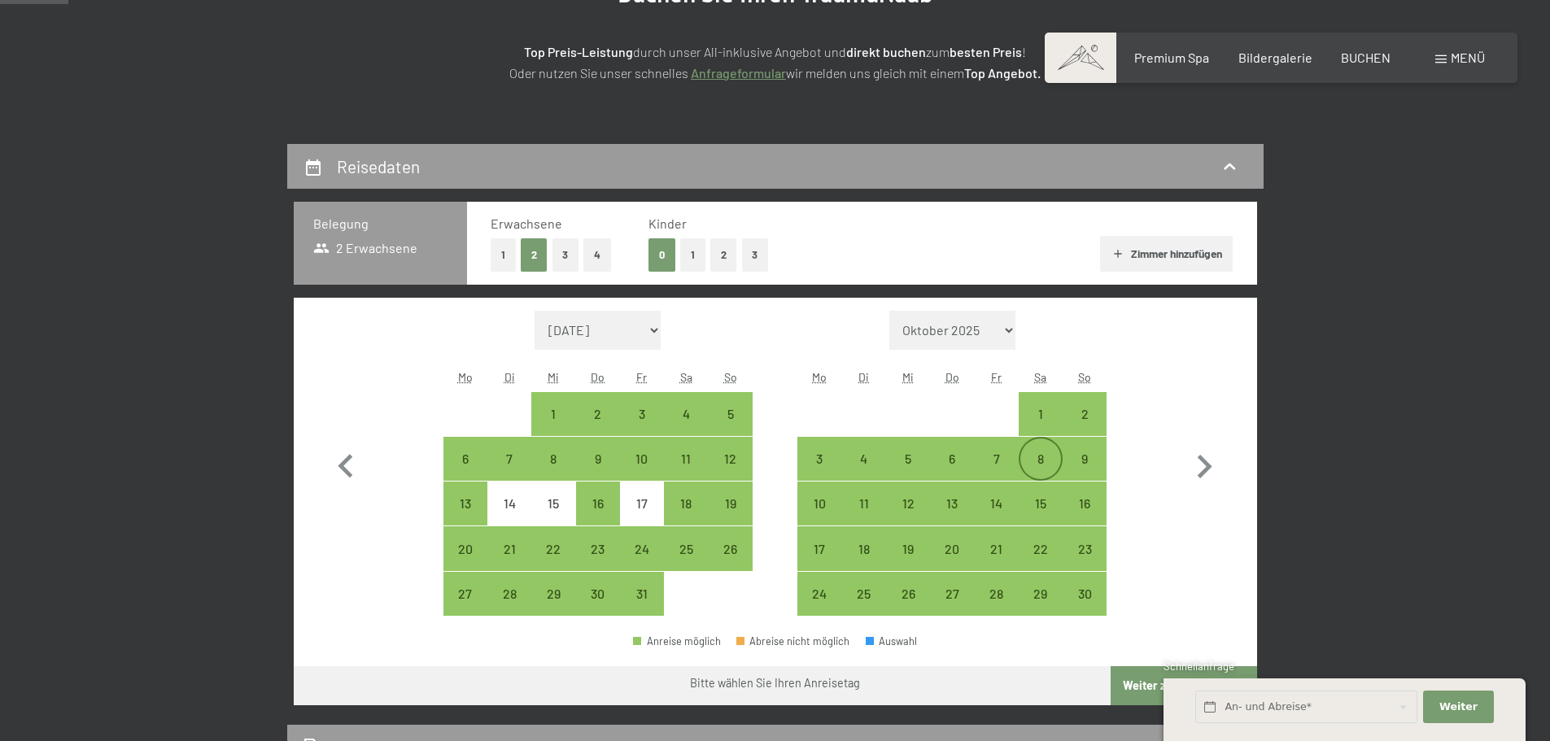
click at [1049, 465] on div "8" at bounding box center [1040, 472] width 41 height 41
select select "2025-10-01"
select select "2025-11-01"
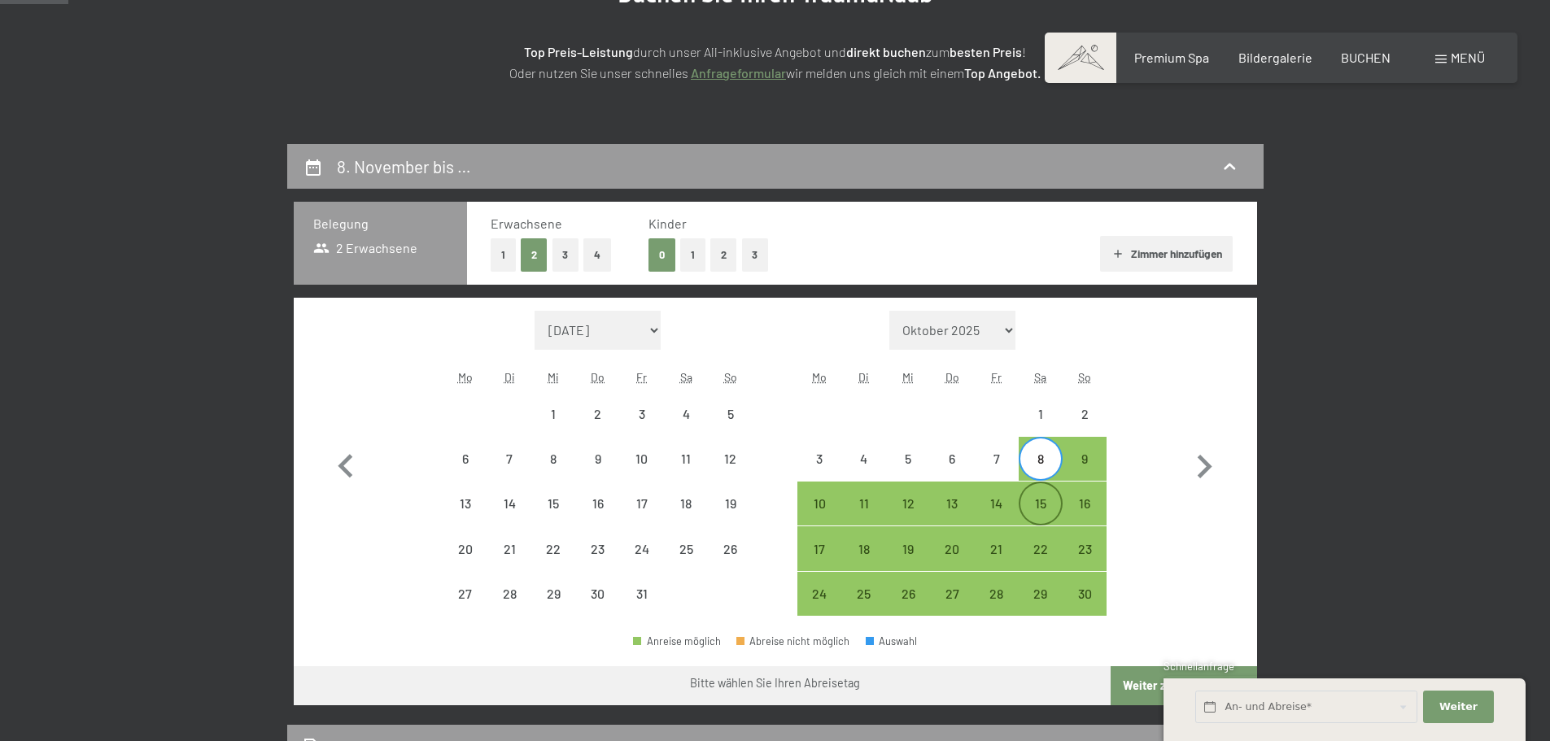
click at [1043, 507] on div "15" at bounding box center [1040, 517] width 41 height 41
select select "2025-10-01"
select select "2025-11-01"
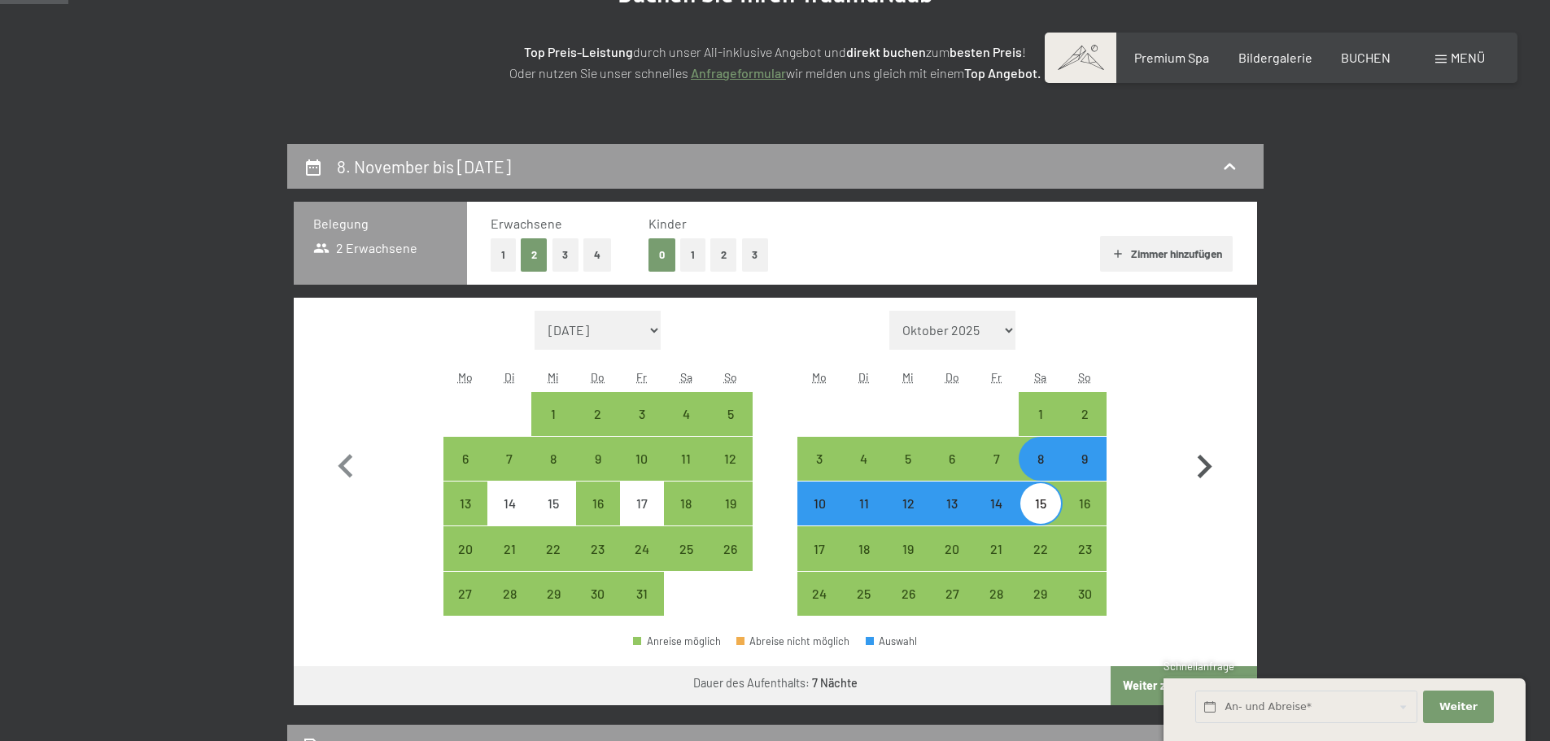
click at [1222, 559] on button "button" at bounding box center [1204, 464] width 47 height 306
select select "2025-11-01"
select select "2025-12-01"
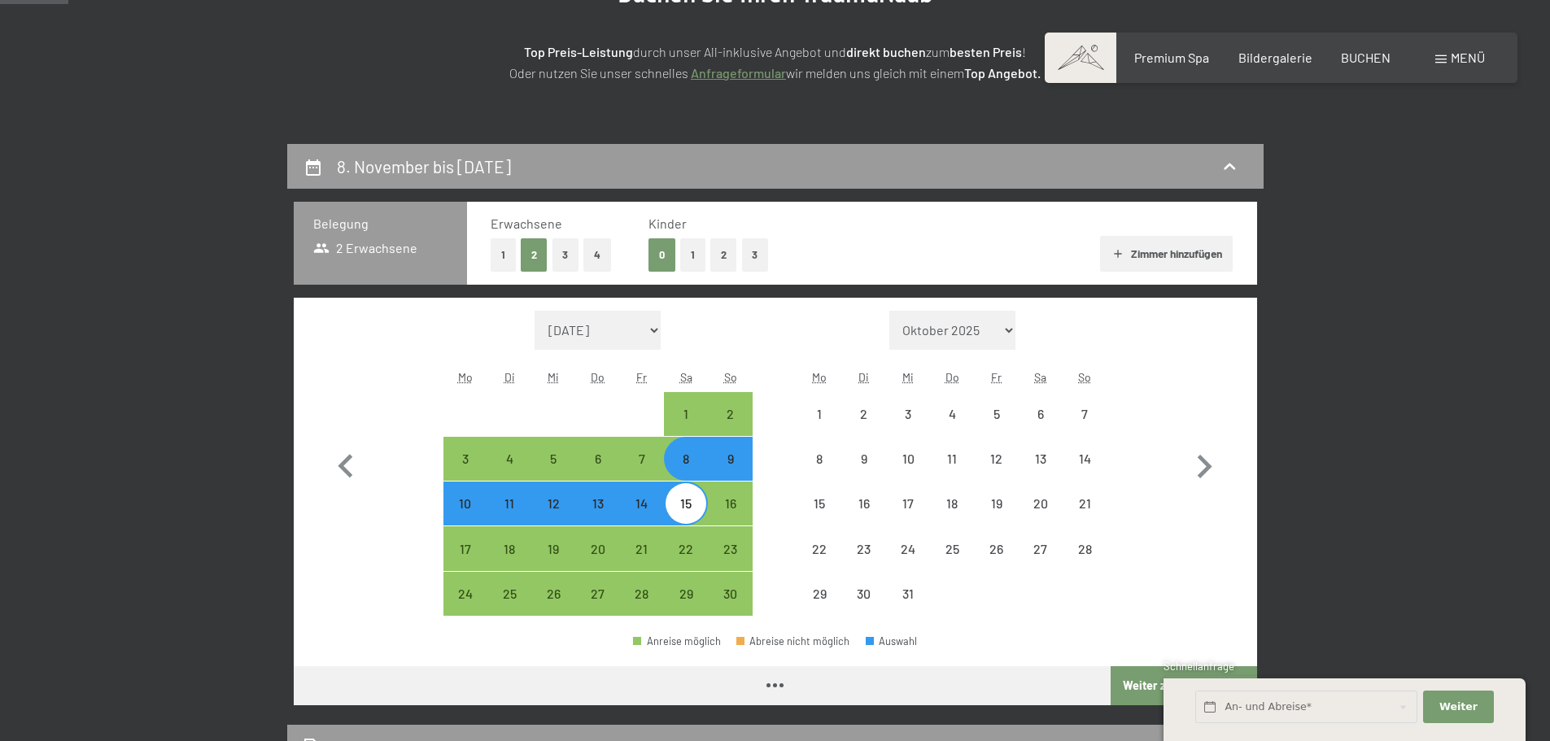
select select "2025-11-01"
select select "2025-12-01"
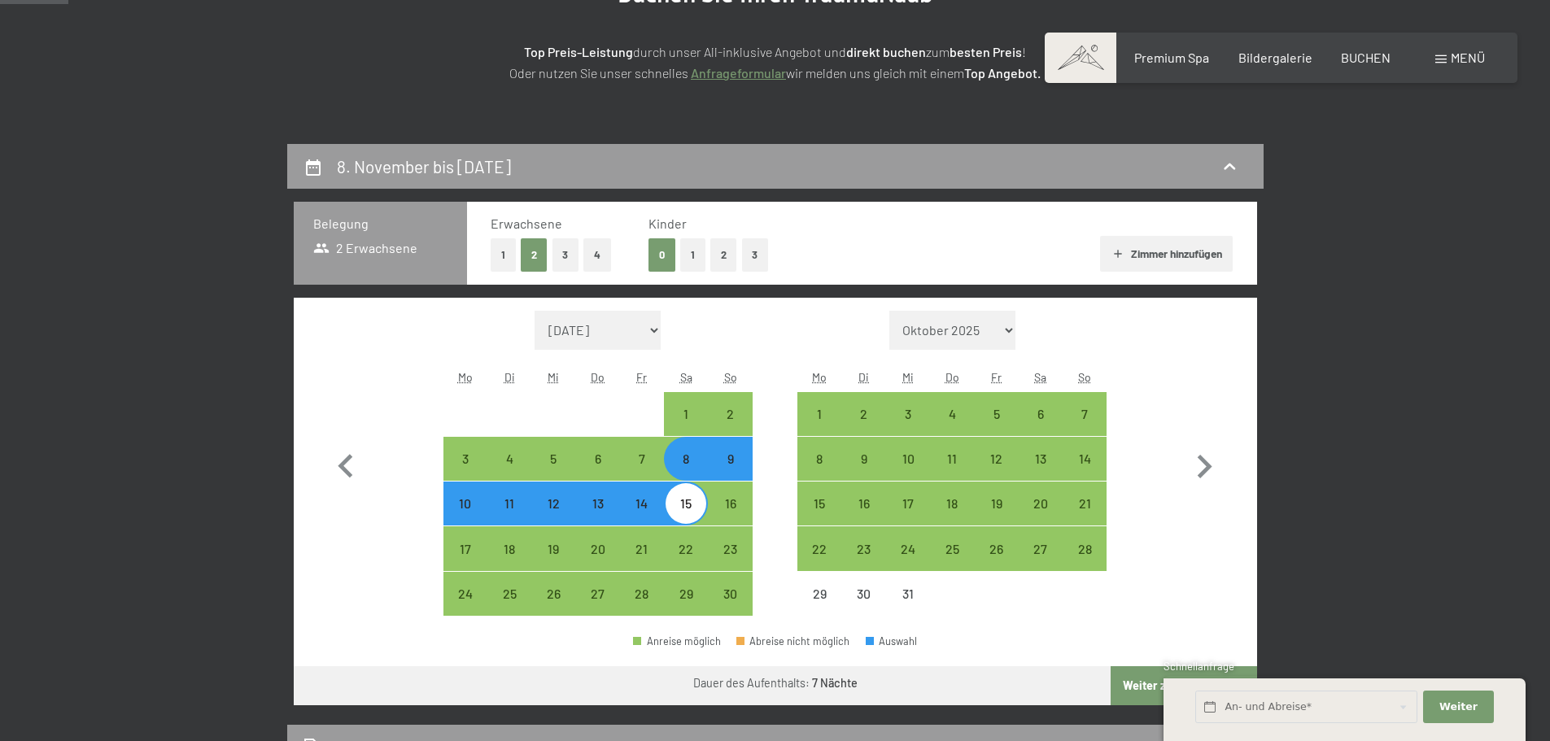
click at [732, 469] on div "9" at bounding box center [729, 472] width 41 height 41
select select "[DATE]"
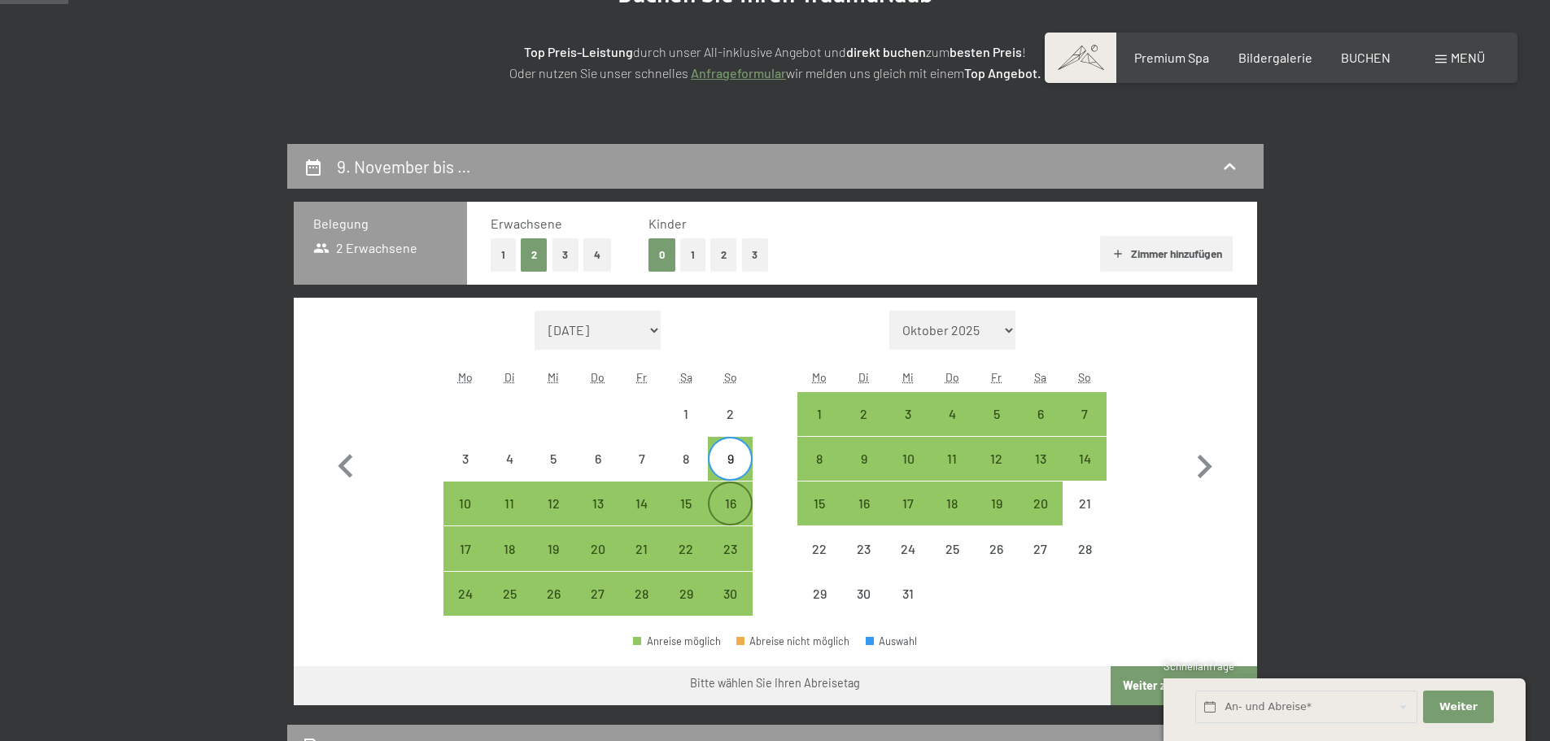
click at [728, 500] on div "16" at bounding box center [729, 517] width 41 height 41
select select "[DATE]"
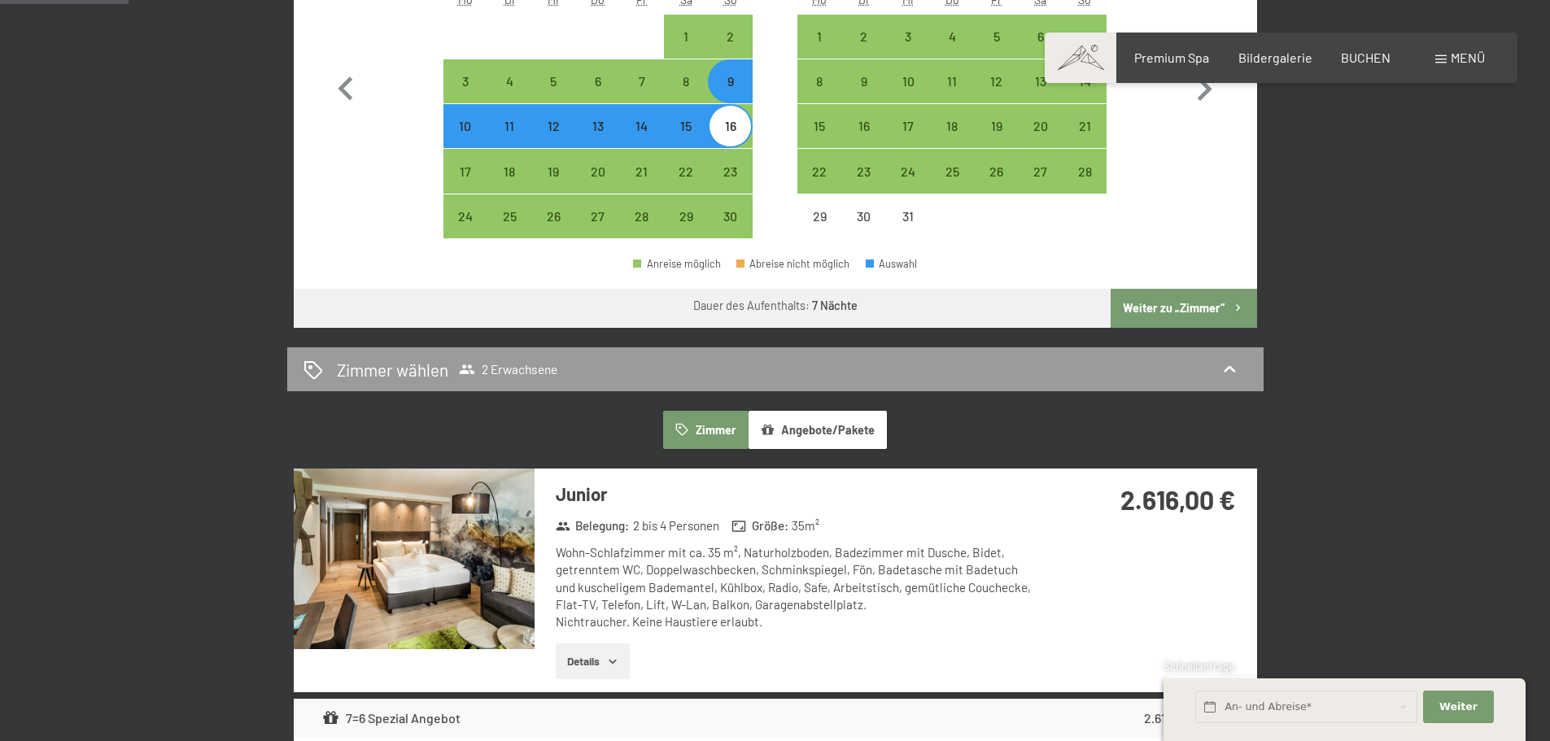
scroll to position [651, 0]
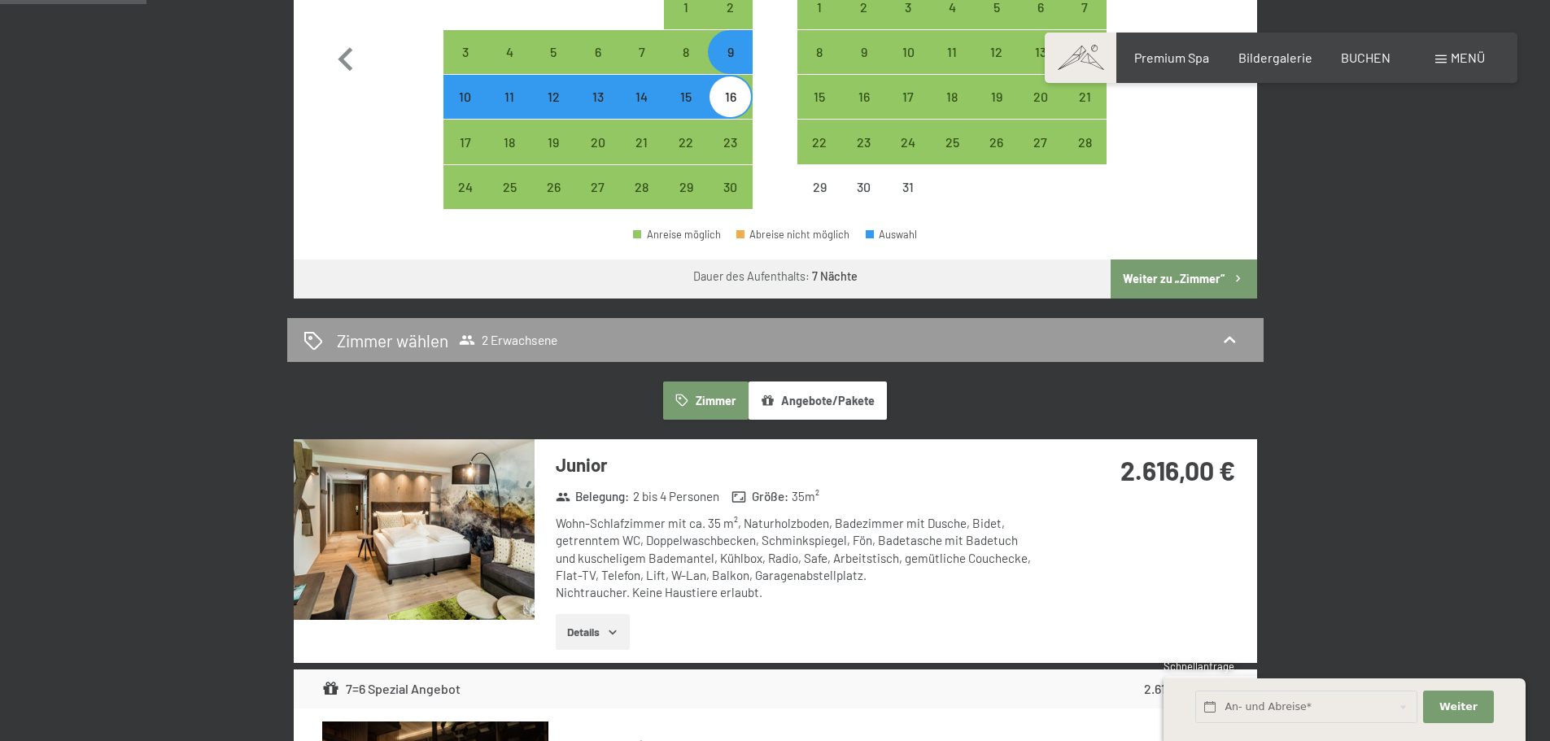
click at [1181, 280] on button "Weiter zu „Zimmer“" at bounding box center [1184, 279] width 146 height 39
select select "[DATE]"
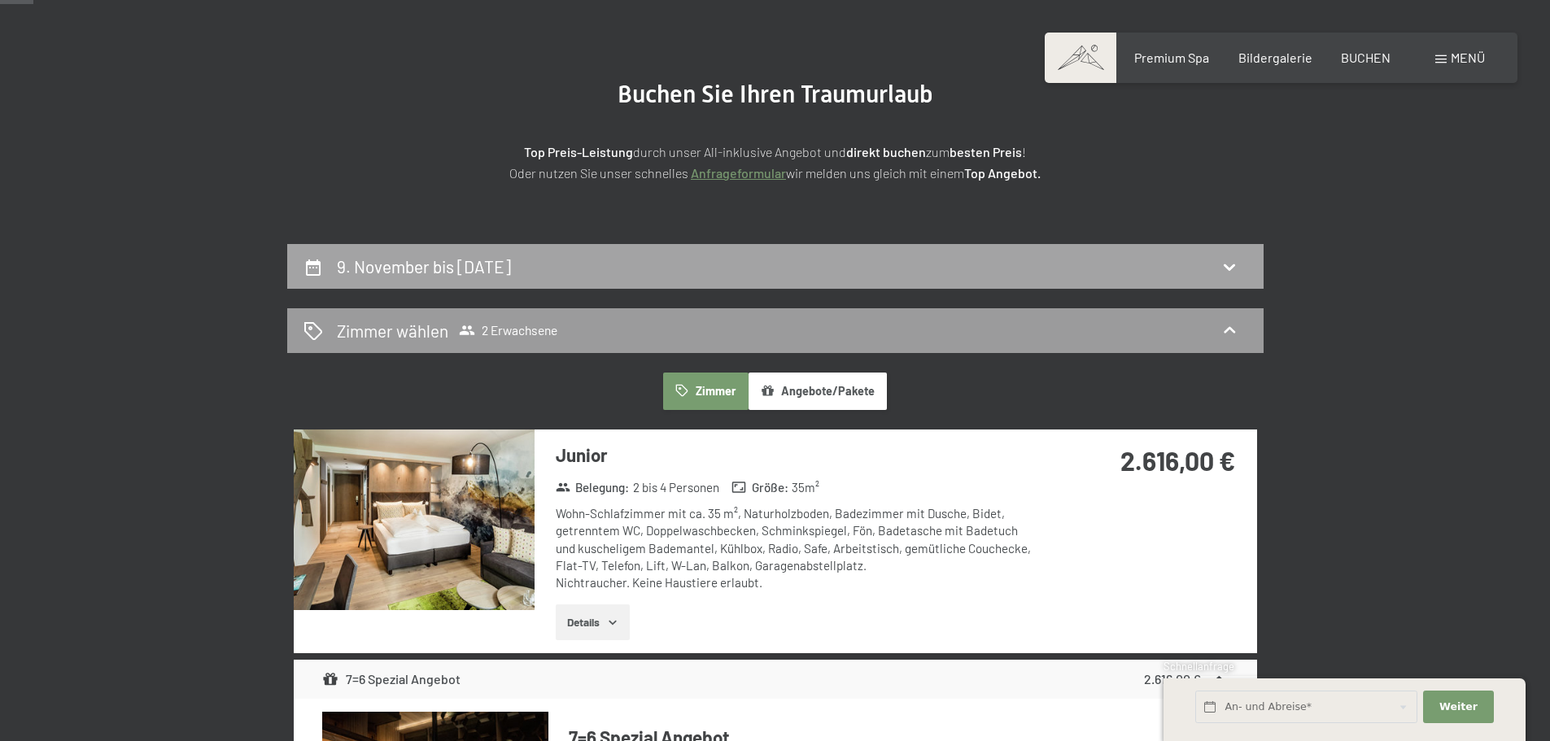
scroll to position [0, 0]
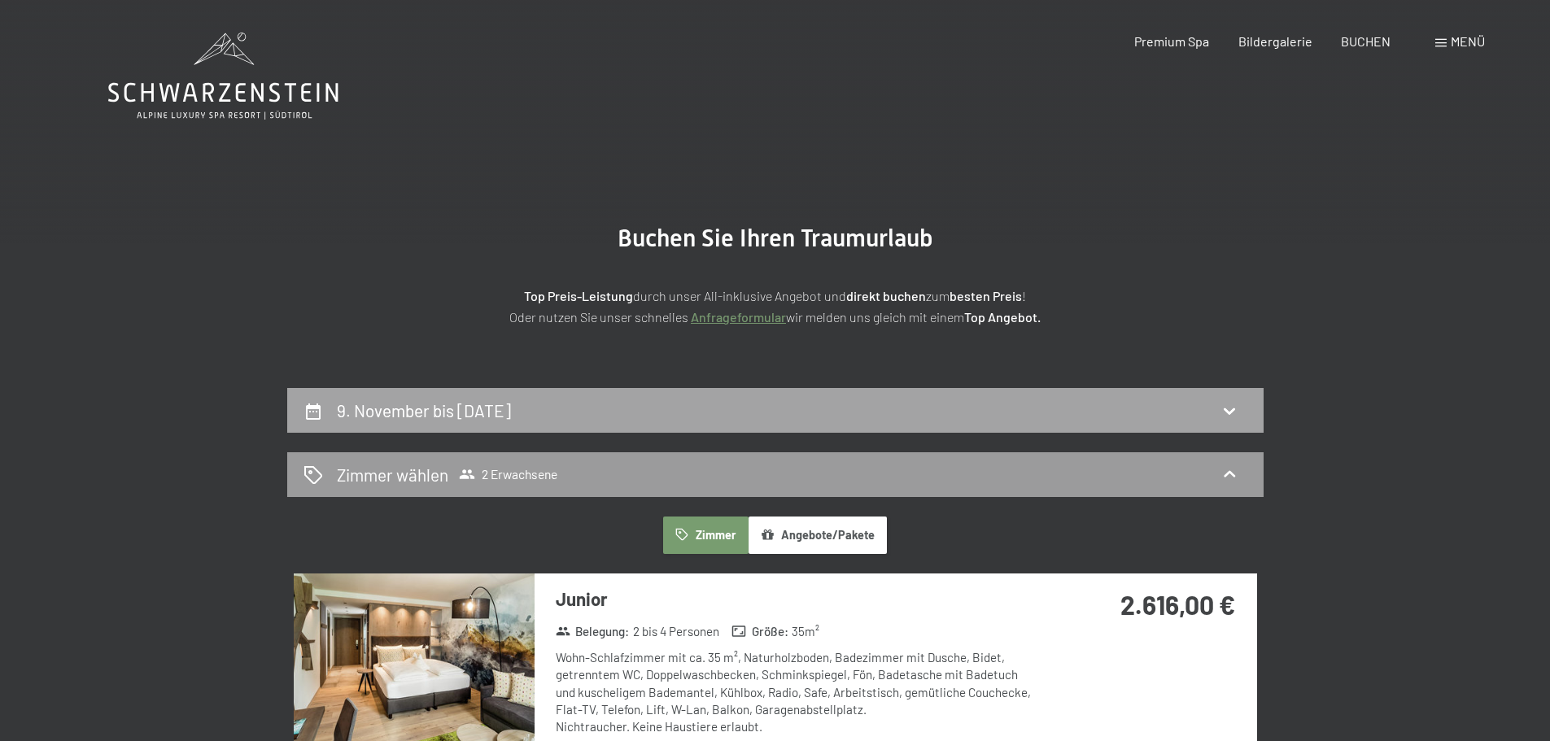
click at [400, 419] on h2 "9. November bis 16. November 2025" at bounding box center [424, 410] width 174 height 20
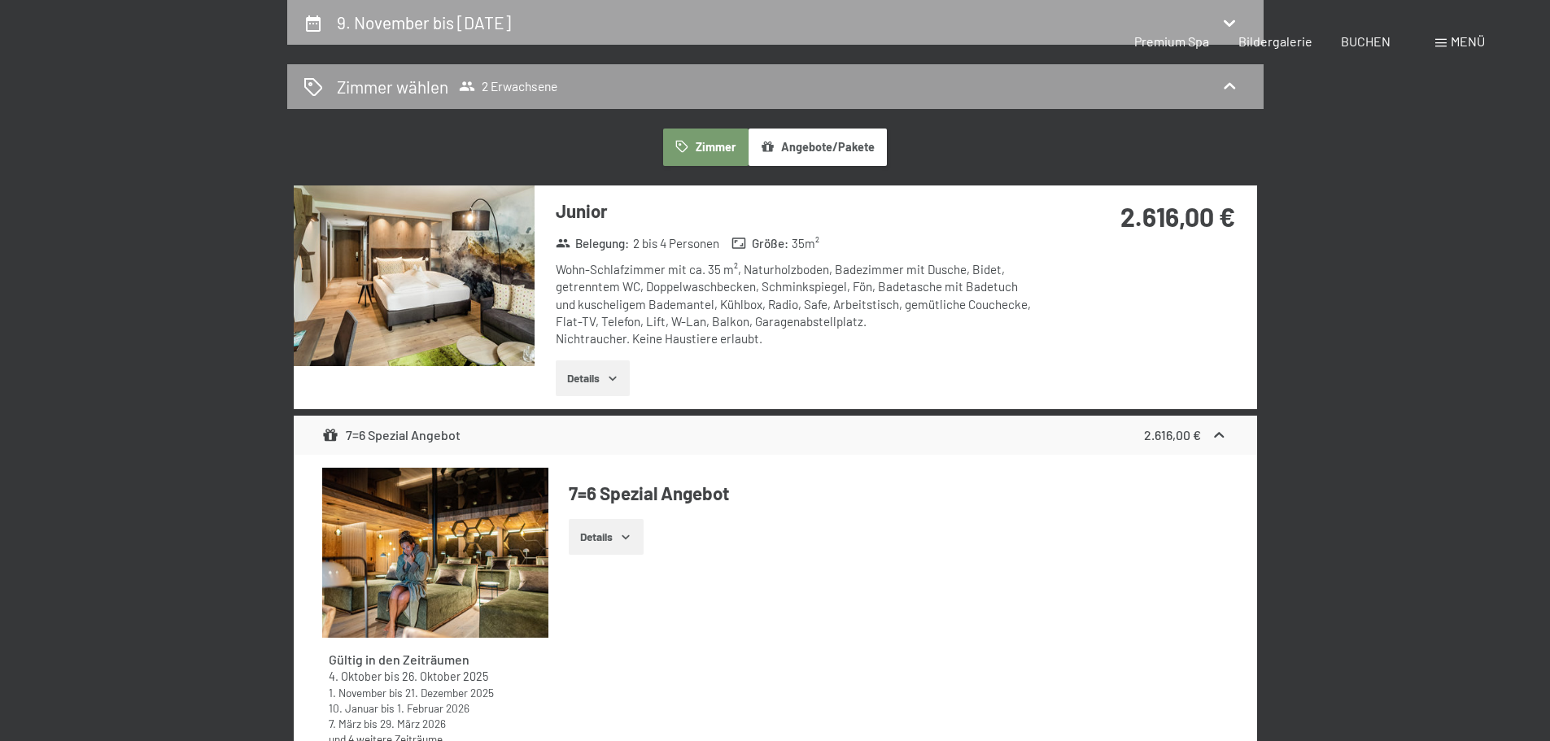
select select "[DATE]"
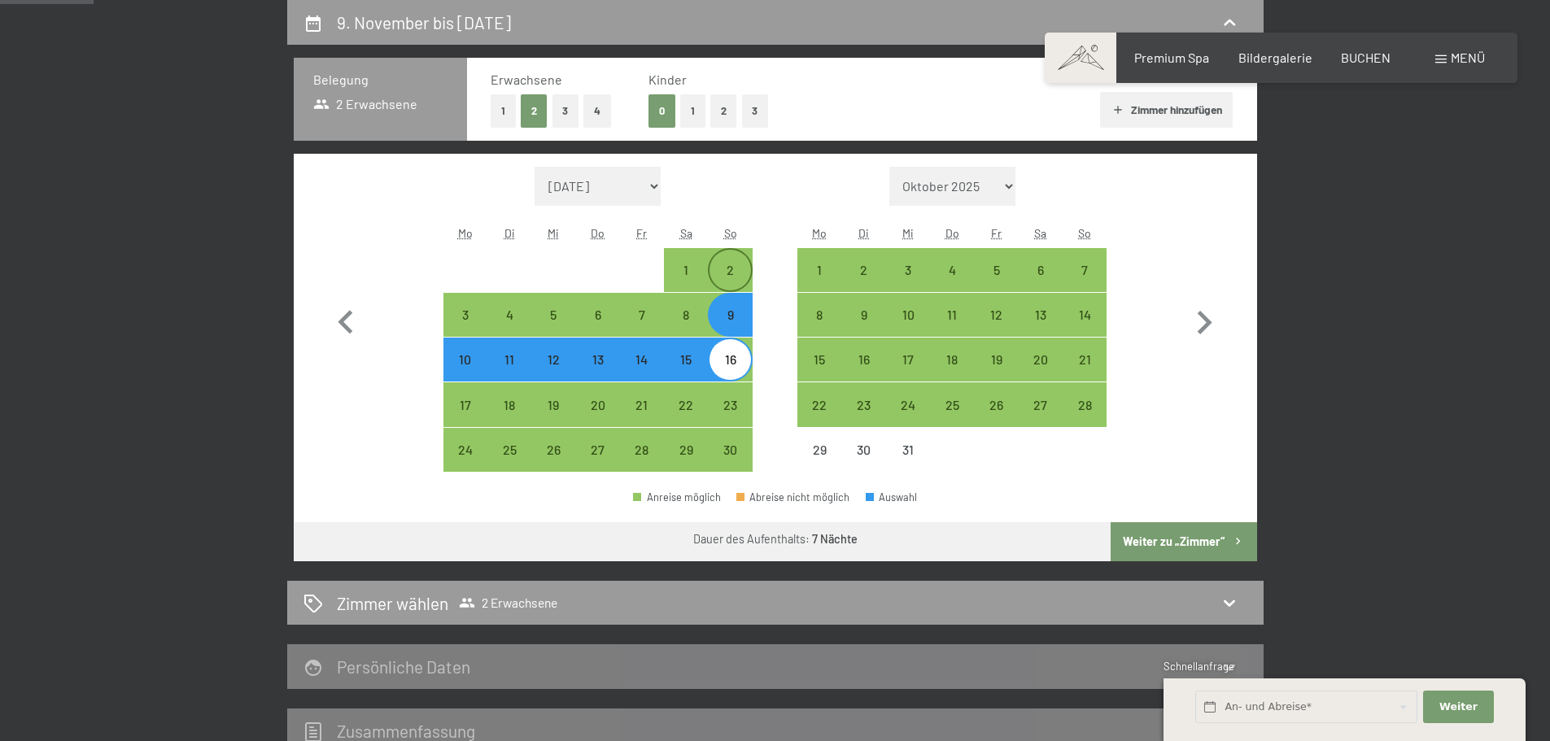
click at [720, 264] on div "2" at bounding box center [729, 284] width 41 height 41
select select "[DATE]"
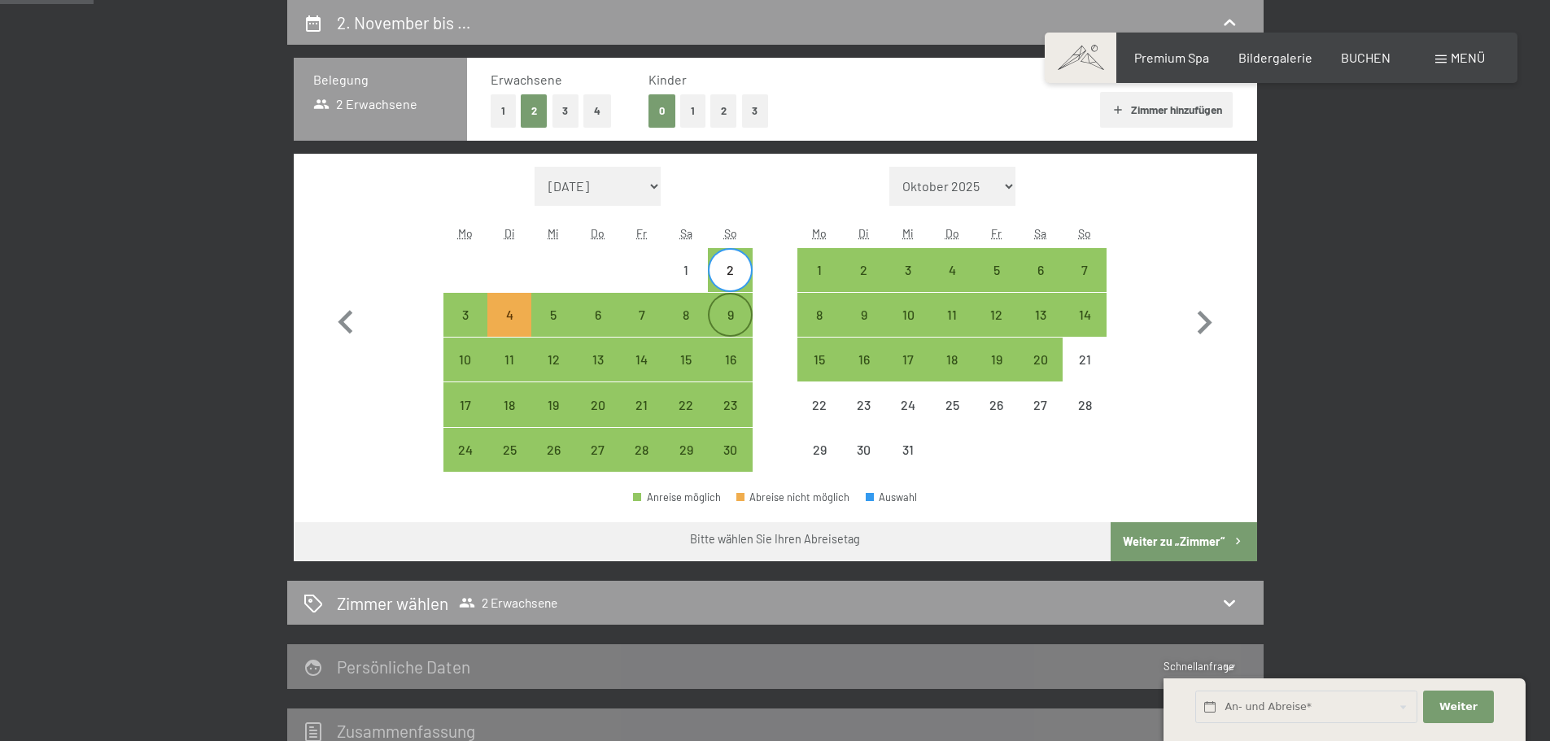
click at [724, 306] on div "9" at bounding box center [729, 315] width 41 height 41
select select "[DATE]"
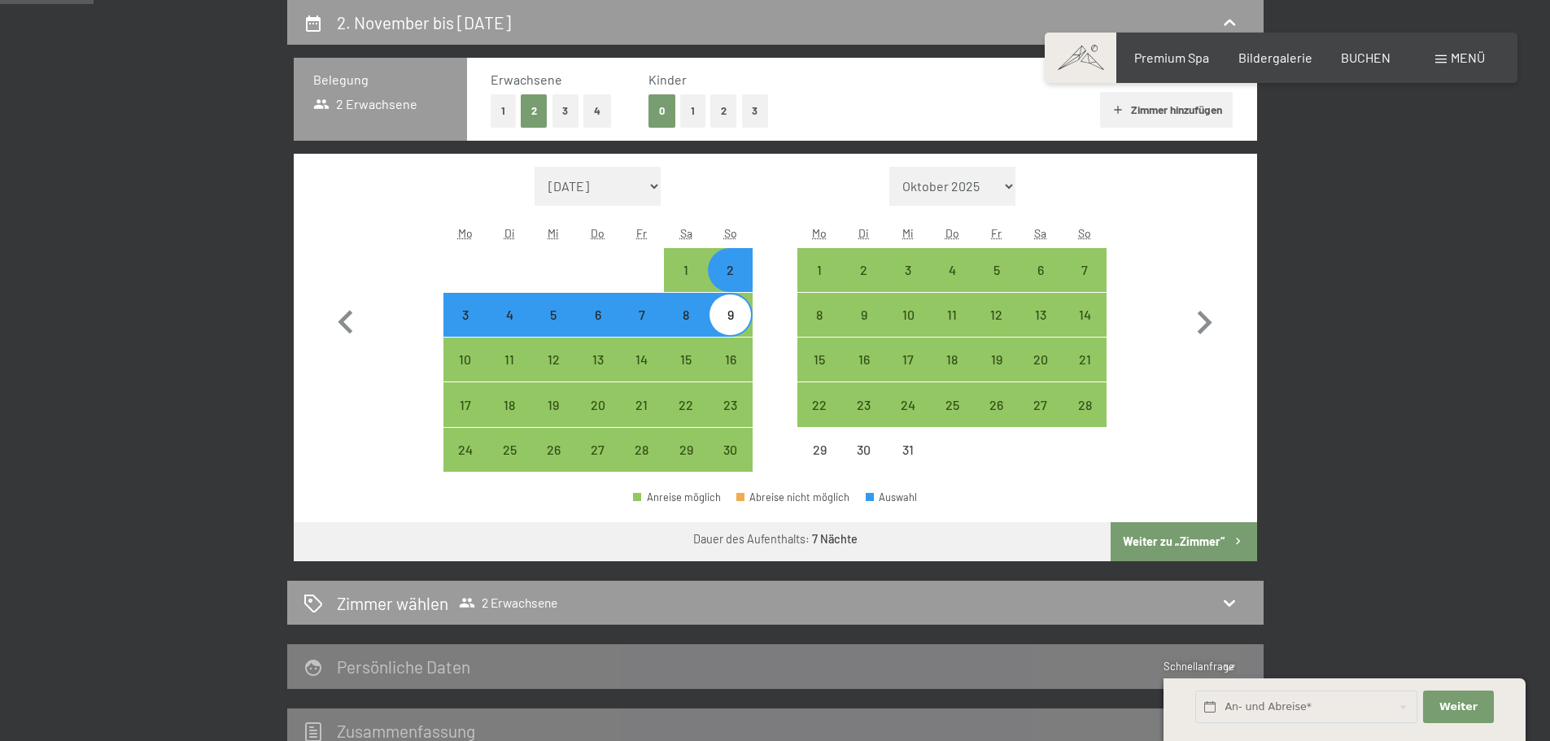
click at [1213, 542] on button "Weiter zu „Zimmer“" at bounding box center [1184, 541] width 146 height 39
select select "[DATE]"
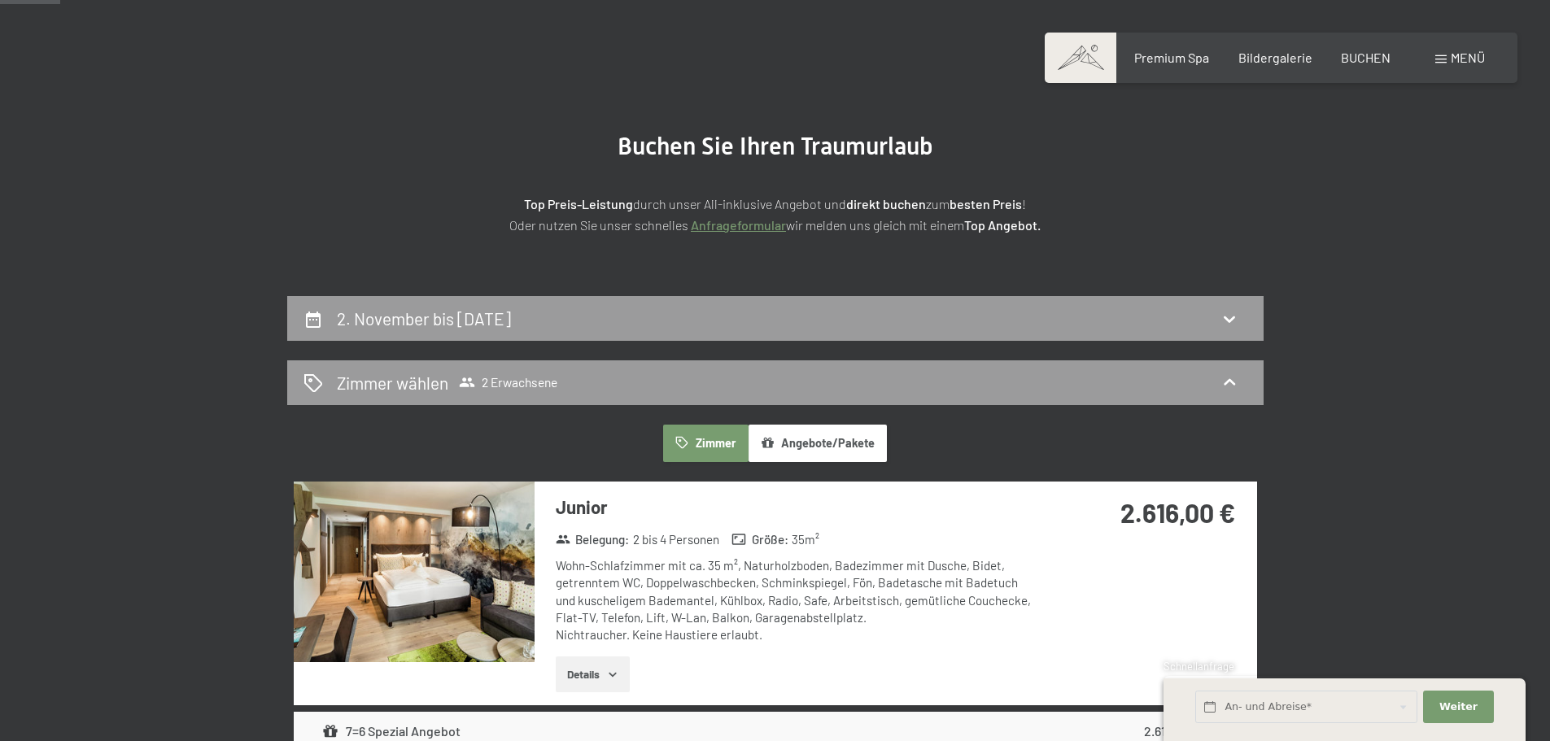
scroll to position [0, 0]
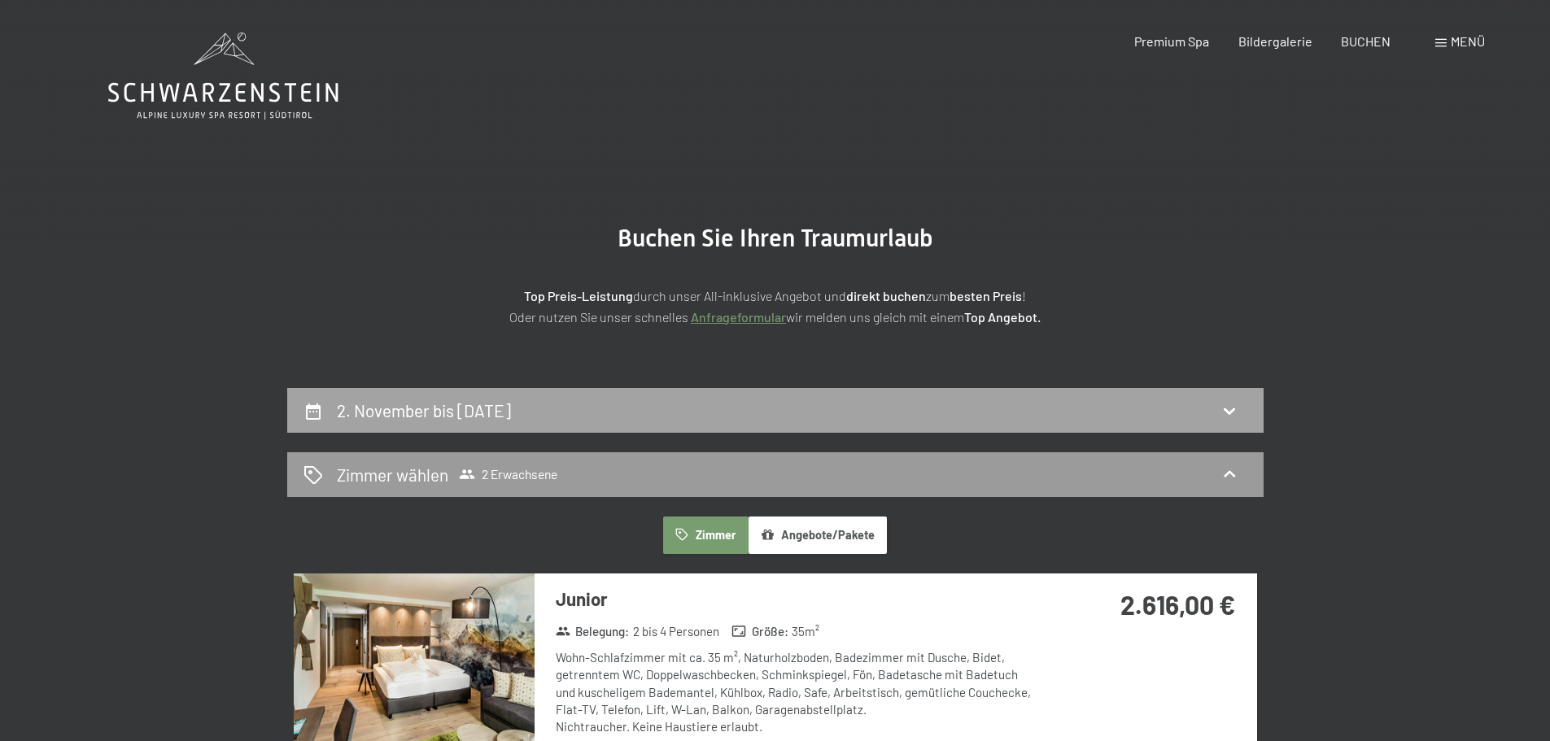
click at [504, 406] on h2 "2. November bis 9. November 2025" at bounding box center [424, 410] width 174 height 20
select select "[DATE]"
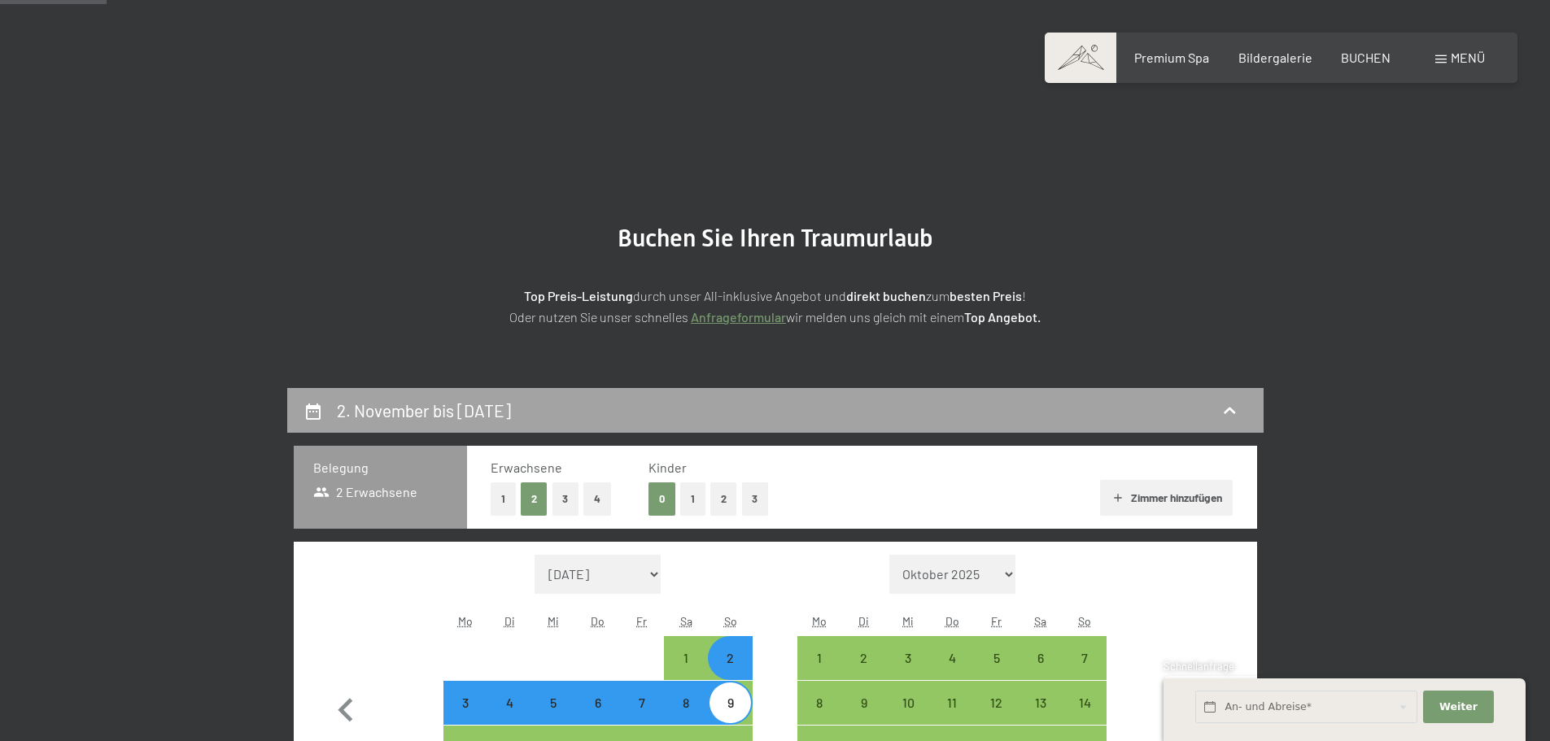
scroll to position [388, 0]
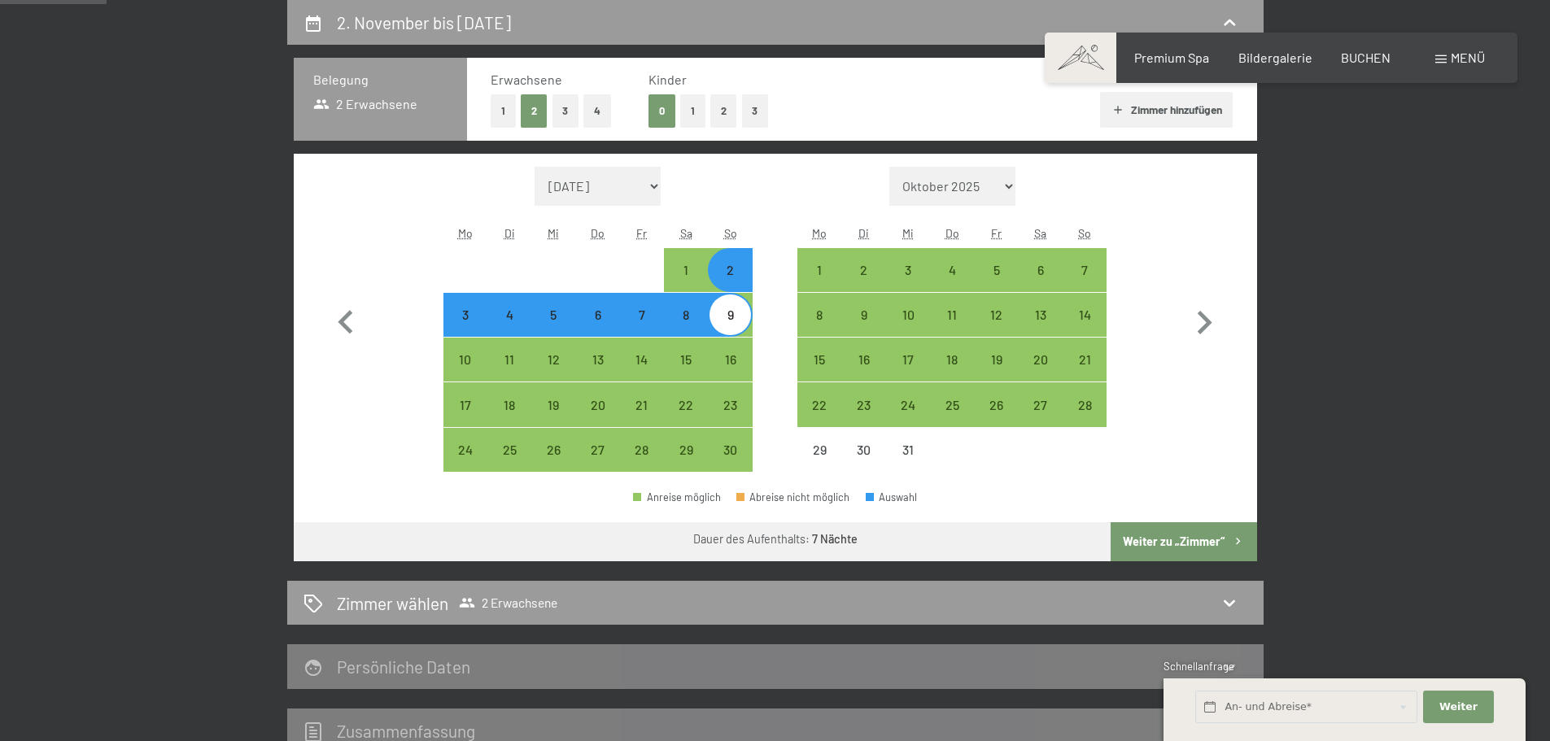
click at [596, 324] on div "6" at bounding box center [598, 328] width 41 height 41
select select "[DATE]"
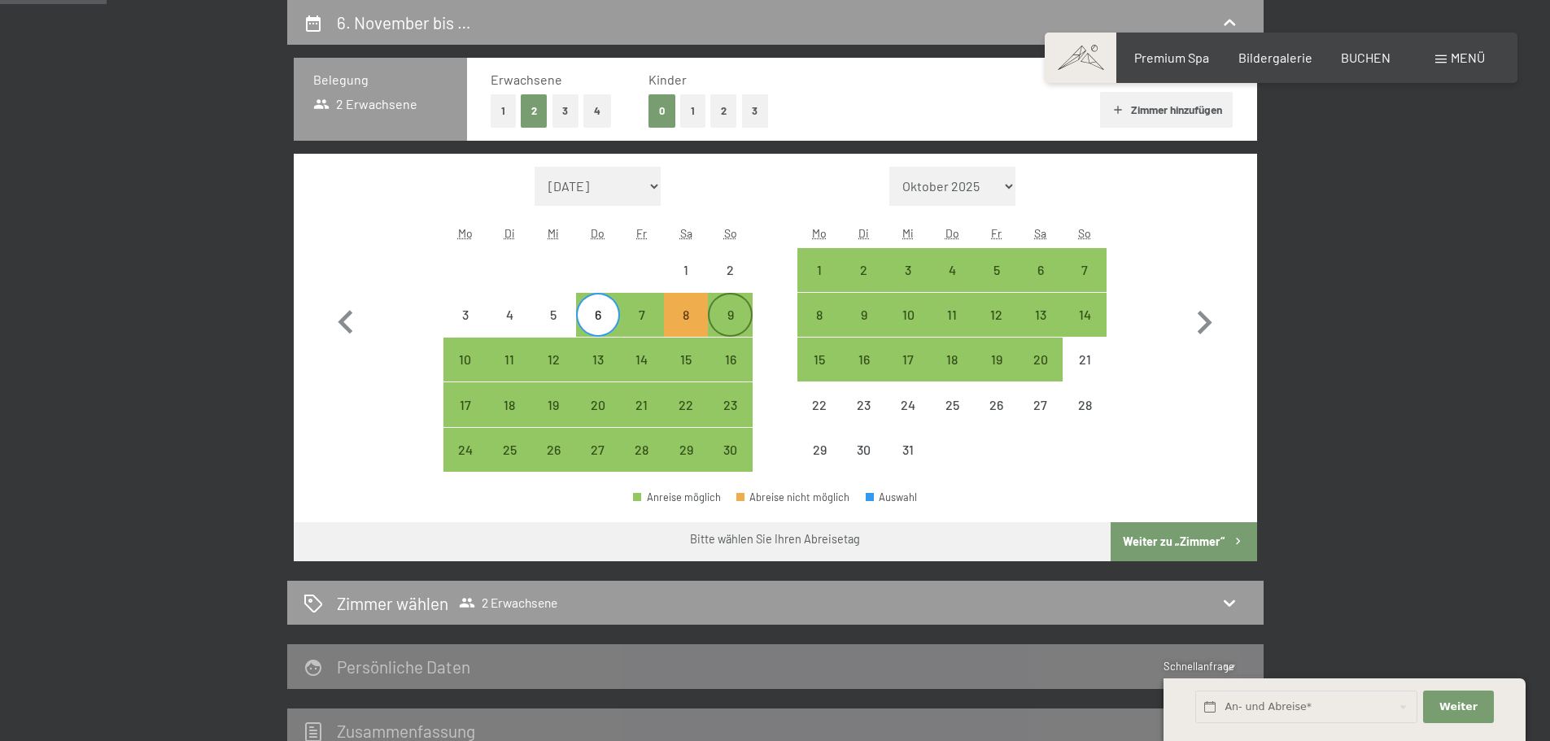
click at [731, 313] on div "9" at bounding box center [729, 328] width 41 height 41
select select "[DATE]"
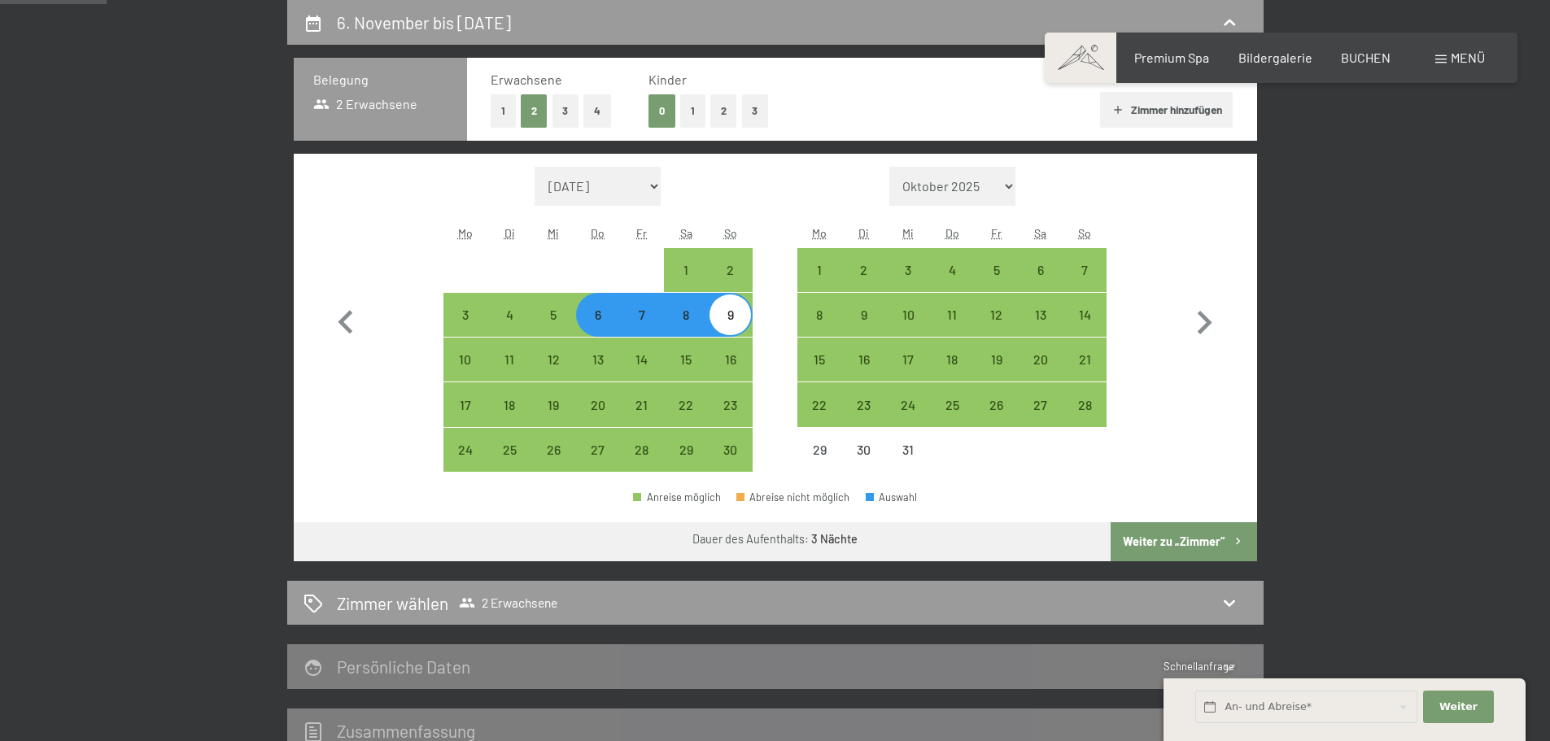
click at [1181, 539] on button "Weiter zu „Zimmer“" at bounding box center [1184, 541] width 146 height 39
select select "[DATE]"
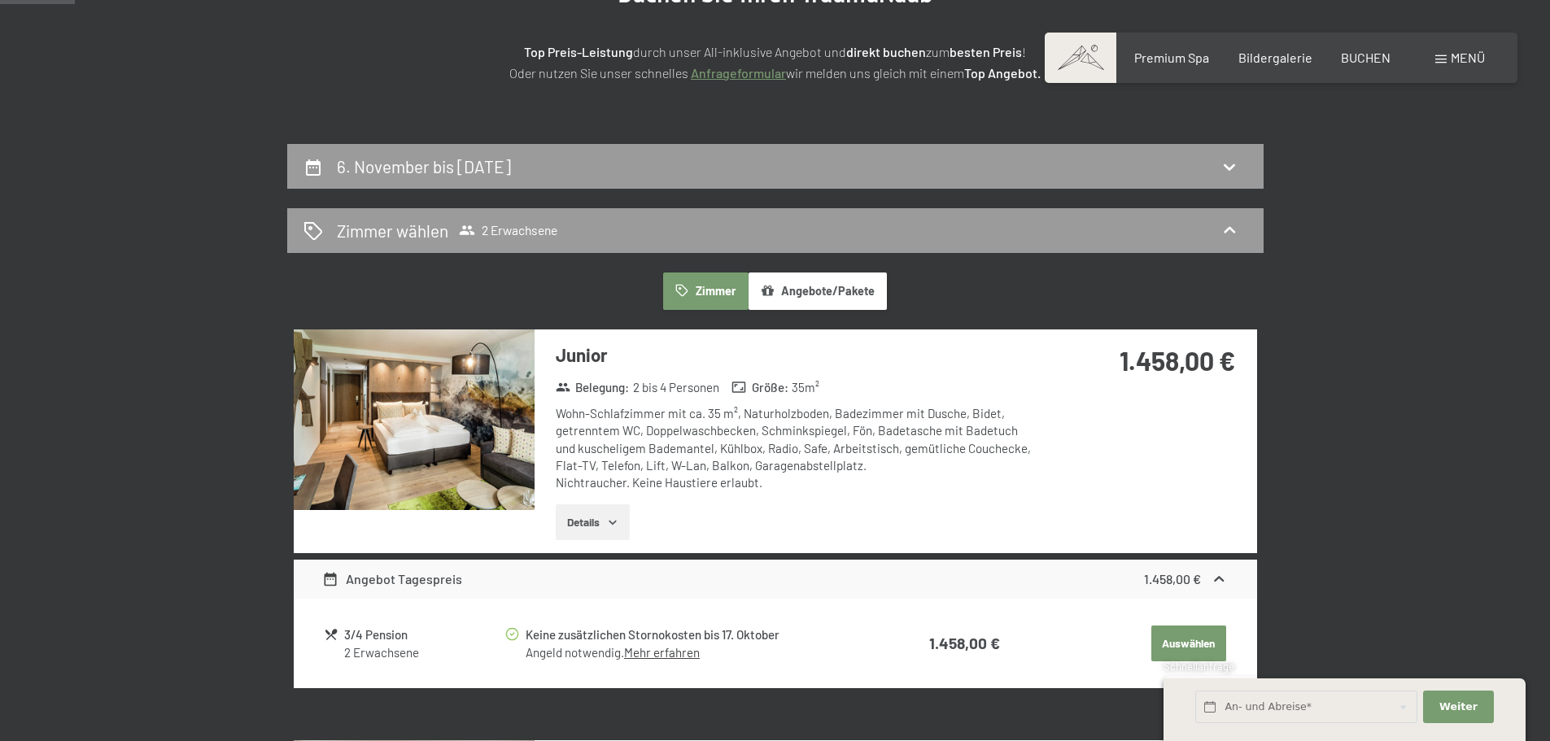
scroll to position [307, 0]
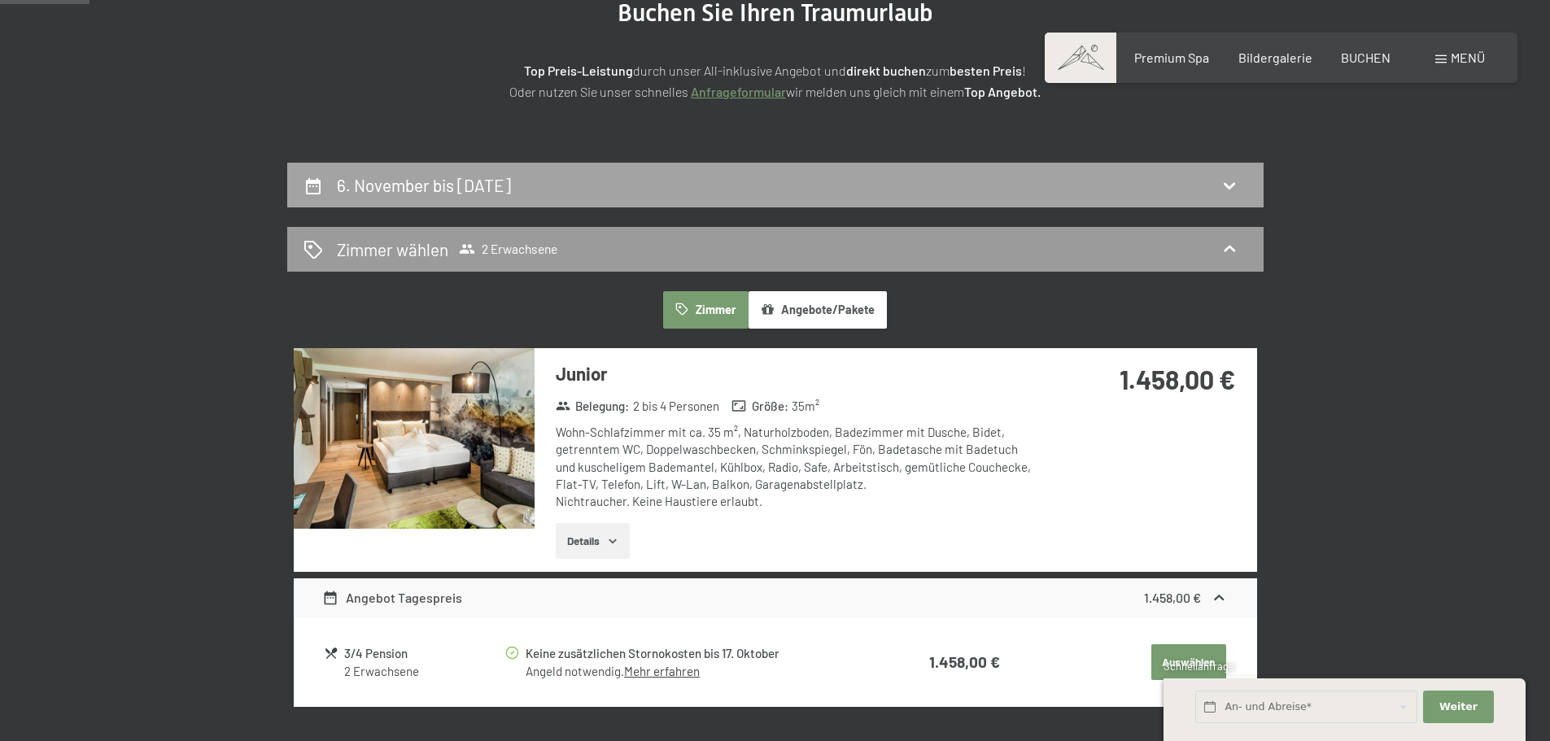
click at [511, 189] on h2 "6. November bis 9. November 2025" at bounding box center [424, 185] width 174 height 20
select select "[DATE]"
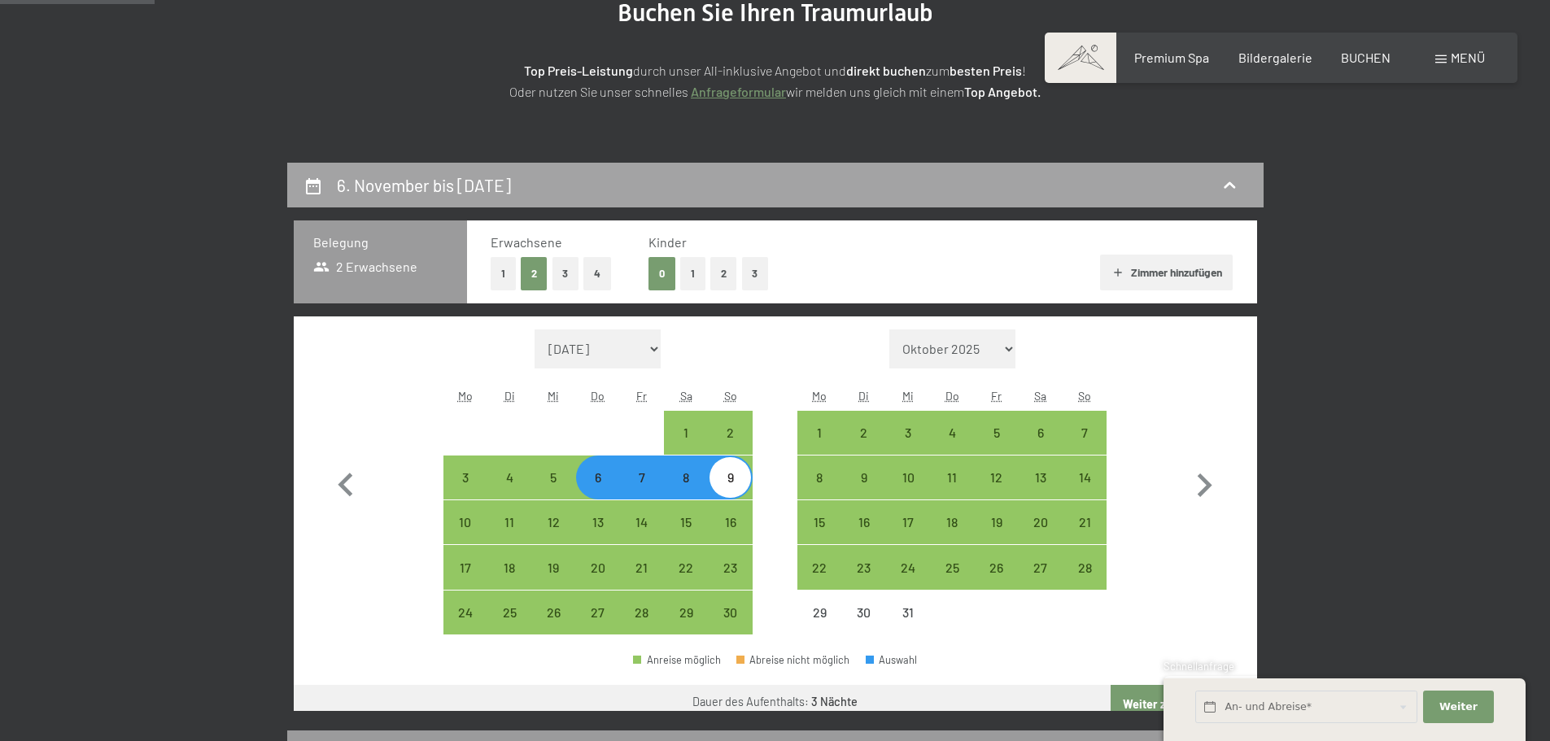
scroll to position [388, 0]
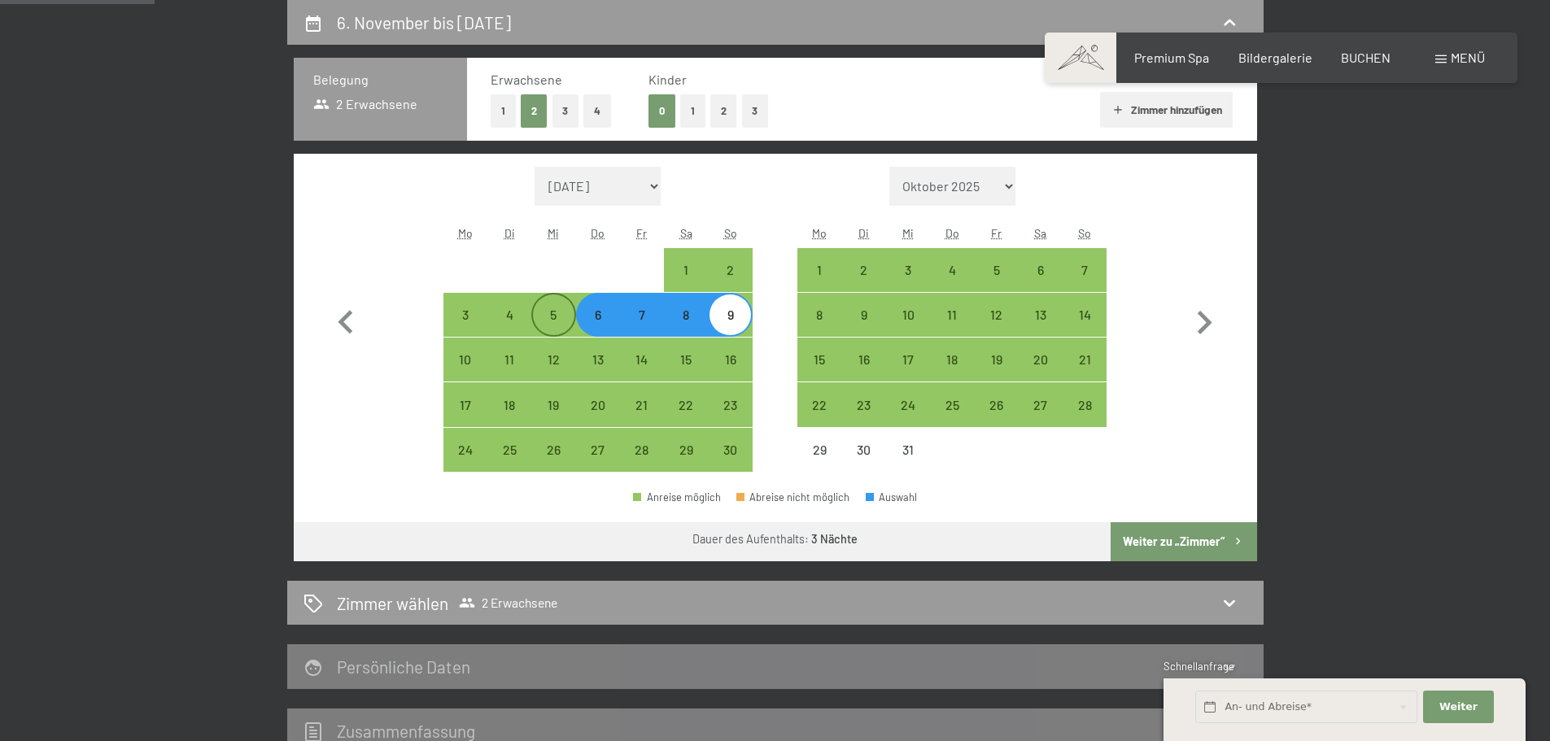
click at [549, 315] on div "5" at bounding box center [553, 328] width 41 height 41
select select "[DATE]"
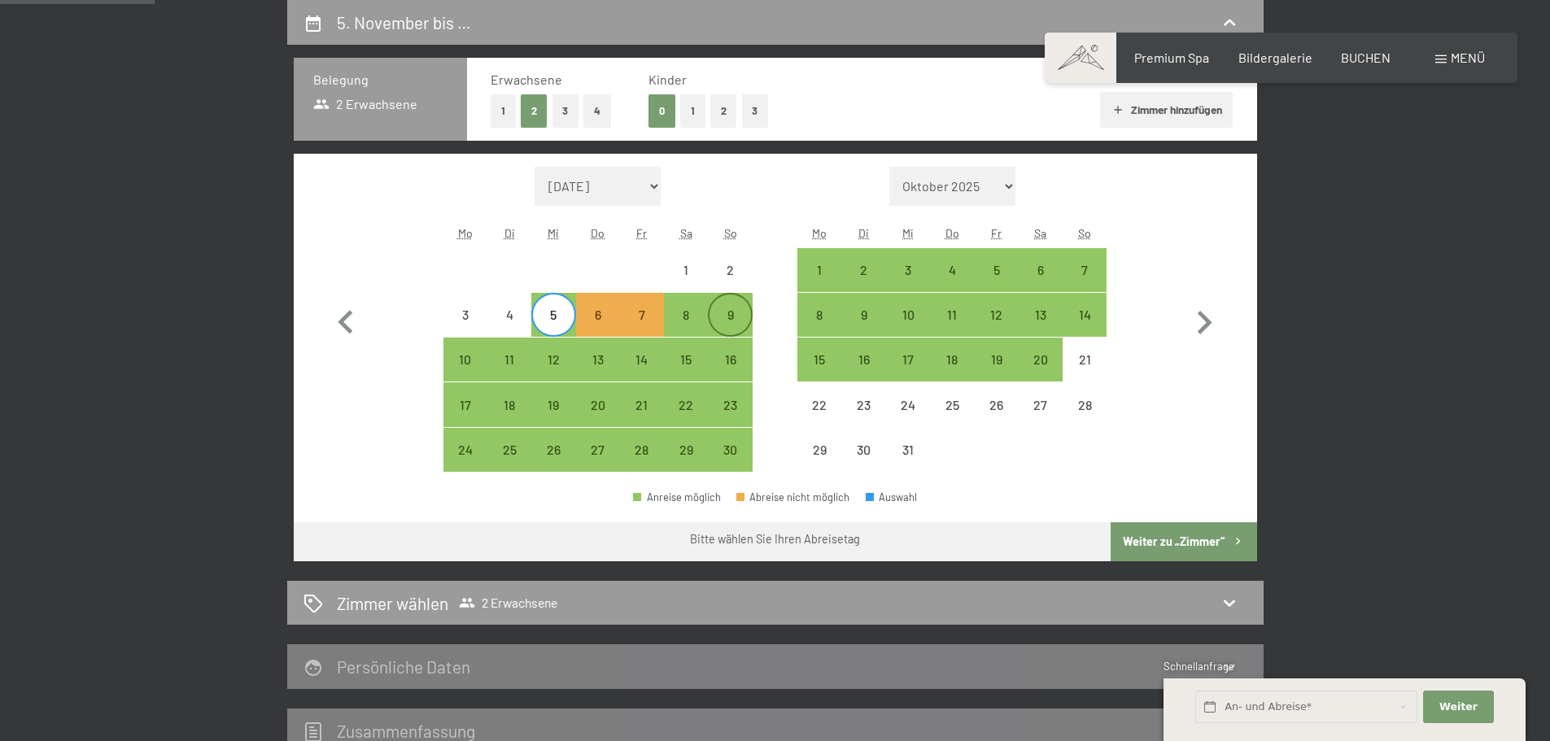
click at [736, 321] on div "9" at bounding box center [729, 328] width 41 height 41
select select "[DATE]"
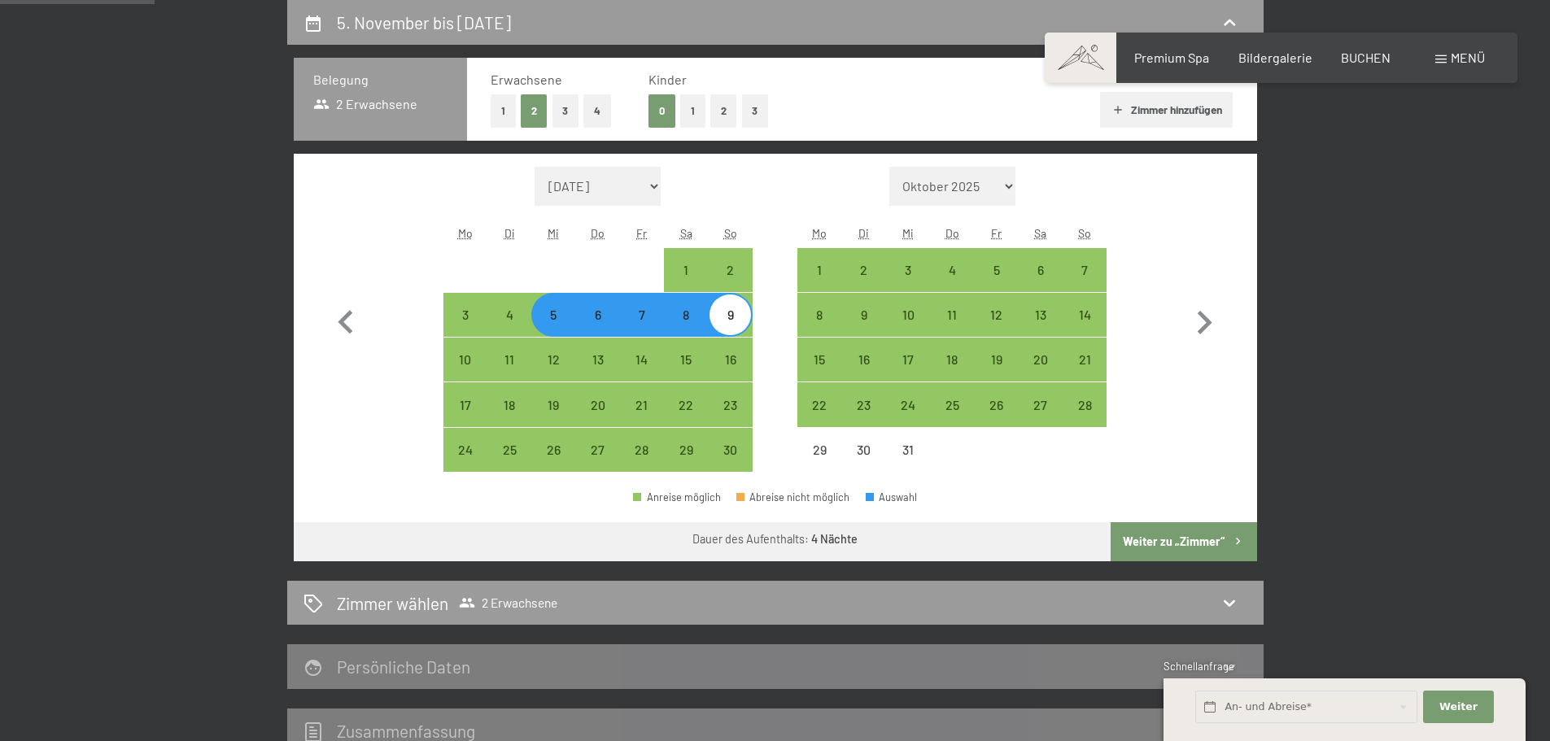
click at [1220, 533] on button "Weiter zu „Zimmer“" at bounding box center [1184, 541] width 146 height 39
select select "[DATE]"
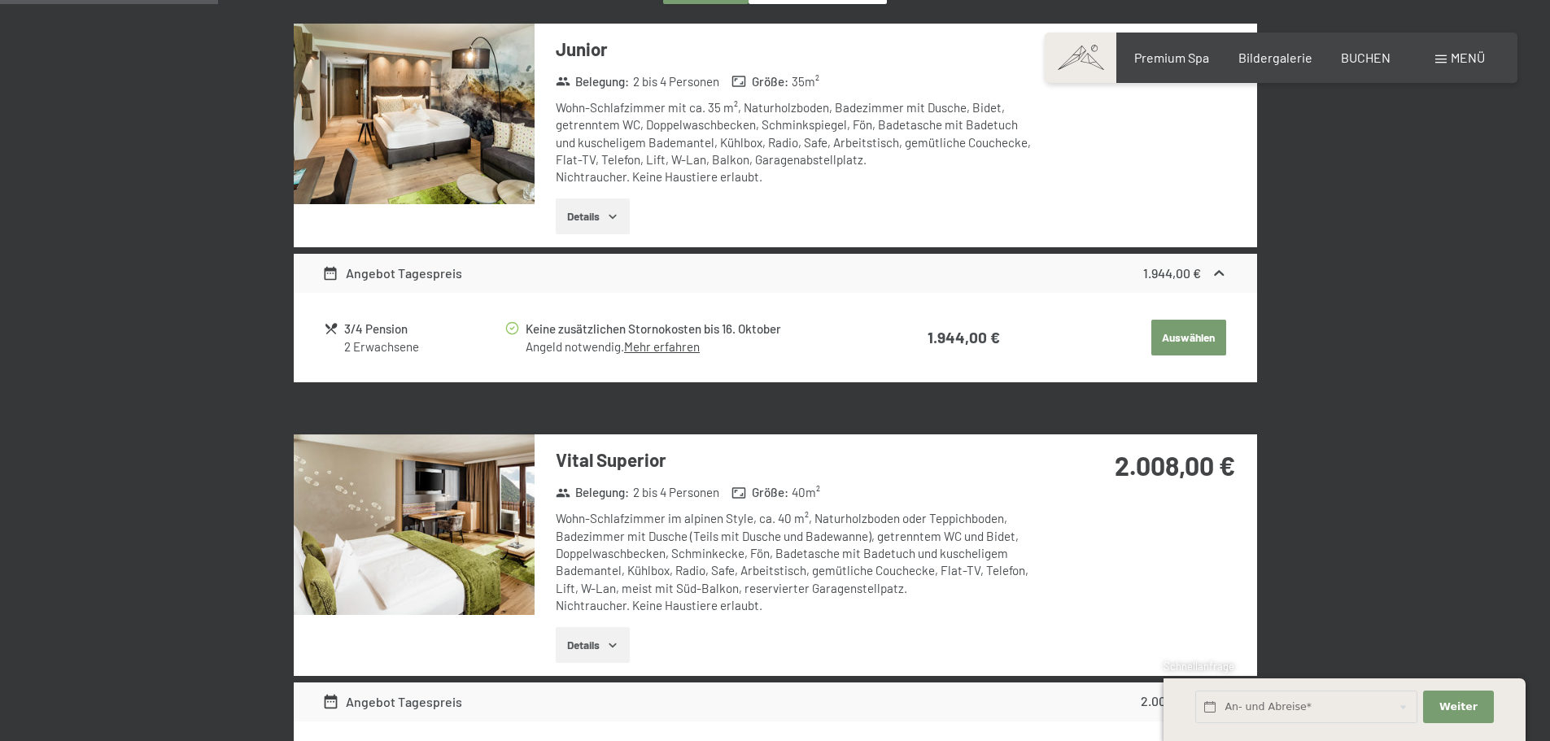
scroll to position [551, 0]
click at [454, 276] on div "Angebot Tagespreis" at bounding box center [392, 273] width 140 height 20
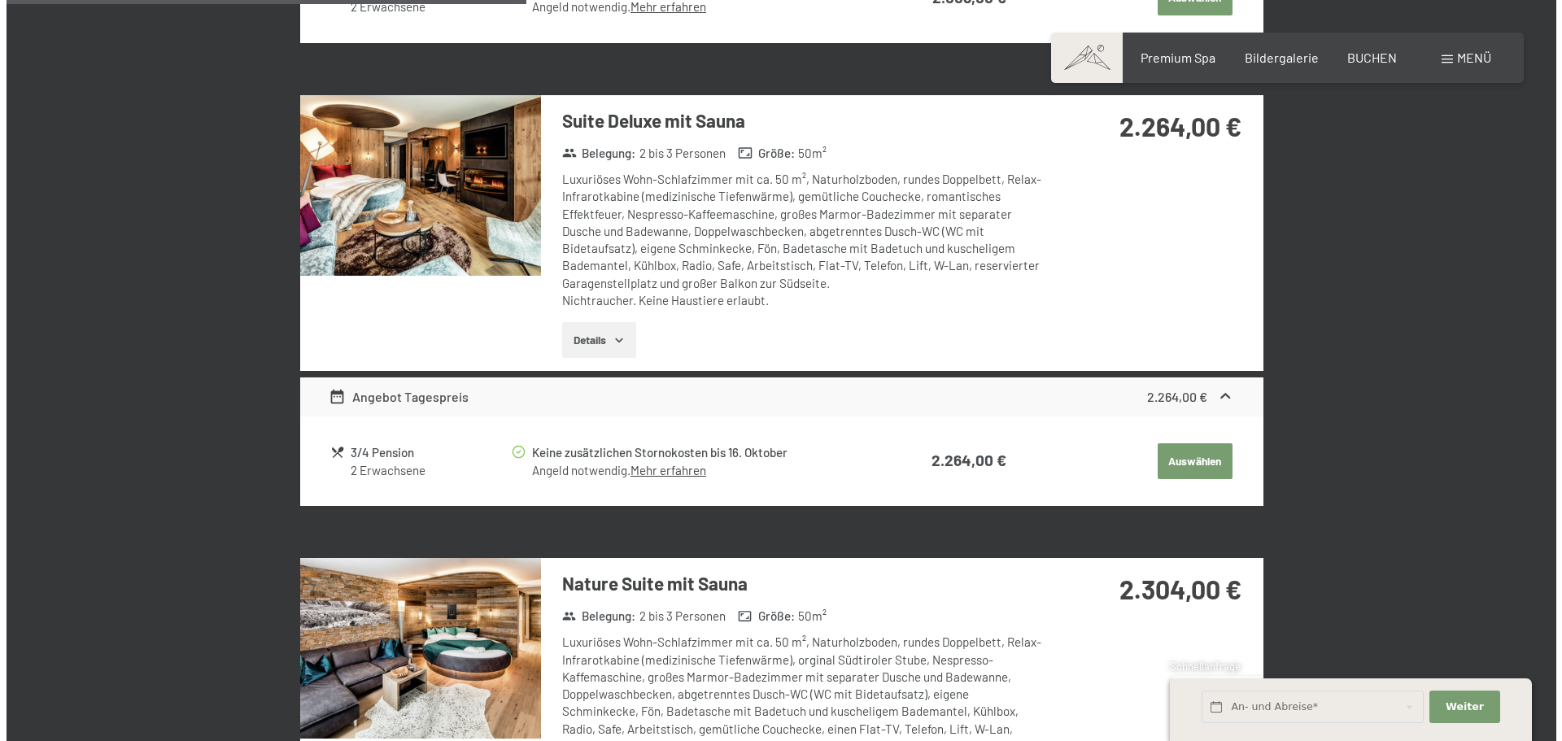
scroll to position [1283, 0]
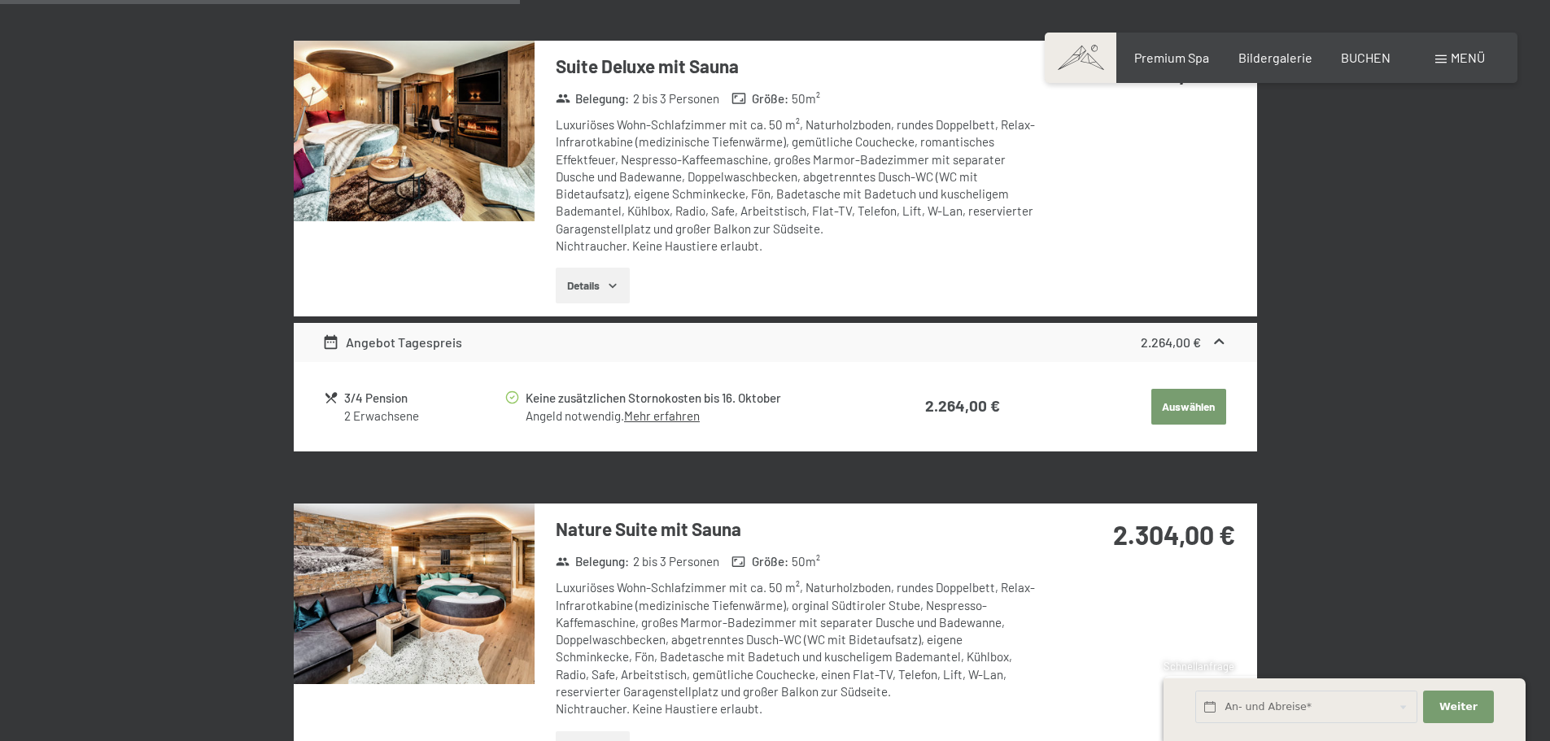
click at [1432, 58] on div "Buchen Anfragen Premium Spa Bildergalerie BUCHEN Menü DE IT EN Gutschein Bilder…" at bounding box center [1281, 58] width 408 height 18
click at [1449, 53] on div "Menü" at bounding box center [1460, 58] width 50 height 18
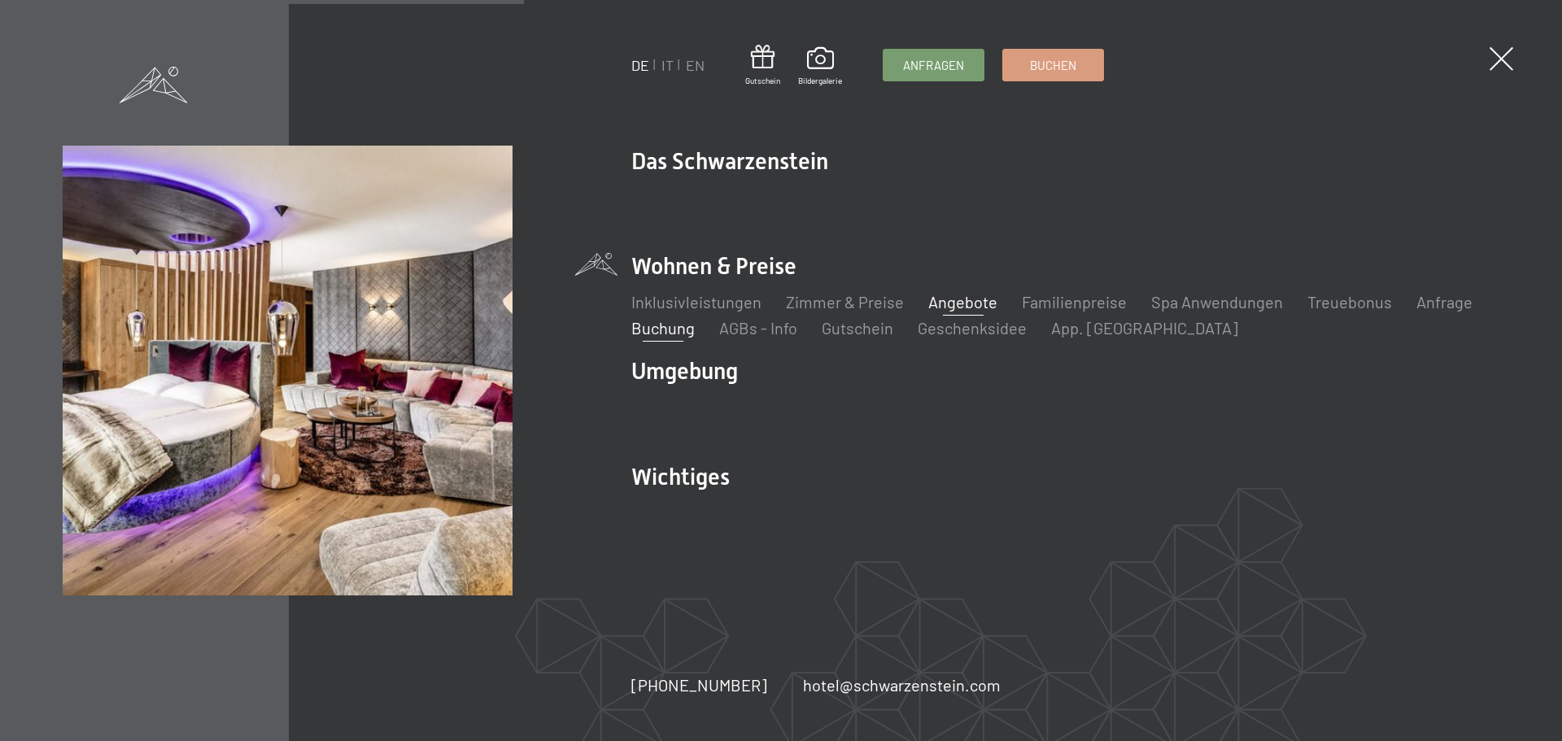
click at [985, 303] on link "Angebote" at bounding box center [962, 302] width 69 height 20
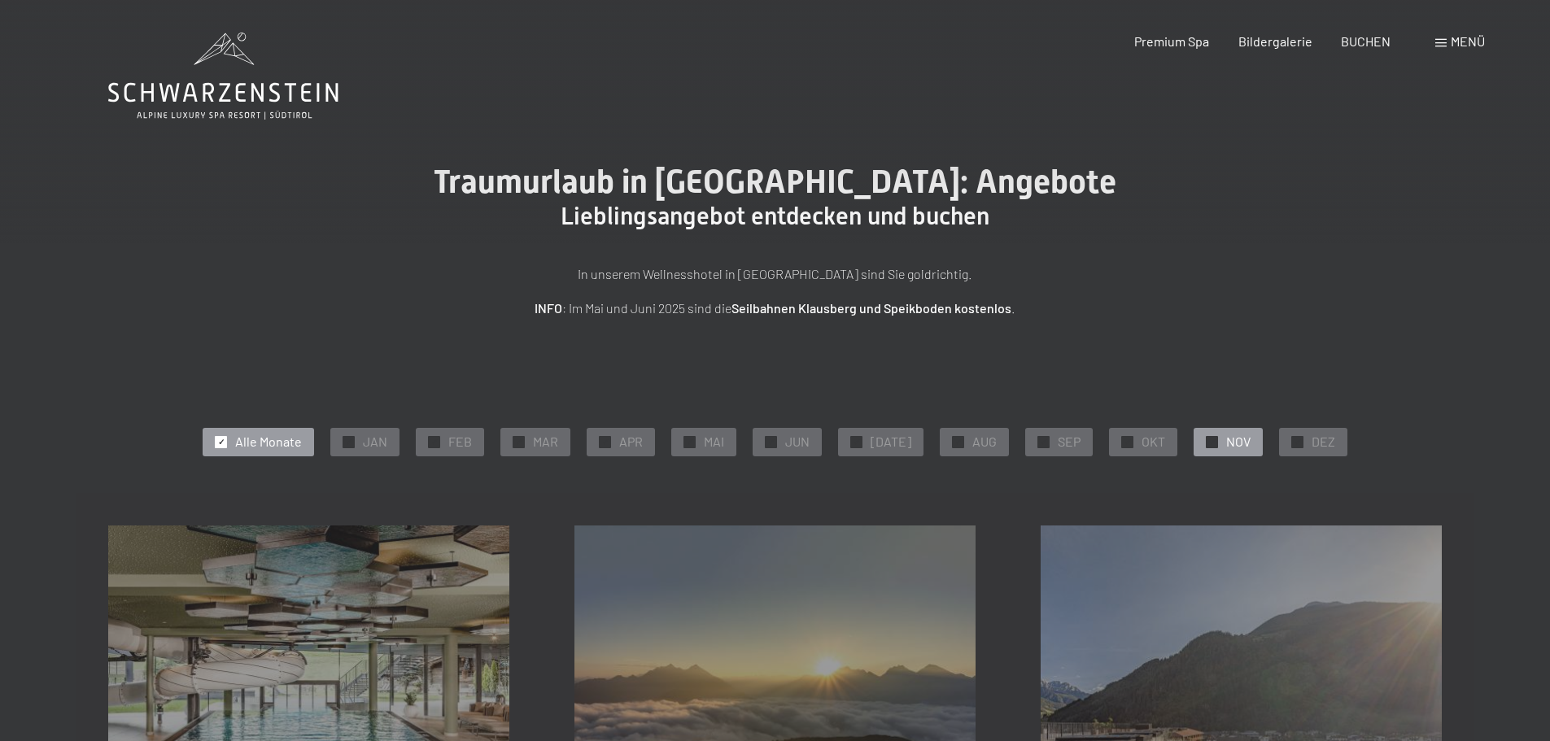
click at [1209, 443] on span "✓" at bounding box center [1212, 441] width 7 height 11
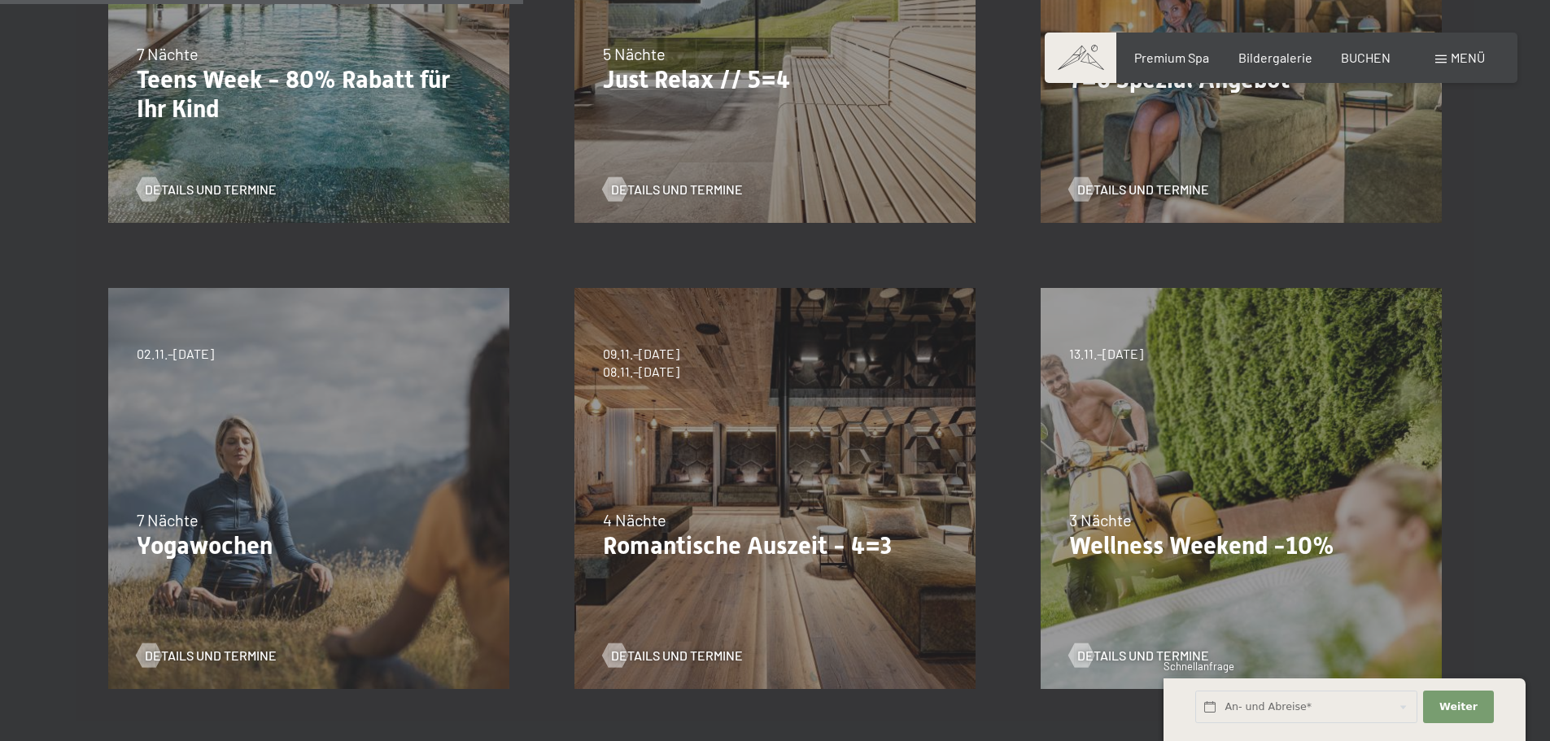
scroll to position [732, 0]
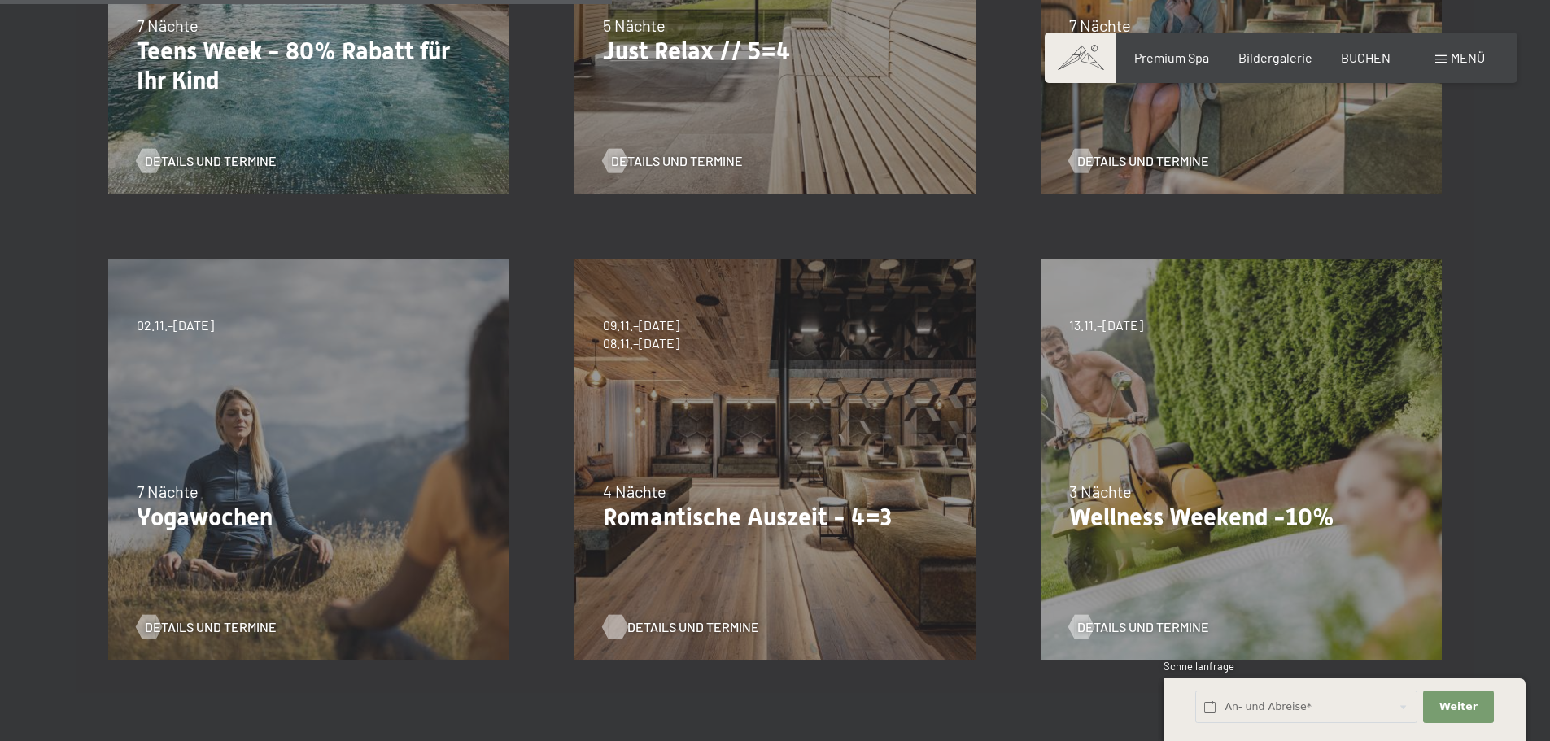
click at [650, 625] on span "Details und Termine" at bounding box center [693, 627] width 132 height 18
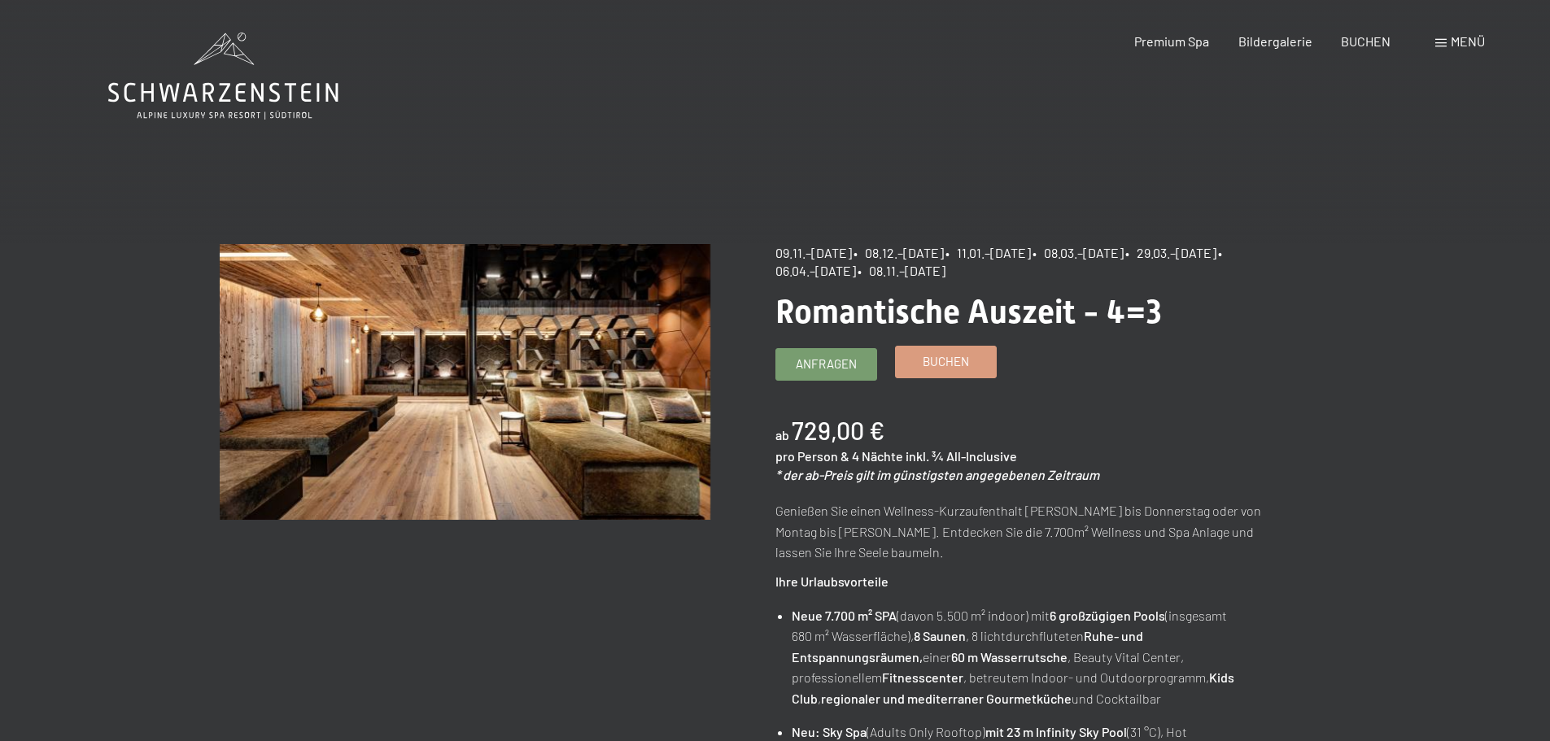
click at [952, 378] on div "Buchen" at bounding box center [946, 362] width 102 height 33
click at [938, 369] on span "Buchen" at bounding box center [946, 361] width 46 height 17
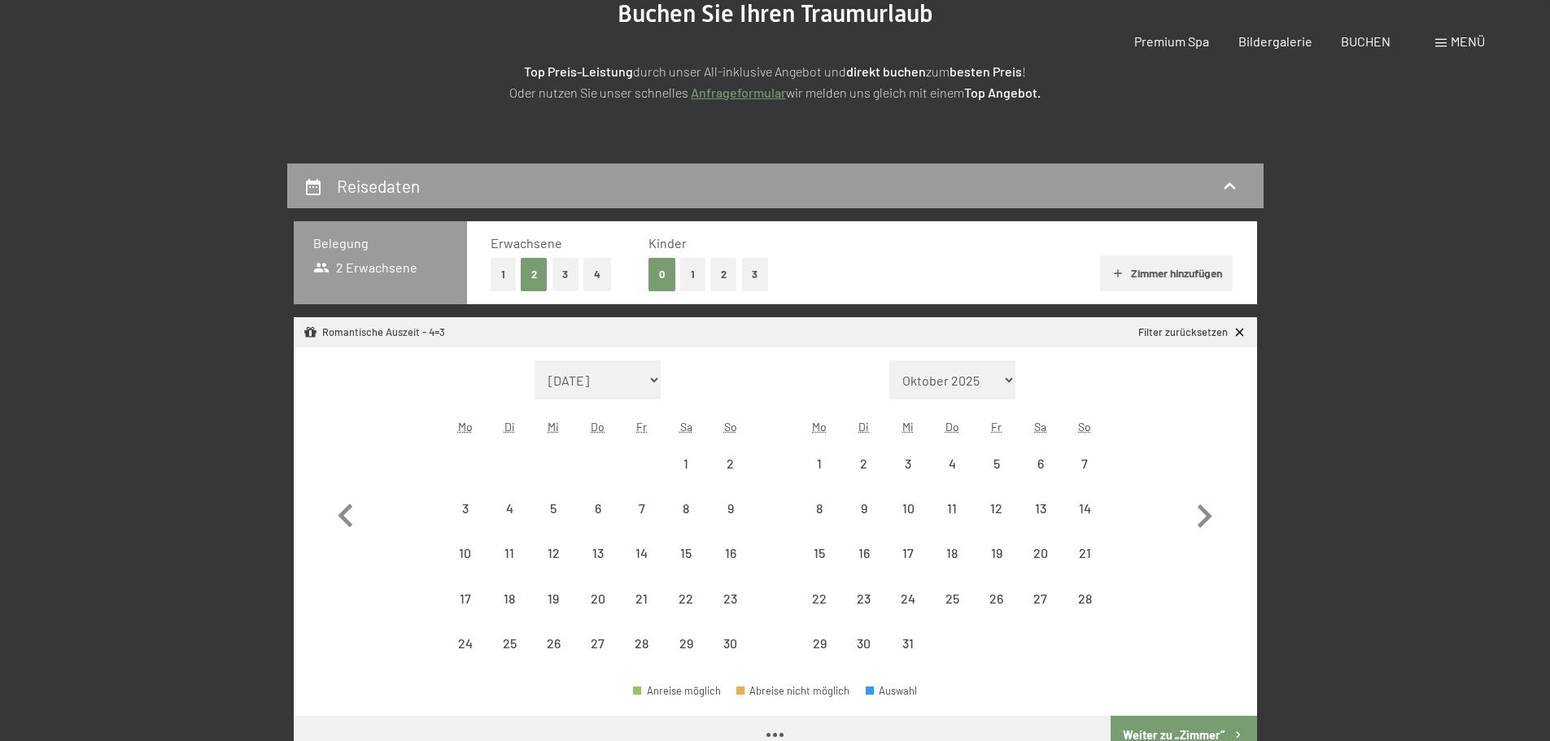
scroll to position [407, 0]
select select "[DATE]"
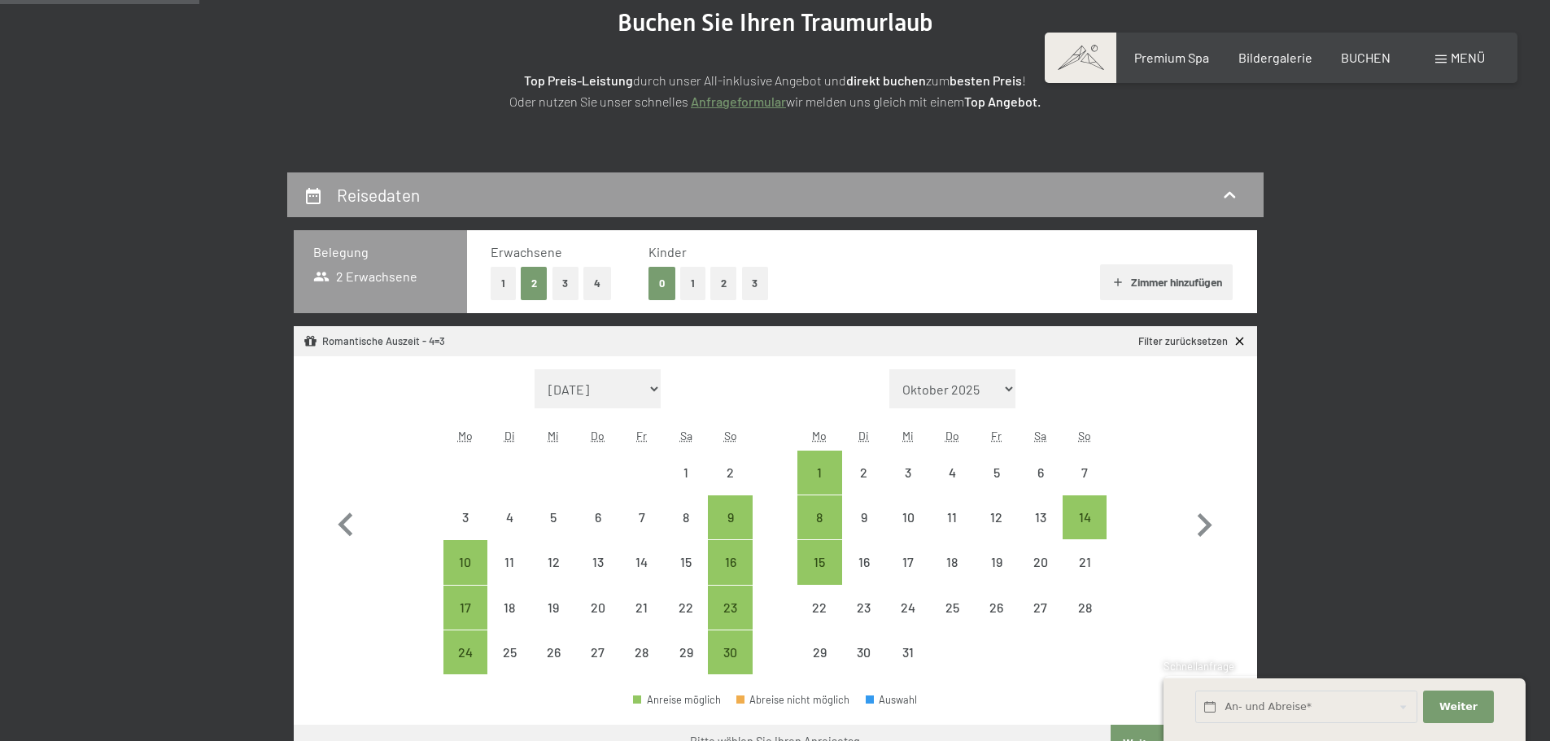
scroll to position [244, 0]
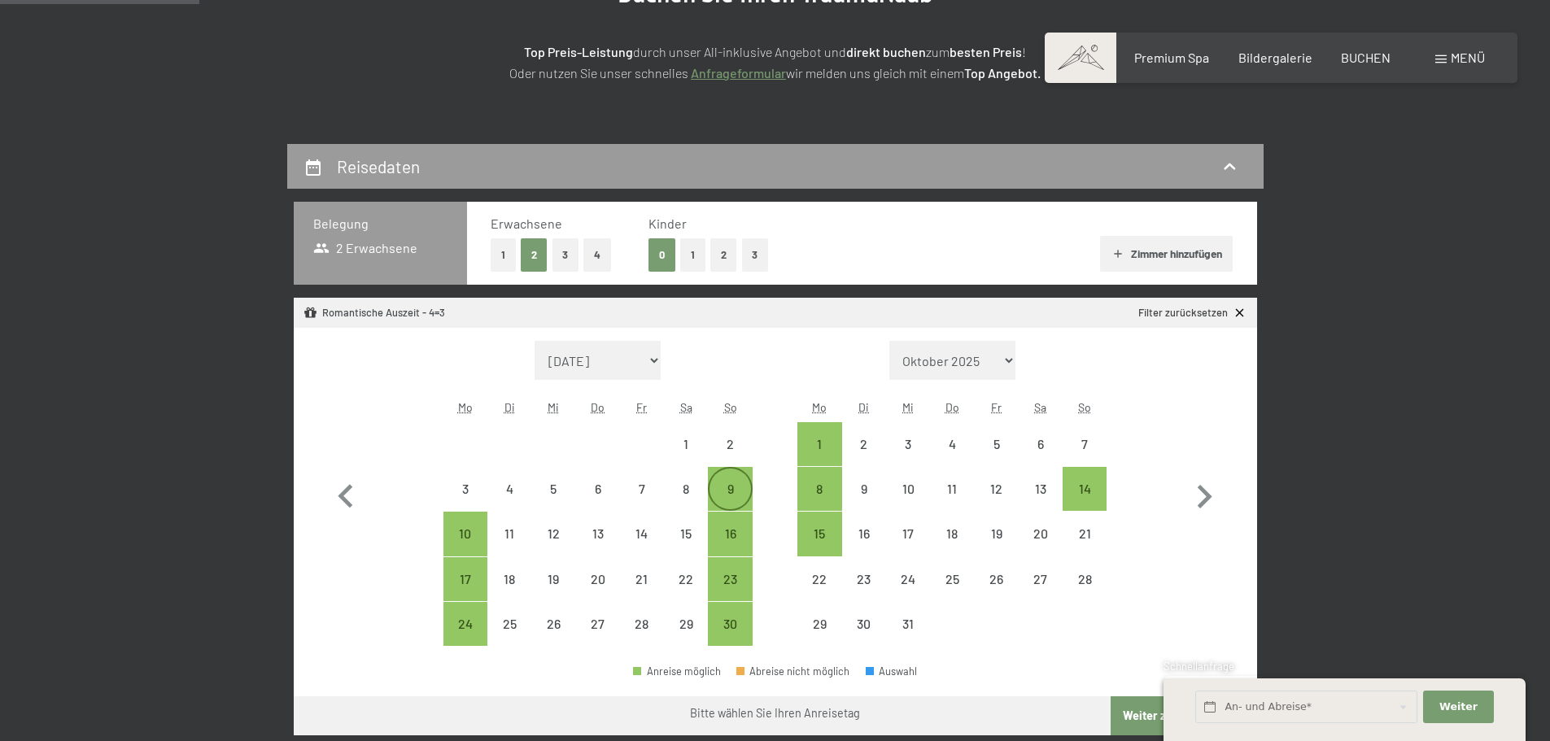
click at [724, 493] on div "9" at bounding box center [729, 502] width 41 height 41
select select "[DATE]"
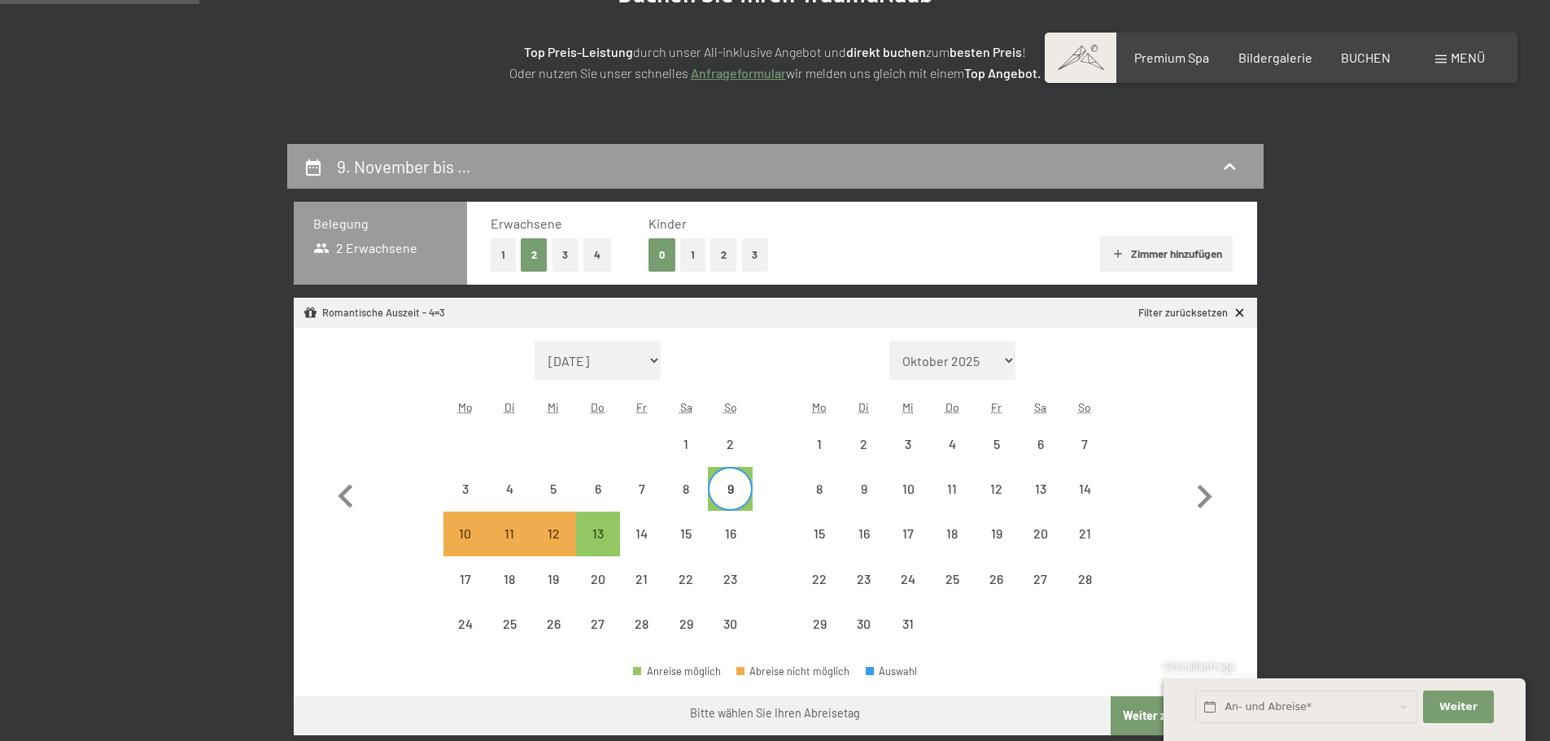
click at [1117, 718] on button "Weiter zu „Zimmer“" at bounding box center [1184, 715] width 146 height 39
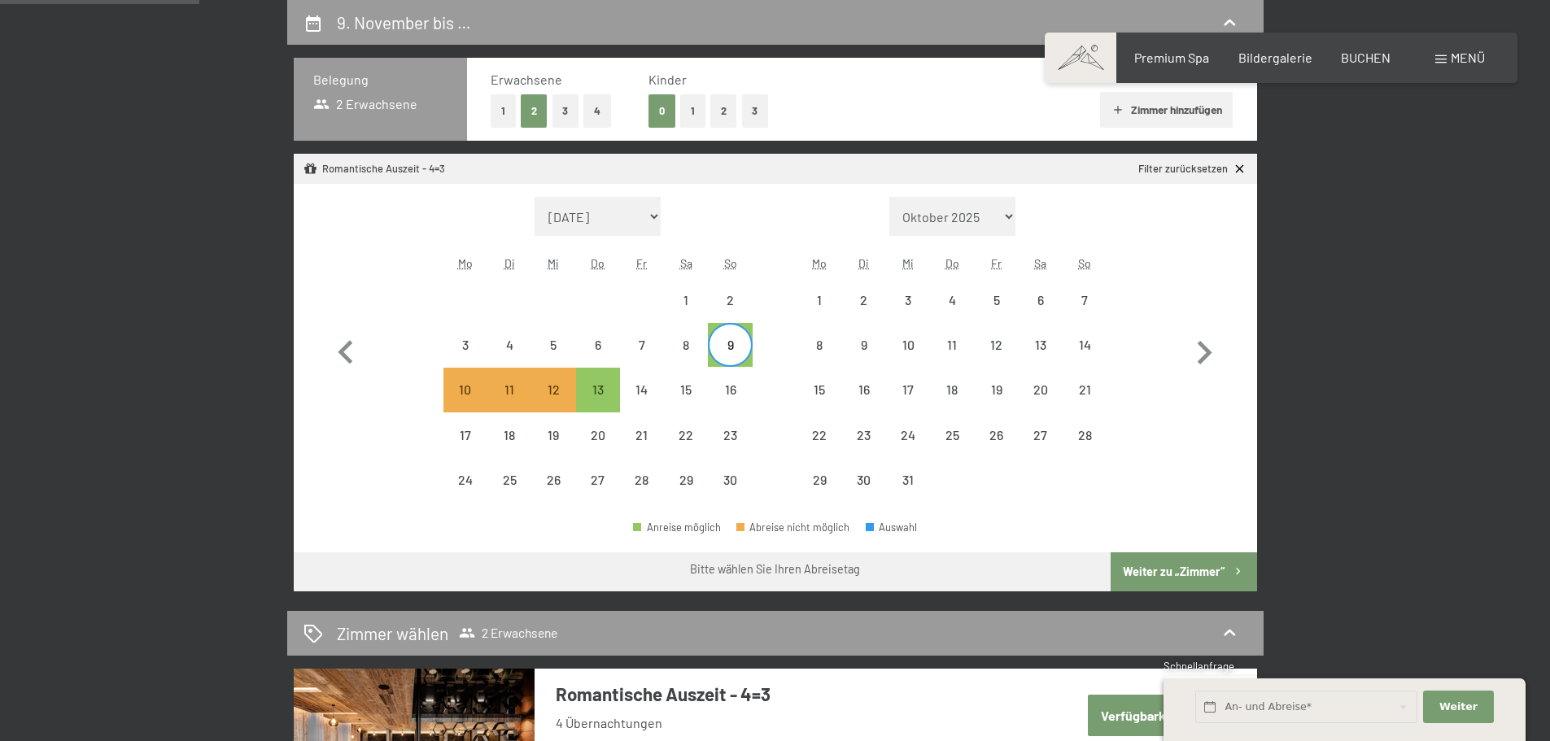
select select "[DATE]"
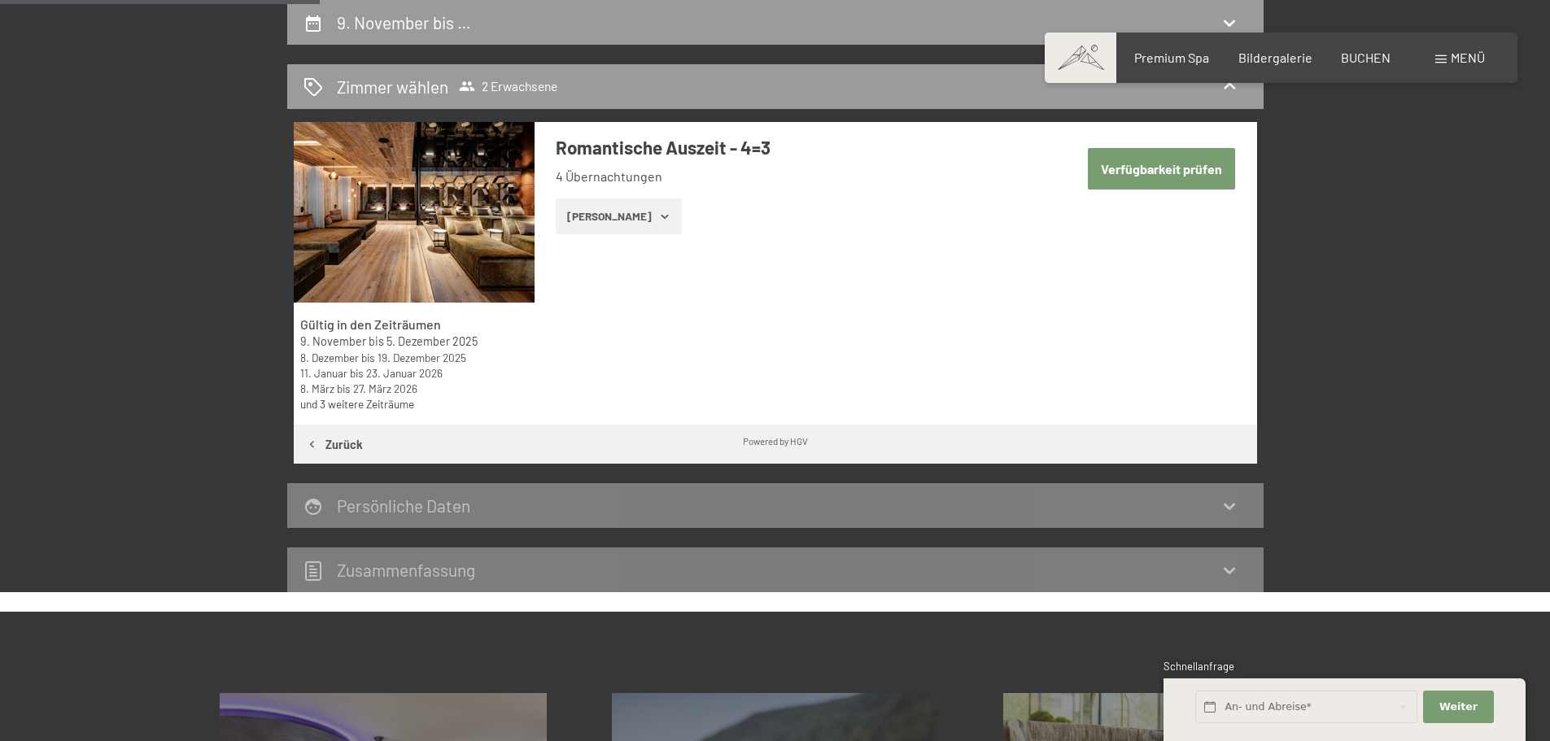
click at [618, 224] on button "[PERSON_NAME]" at bounding box center [619, 217] width 126 height 36
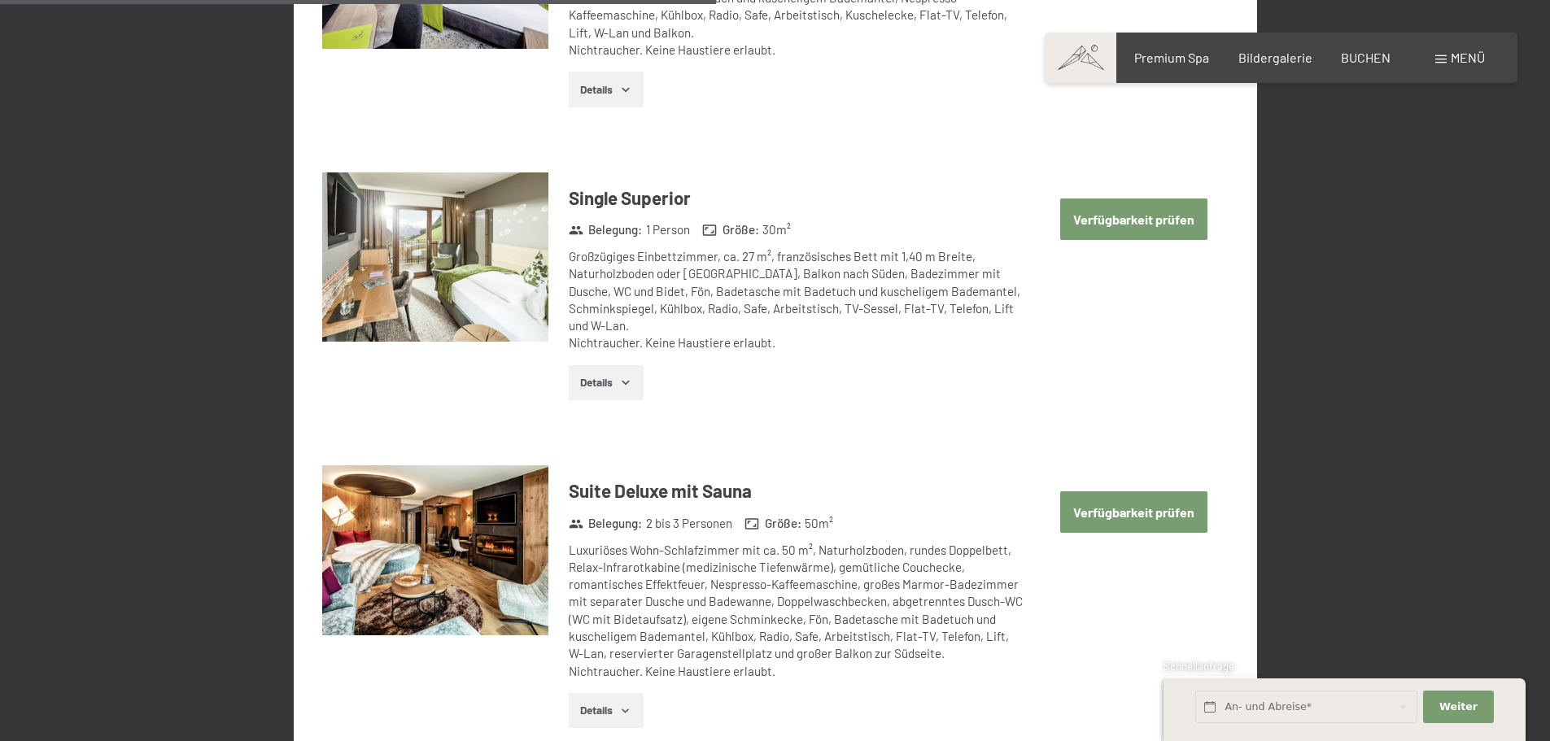
click at [1091, 506] on button "Verfügbarkeit prüfen" at bounding box center [1133, 511] width 147 height 41
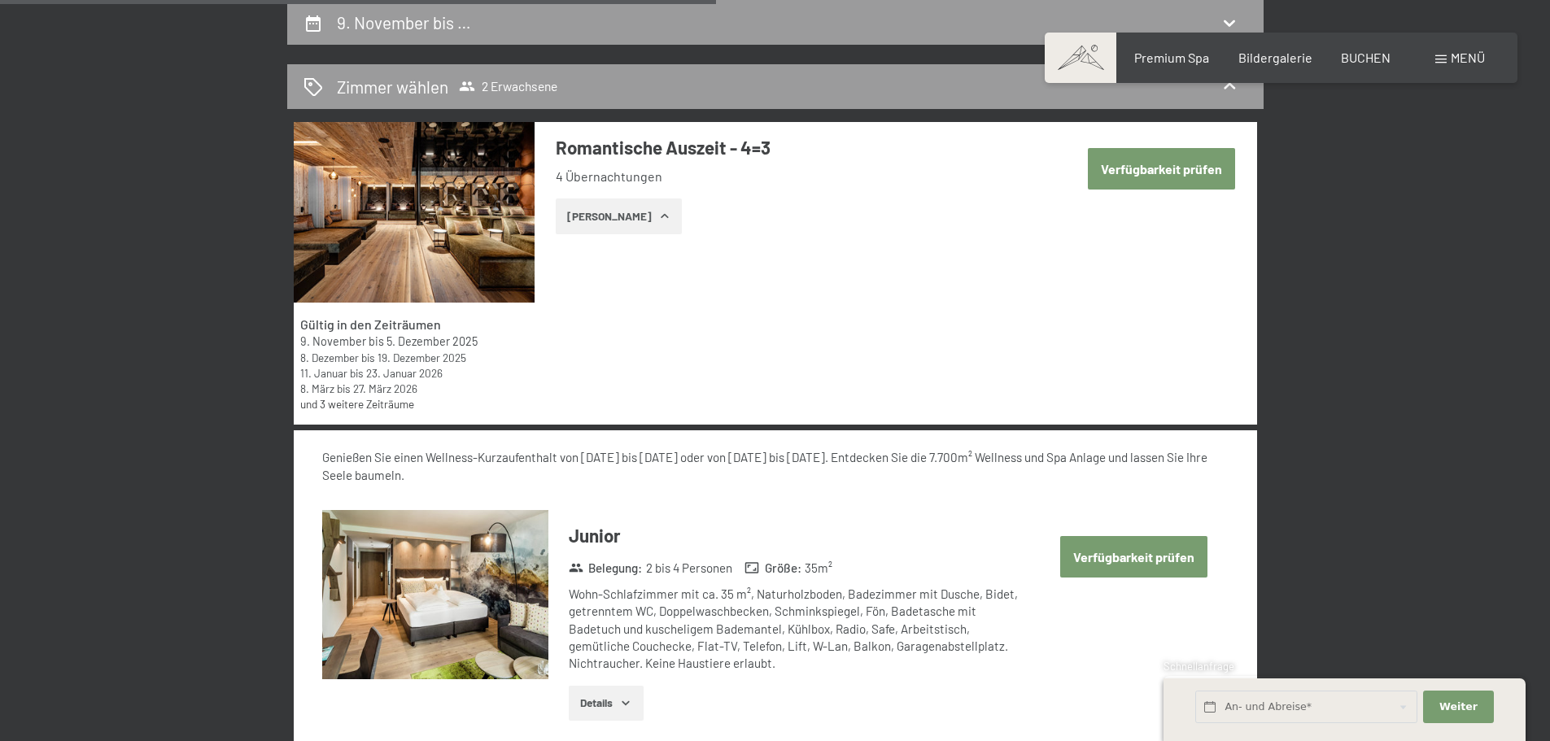
select select "[DATE]"
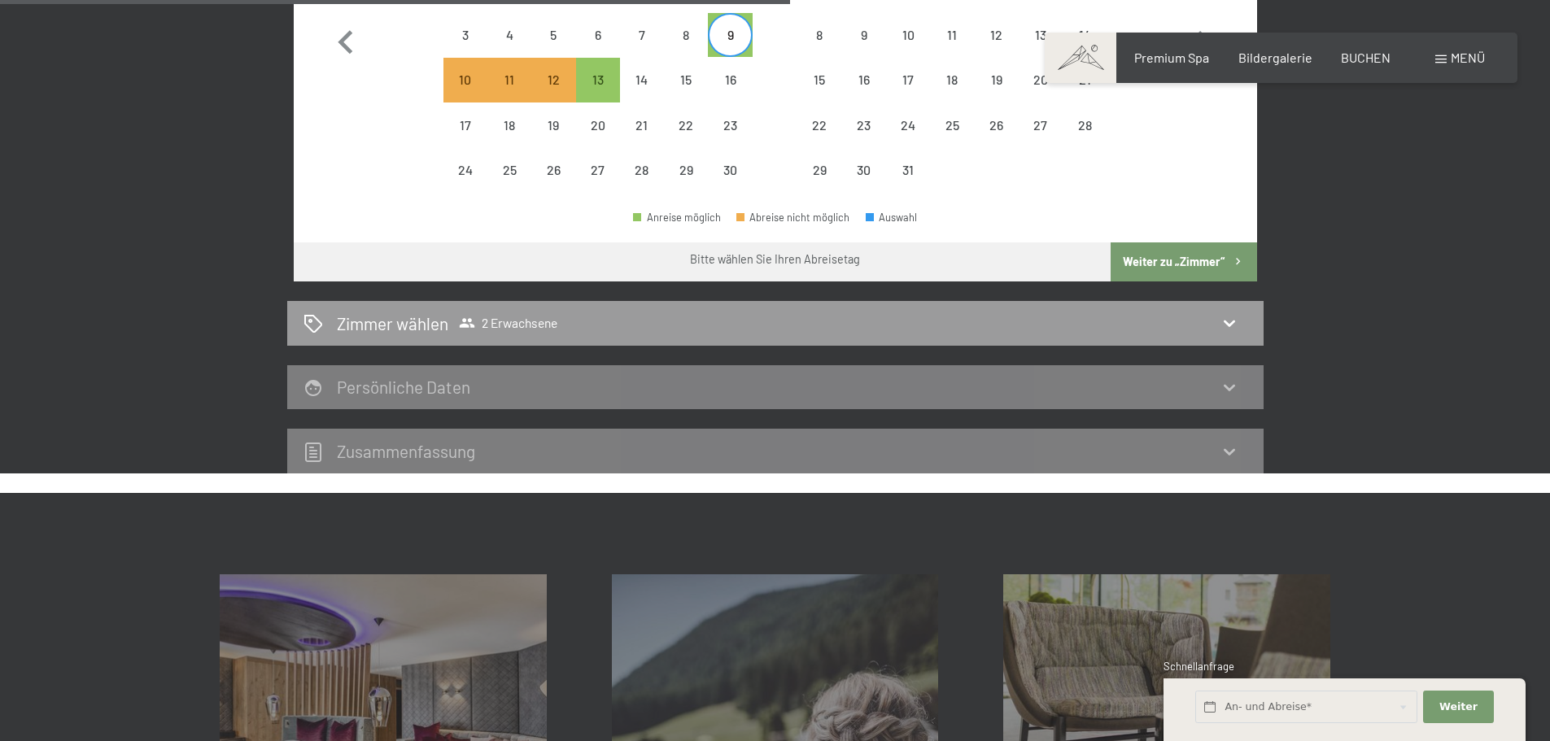
scroll to position [795, 0]
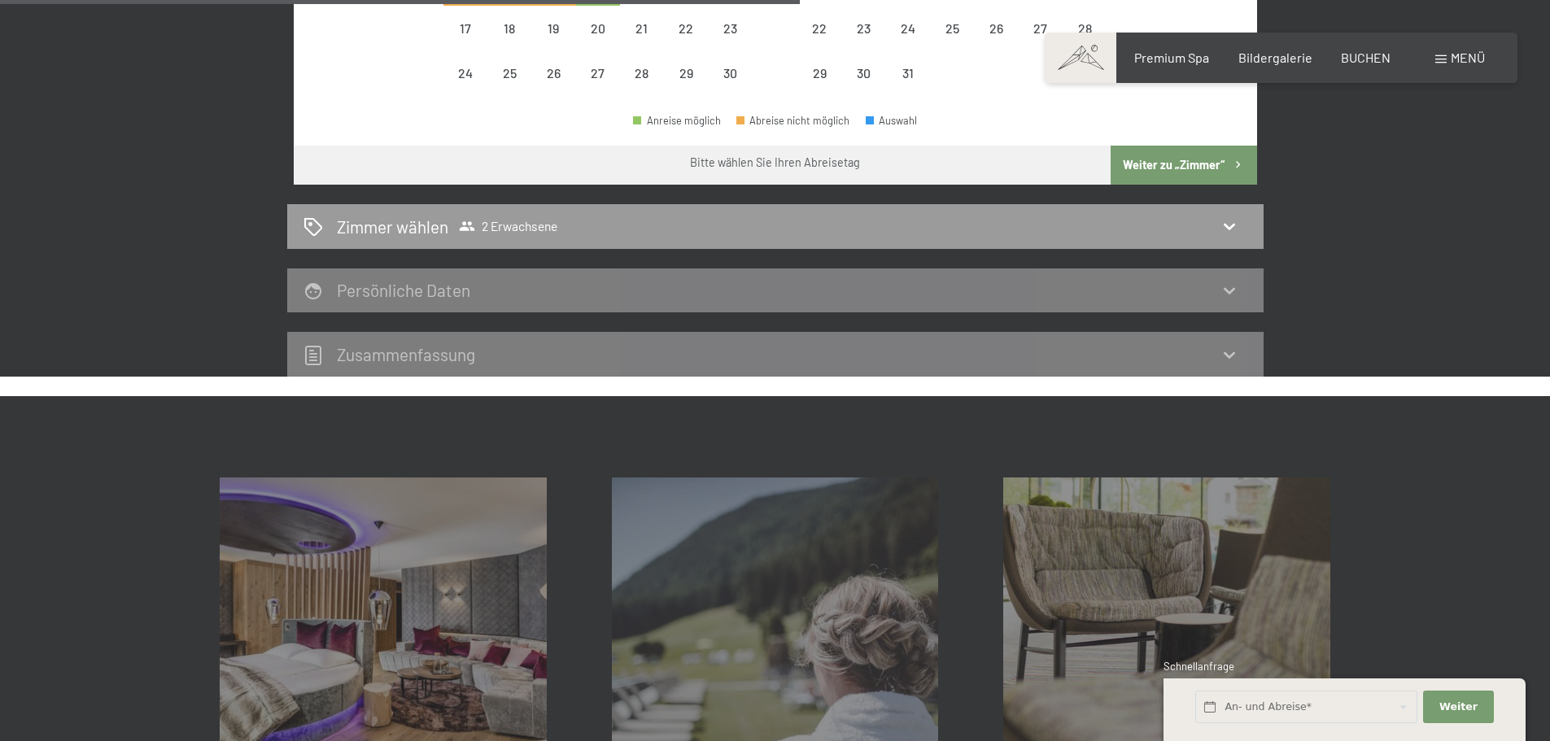
click at [1186, 173] on button "Weiter zu „Zimmer“" at bounding box center [1184, 165] width 146 height 39
select select "[DATE]"
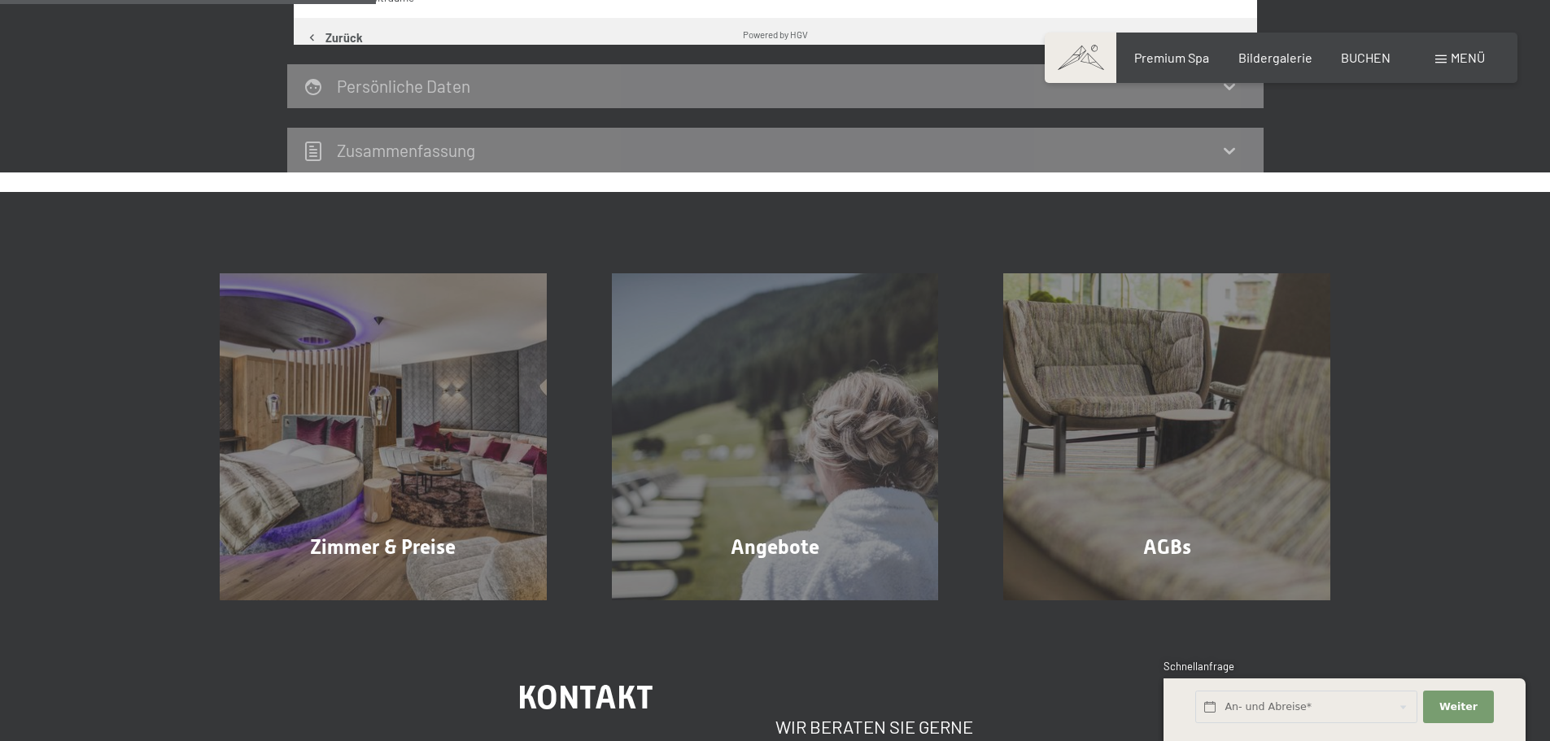
scroll to position [388, 0]
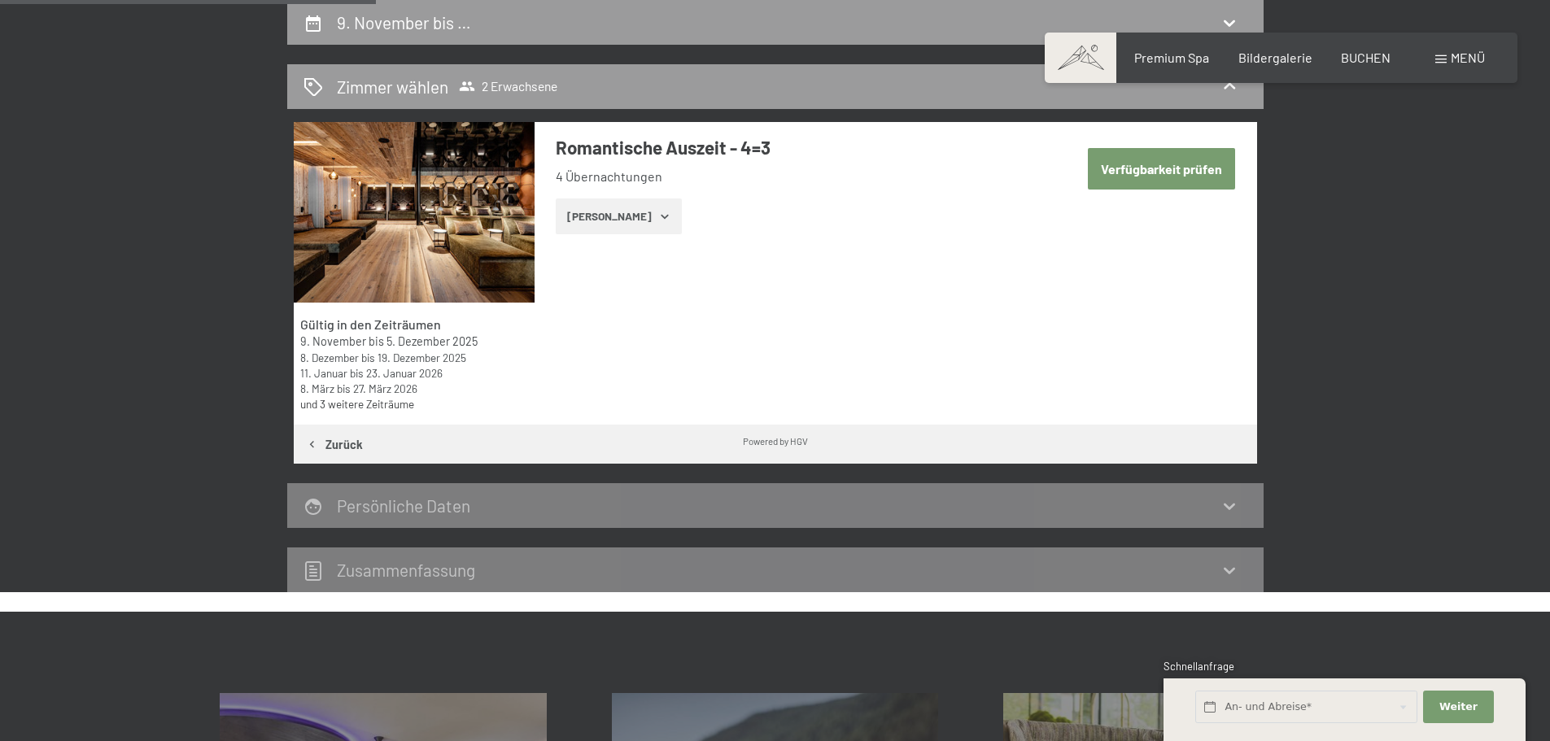
click at [1168, 175] on button "Verfügbarkeit prüfen" at bounding box center [1161, 168] width 147 height 41
select select "[DATE]"
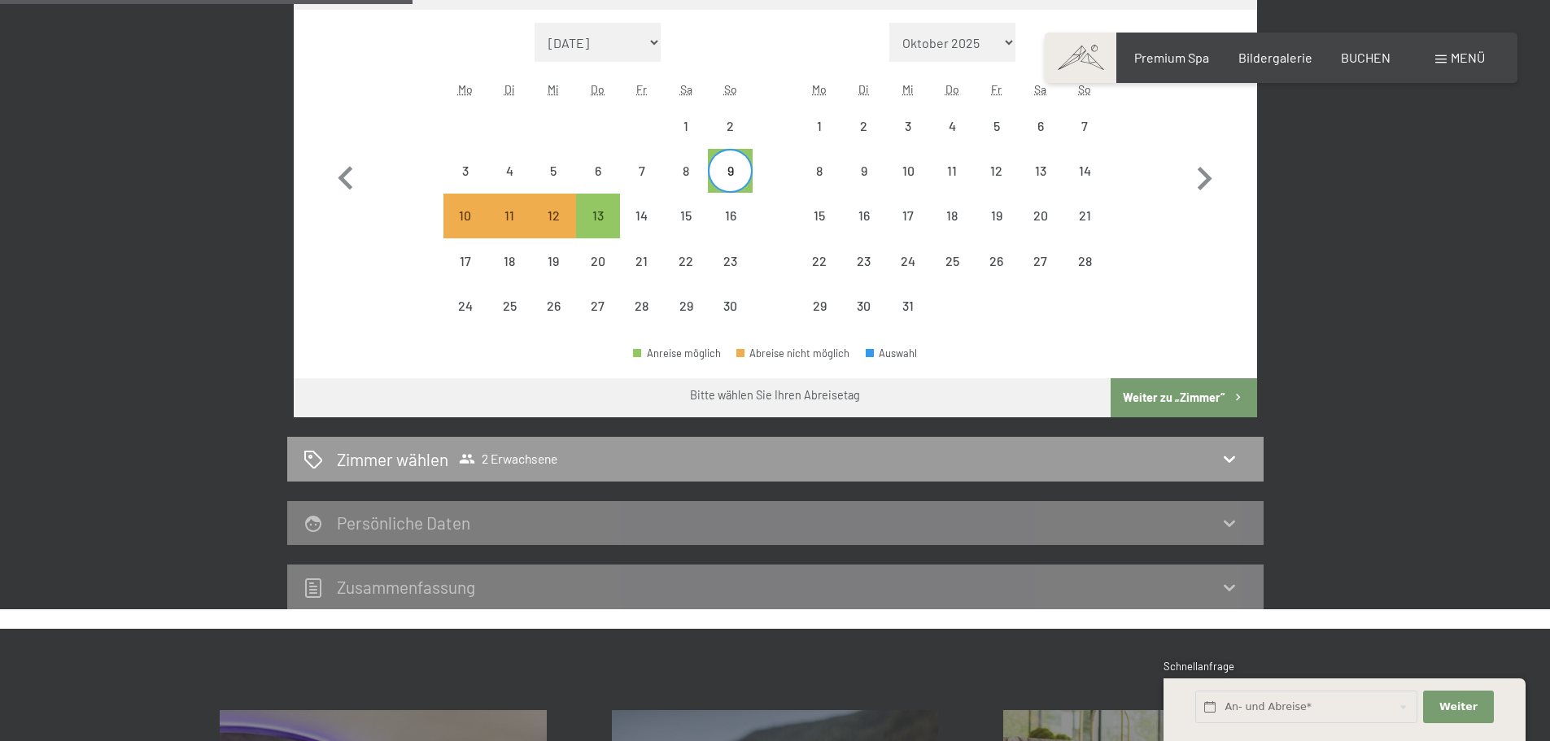
scroll to position [632, 0]
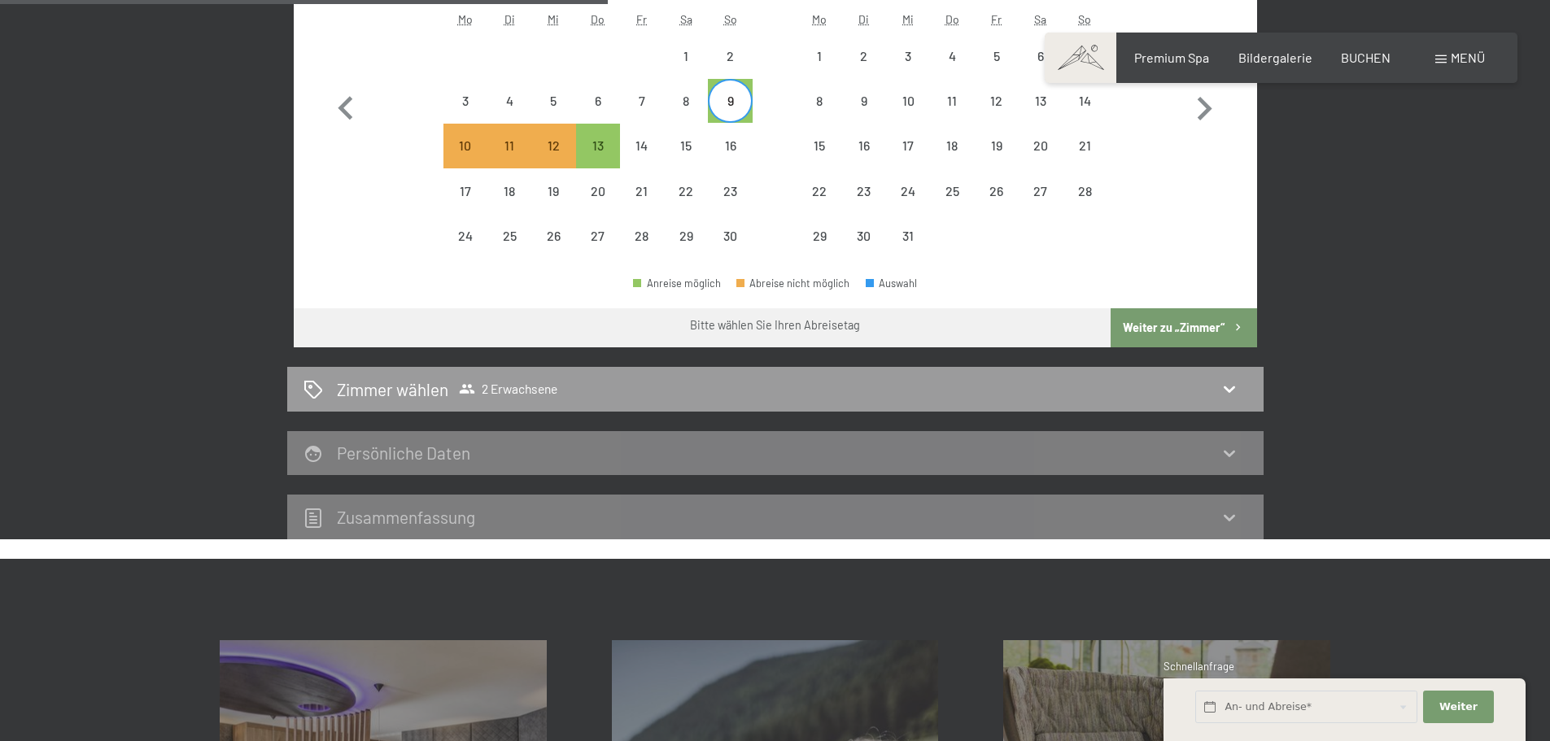
click at [1224, 329] on button "Weiter zu „Zimmer“" at bounding box center [1184, 327] width 146 height 39
select select "[DATE]"
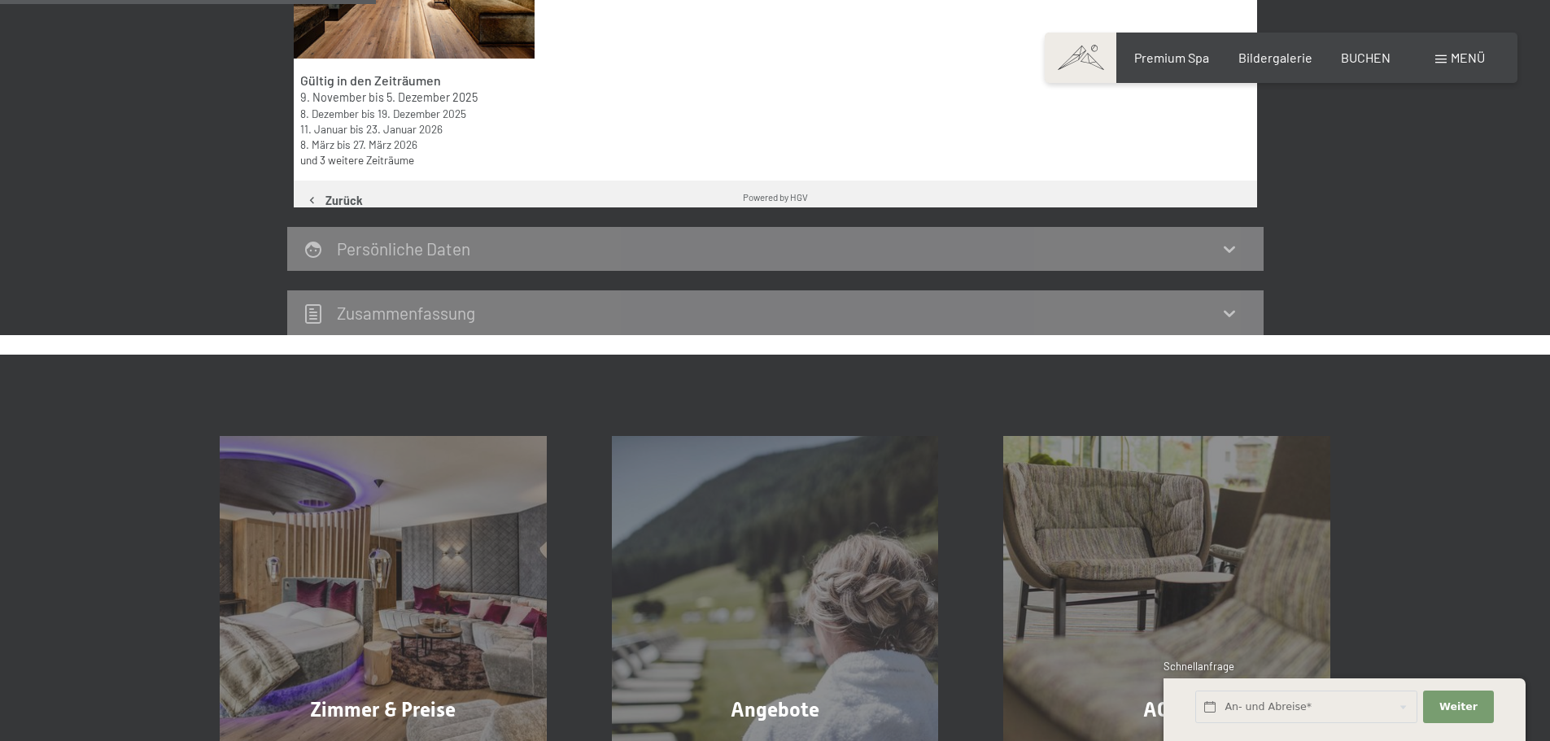
scroll to position [388, 0]
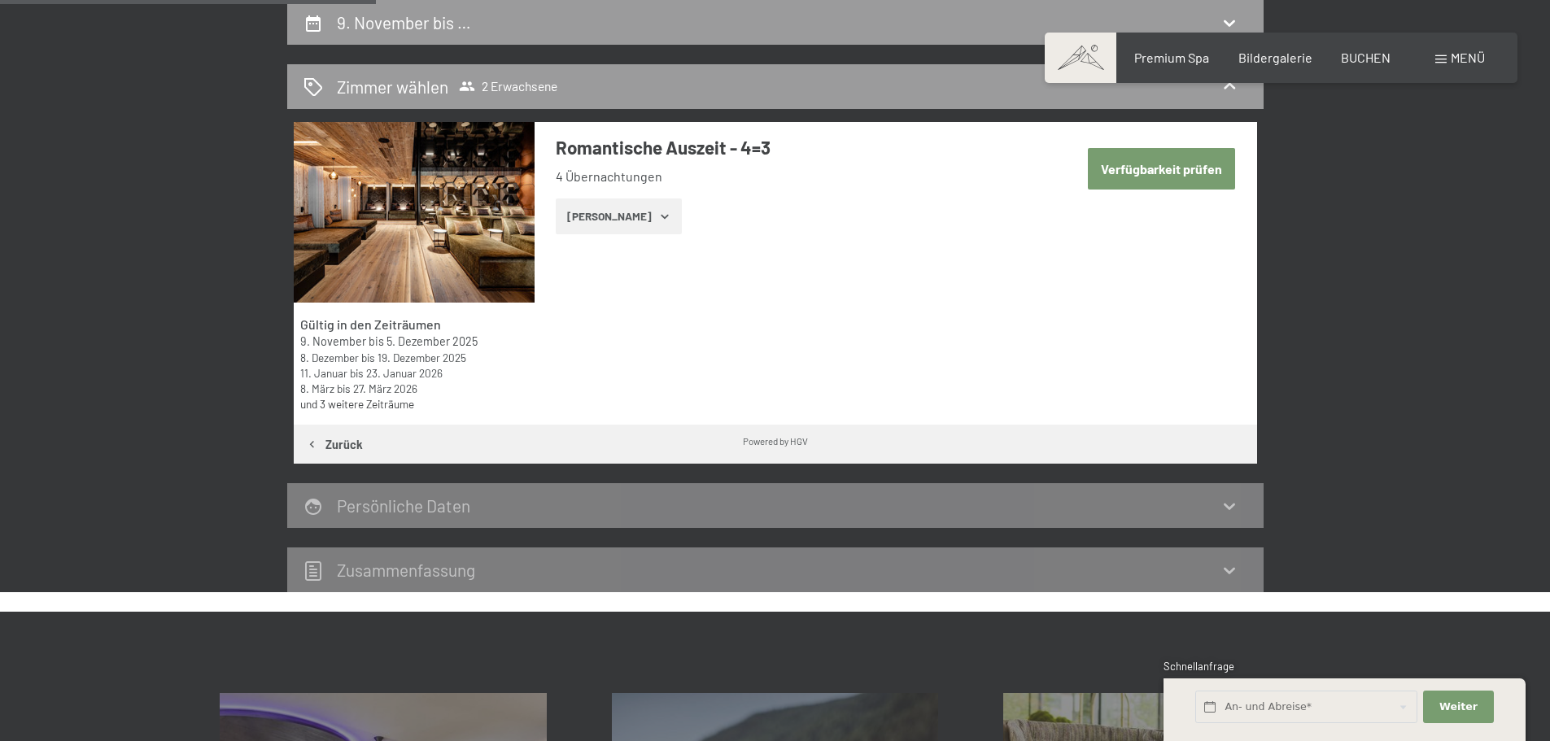
click at [1148, 166] on button "Verfügbarkeit prüfen" at bounding box center [1161, 168] width 147 height 41
select select "[DATE]"
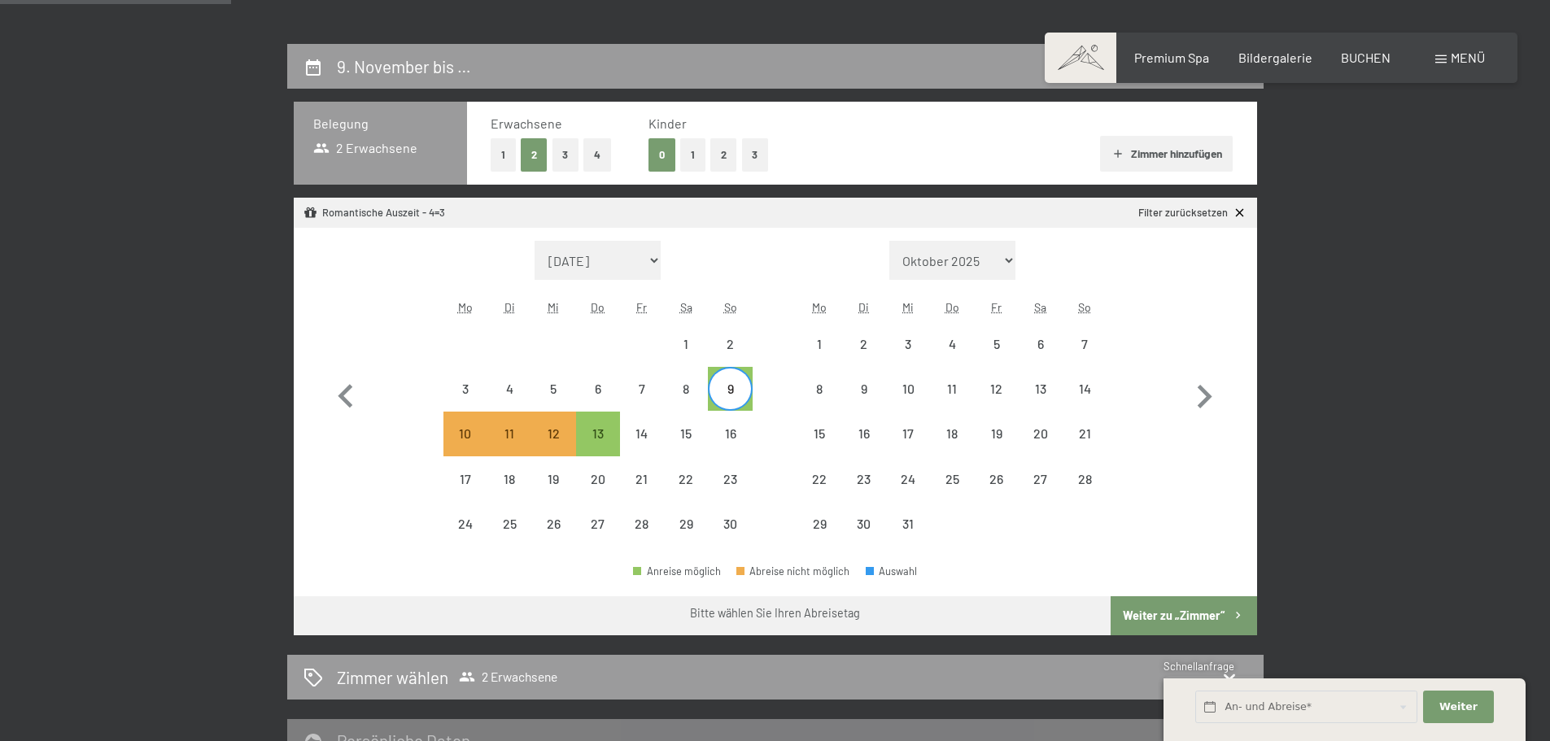
scroll to position [225, 0]
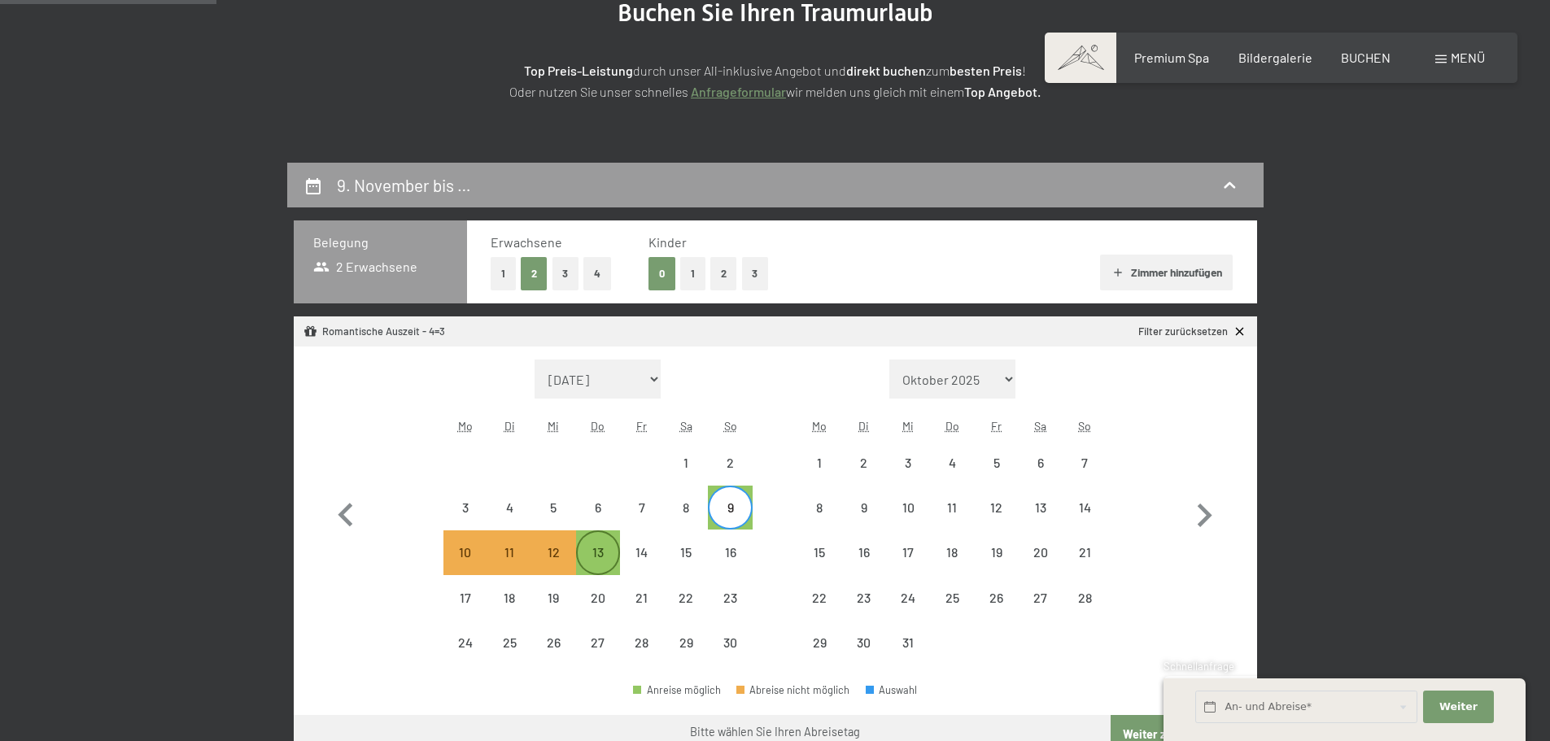
click at [598, 546] on div "13" at bounding box center [598, 566] width 41 height 41
select select "[DATE]"
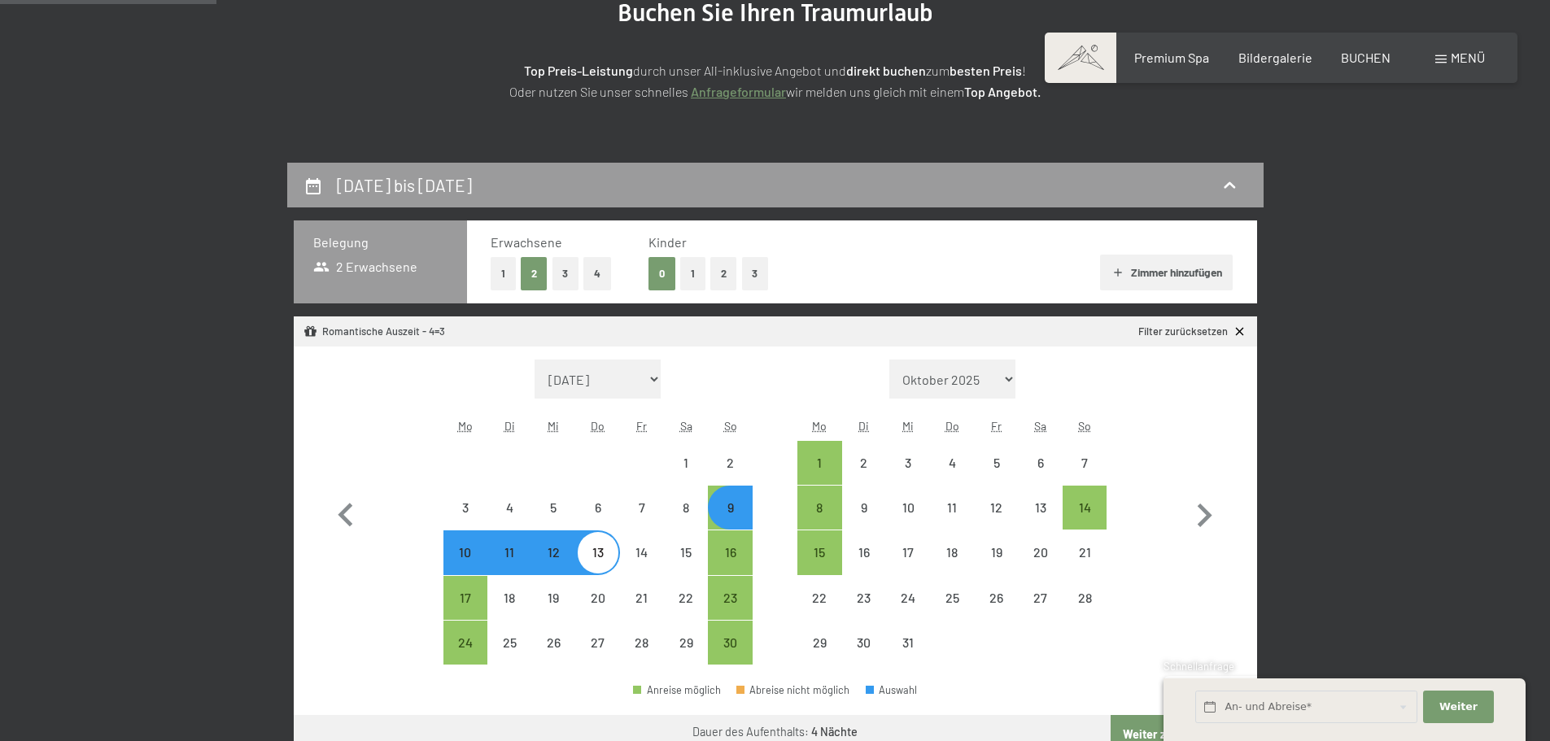
select select "[DATE]"
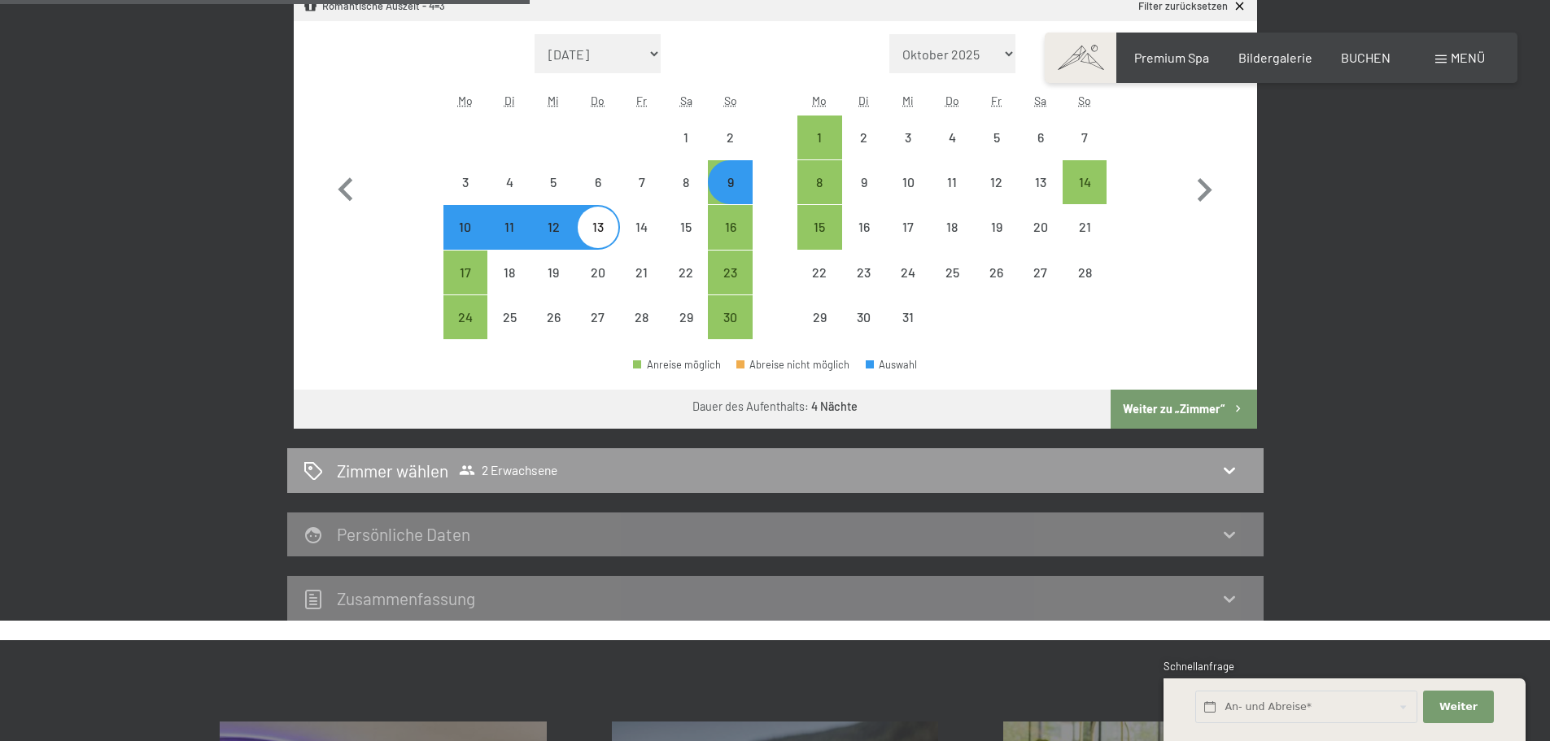
click at [1146, 399] on button "Weiter zu „Zimmer“" at bounding box center [1184, 409] width 146 height 39
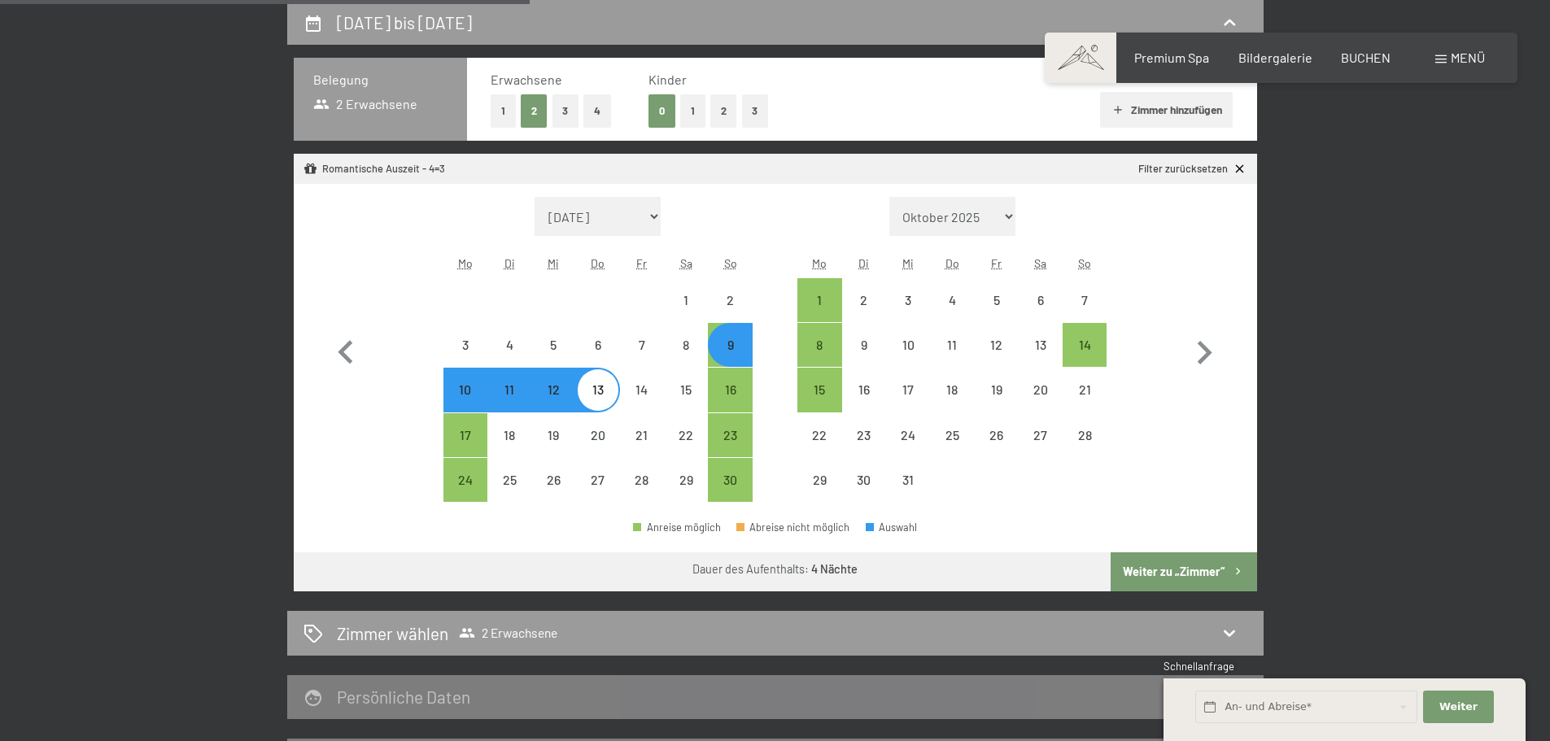
select select "[DATE]"
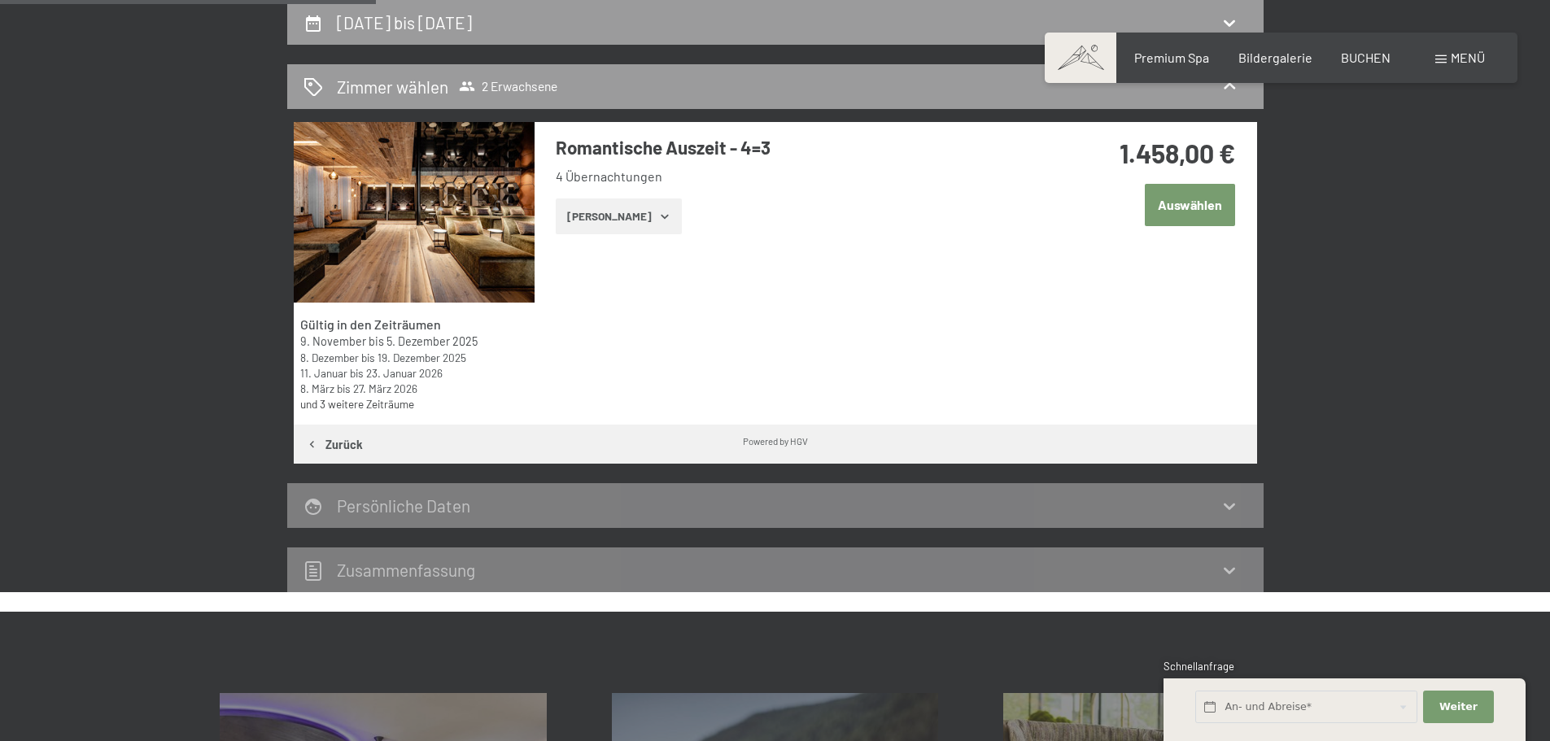
click at [1211, 200] on button "Auswählen" at bounding box center [1190, 204] width 90 height 41
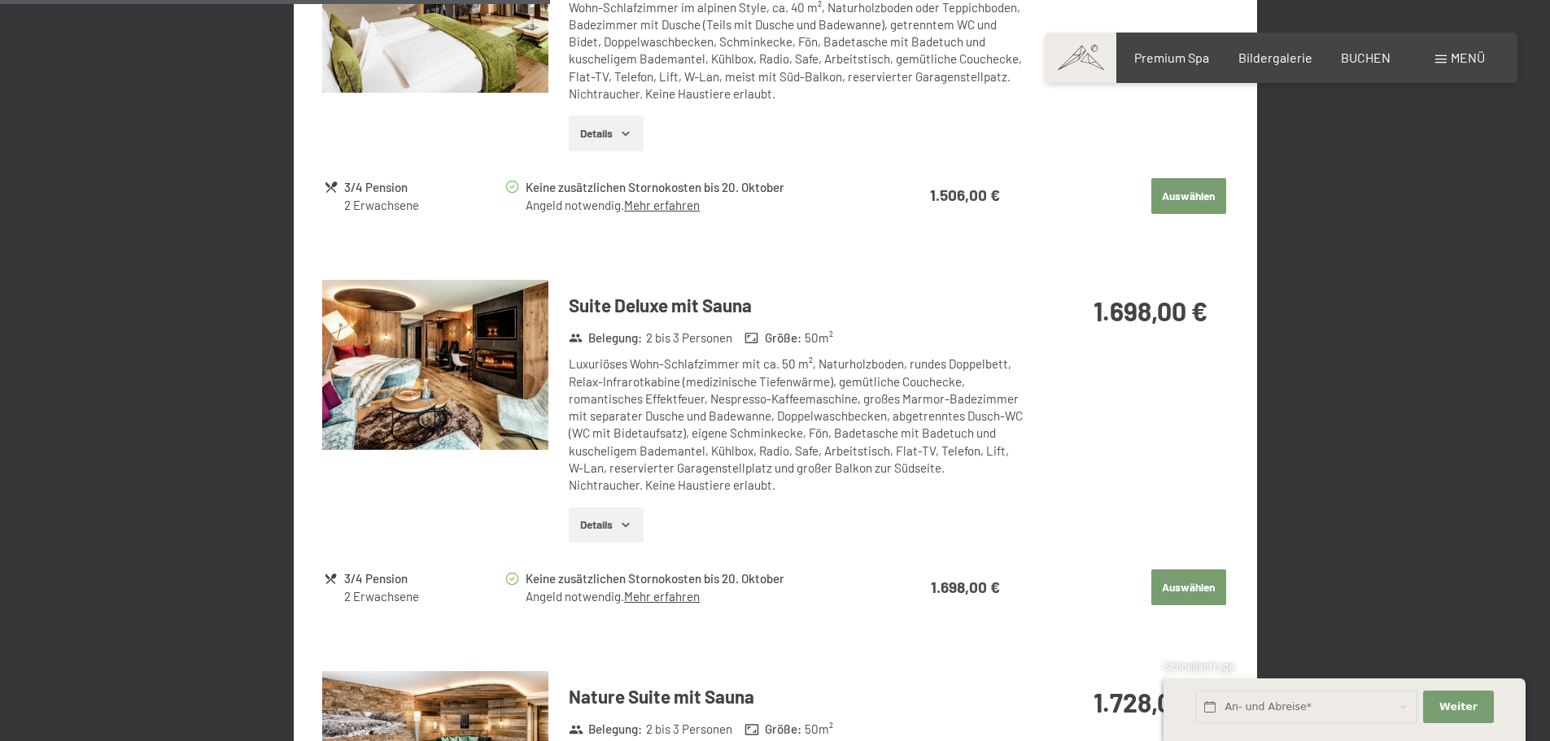
scroll to position [1464, 0]
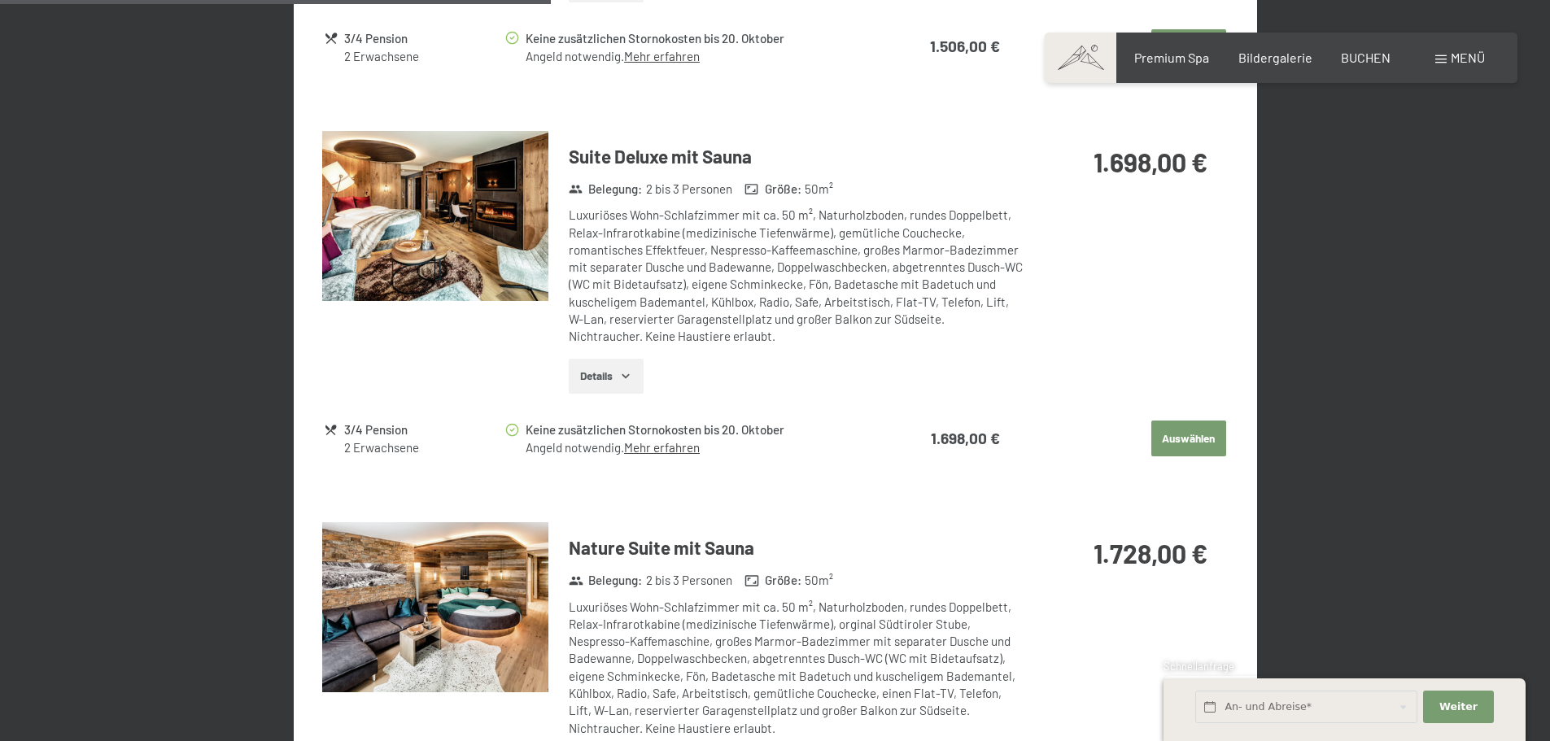
click at [607, 377] on button "Details" at bounding box center [606, 377] width 74 height 36
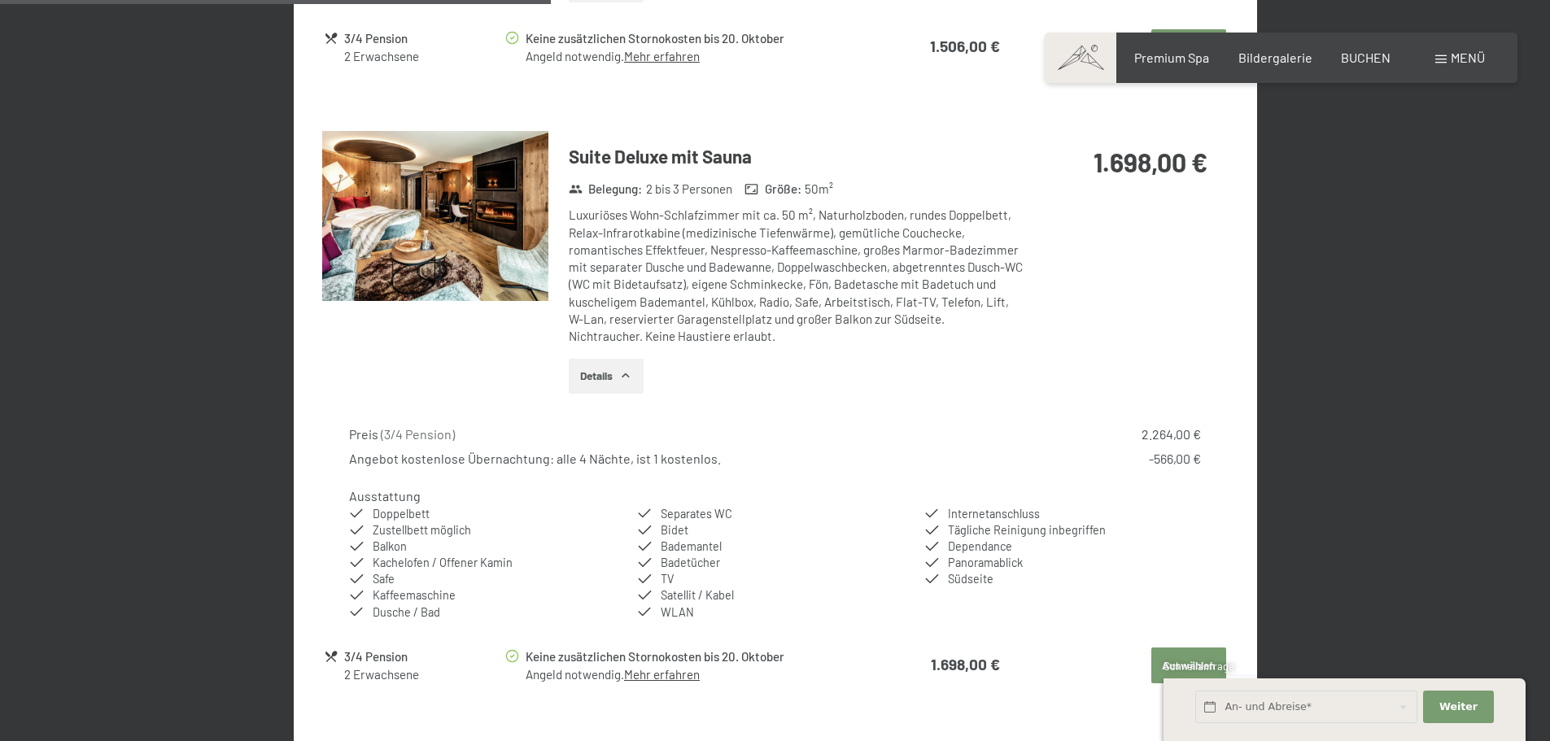
click at [607, 377] on button "Details" at bounding box center [606, 377] width 74 height 36
